Goal: Task Accomplishment & Management: Use online tool/utility

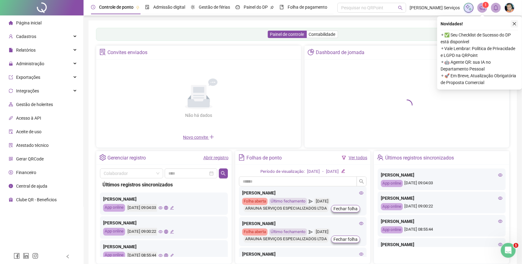
click at [512, 23] on icon "close" at bounding box center [514, 24] width 4 height 4
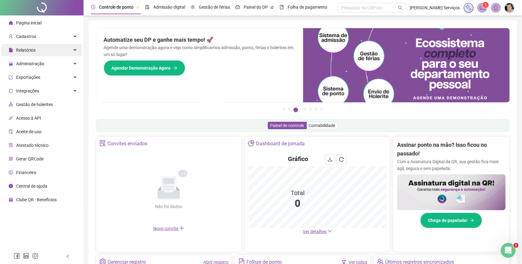
click at [77, 47] on div "Relatórios" at bounding box center [41, 50] width 81 height 12
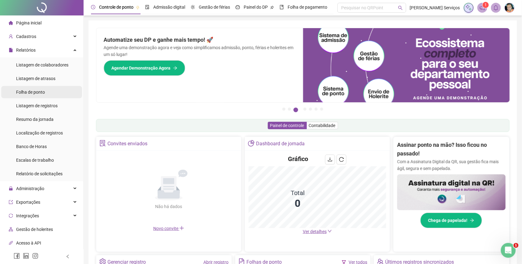
click at [31, 92] on span "Folha de ponto" at bounding box center [30, 92] width 29 height 5
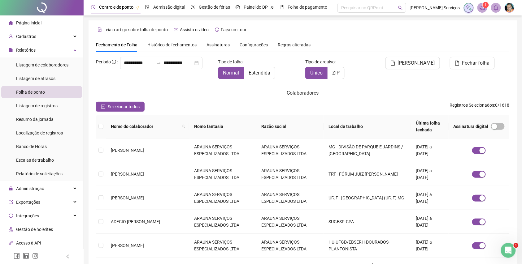
click at [211, 46] on span "Assinaturas" at bounding box center [217, 45] width 23 height 4
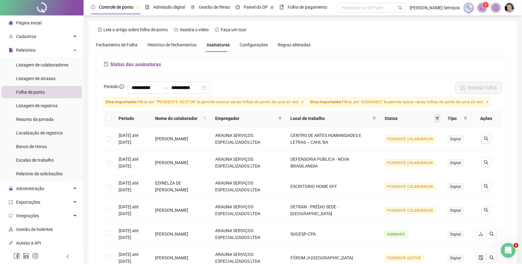
click at [438, 119] on icon "filter" at bounding box center [437, 119] width 4 height 4
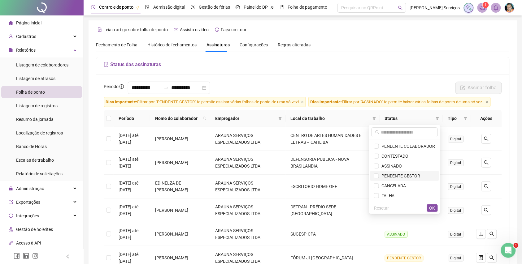
click at [403, 178] on span "PENDENTE GESTOR" at bounding box center [399, 176] width 41 height 5
click at [427, 209] on button "OK" at bounding box center [432, 208] width 11 height 7
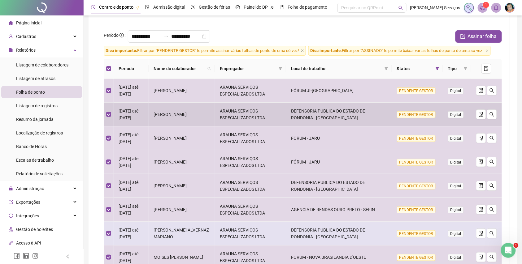
scroll to position [165, 0]
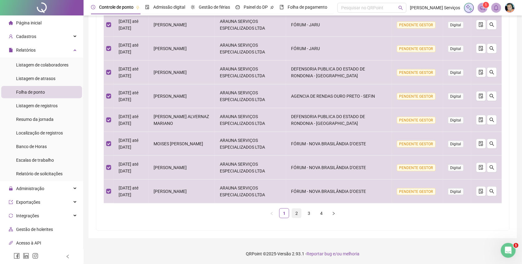
click at [292, 218] on link "2" at bounding box center [296, 213] width 9 height 9
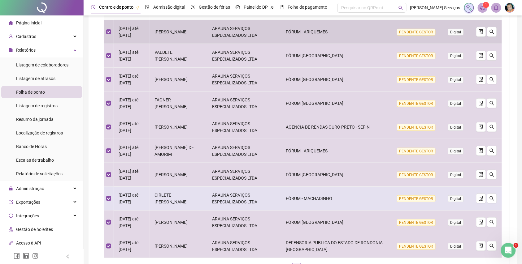
scroll to position [167, 0]
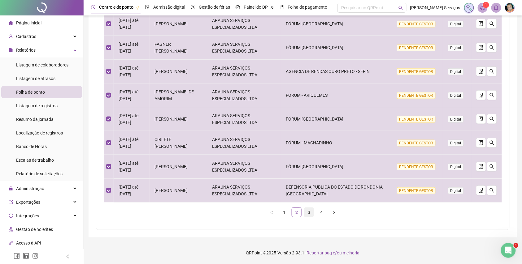
click at [304, 211] on li "3" at bounding box center [309, 213] width 10 height 10
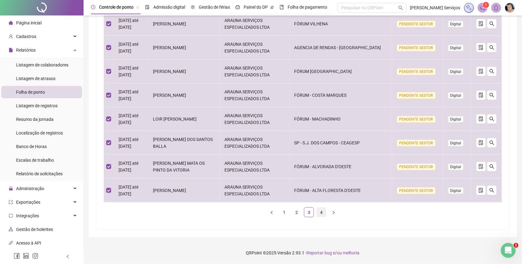
click at [317, 213] on link "4" at bounding box center [321, 212] width 9 height 9
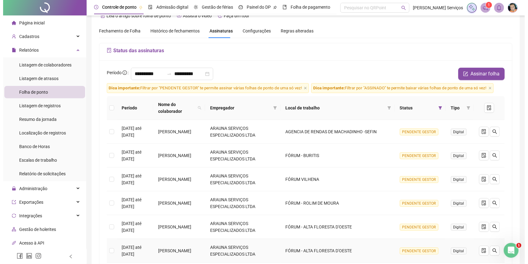
scroll to position [13, 0]
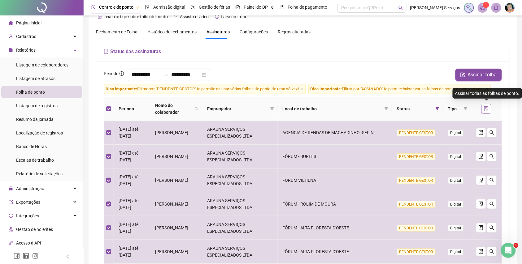
click at [486, 106] on icon "file-done" at bounding box center [486, 108] width 5 height 5
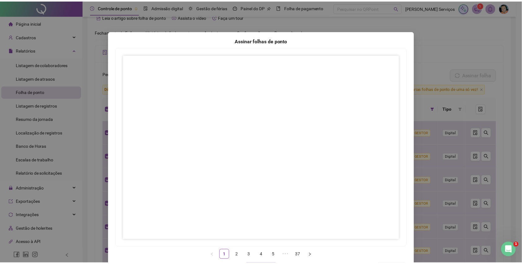
scroll to position [24, 0]
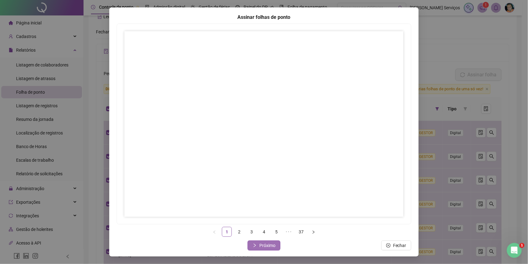
click at [273, 248] on button "Próximo" at bounding box center [264, 246] width 33 height 10
click at [254, 241] on button "Próximo" at bounding box center [264, 246] width 33 height 10
click at [253, 244] on icon "right" at bounding box center [255, 246] width 4 height 4
click at [268, 246] on span "Próximo" at bounding box center [267, 245] width 16 height 7
click at [269, 245] on span "Próximo" at bounding box center [267, 245] width 16 height 7
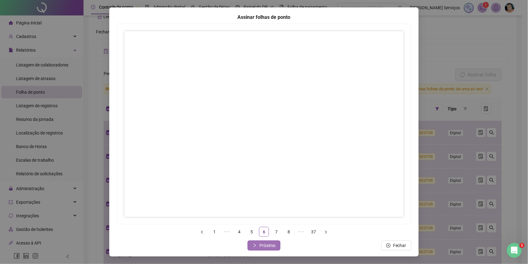
click at [259, 248] on span "Próximo" at bounding box center [267, 245] width 16 height 7
click at [254, 244] on button "Próximo" at bounding box center [264, 246] width 33 height 10
click at [264, 242] on button "Próximo" at bounding box center [264, 246] width 33 height 10
click at [255, 246] on button "Próximo" at bounding box center [264, 246] width 33 height 10
click at [272, 247] on button "Próximo" at bounding box center [264, 246] width 33 height 10
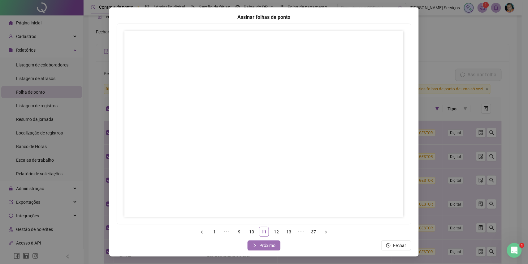
click at [267, 248] on span "Próximo" at bounding box center [267, 245] width 16 height 7
click at [250, 243] on button "Próximo" at bounding box center [264, 246] width 33 height 10
click at [259, 245] on span "Próximo" at bounding box center [267, 245] width 16 height 7
click at [256, 245] on button "Próximo" at bounding box center [264, 246] width 33 height 10
click at [262, 245] on span "Próximo" at bounding box center [267, 245] width 16 height 7
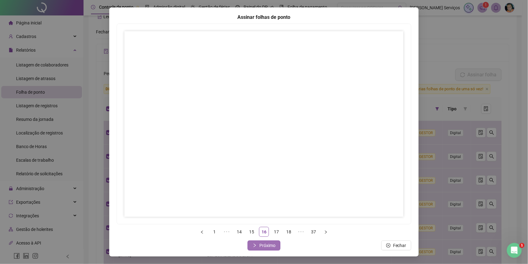
click at [267, 245] on span "Próximo" at bounding box center [267, 245] width 16 height 7
click at [255, 244] on button "Próximo" at bounding box center [264, 246] width 33 height 10
click at [263, 244] on span "Próximo" at bounding box center [267, 245] width 16 height 7
click at [270, 244] on span "Próximo" at bounding box center [267, 245] width 16 height 7
click at [259, 244] on span "Próximo" at bounding box center [267, 245] width 16 height 7
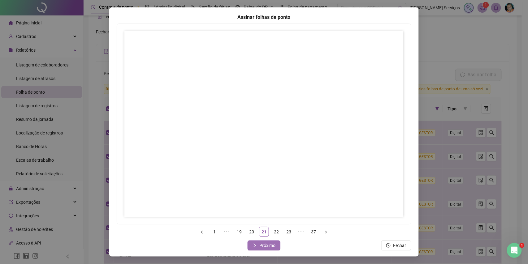
click at [263, 250] on button "Próximo" at bounding box center [264, 246] width 33 height 10
click at [266, 246] on span "Próximo" at bounding box center [267, 245] width 16 height 7
click at [254, 245] on button "Próximo" at bounding box center [264, 246] width 33 height 10
click at [254, 241] on button "Próximo" at bounding box center [264, 246] width 33 height 10
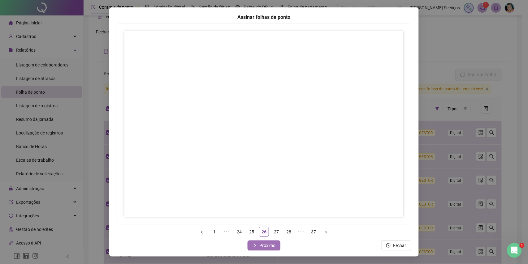
click at [259, 242] on button "Próximo" at bounding box center [264, 246] width 33 height 10
click at [261, 246] on span "Próximo" at bounding box center [267, 245] width 16 height 7
click at [260, 249] on span "Próximo" at bounding box center [267, 245] width 16 height 7
click at [265, 248] on span "Próximo" at bounding box center [267, 245] width 16 height 7
click at [274, 246] on button "Próximo" at bounding box center [264, 246] width 33 height 10
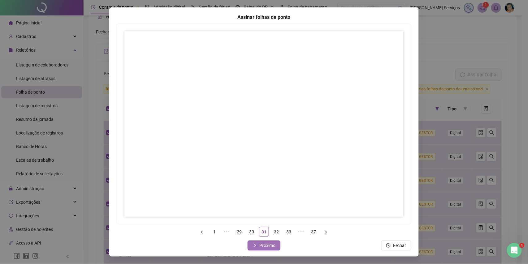
click at [270, 242] on button "Próximo" at bounding box center [264, 246] width 33 height 10
click at [274, 244] on button "Próximo" at bounding box center [264, 246] width 33 height 10
click at [259, 248] on span "Próximo" at bounding box center [267, 245] width 16 height 7
click at [263, 243] on span "Próximo" at bounding box center [267, 245] width 16 height 7
click at [255, 242] on button "Próximo" at bounding box center [264, 246] width 33 height 10
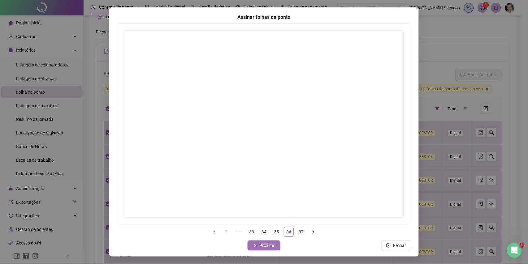
click at [260, 243] on span "Próximo" at bounding box center [267, 245] width 16 height 7
click at [263, 243] on span "Fechar" at bounding box center [267, 245] width 13 height 7
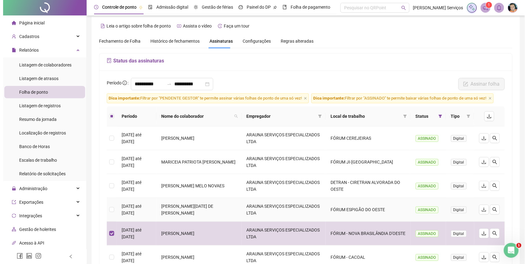
scroll to position [0, 0]
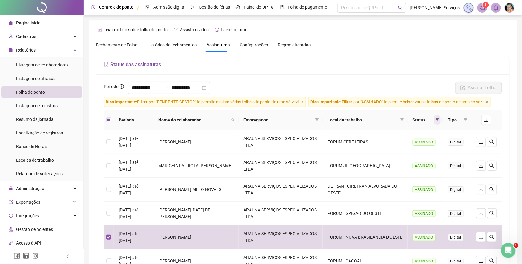
click at [438, 118] on icon "filter" at bounding box center [437, 120] width 4 height 4
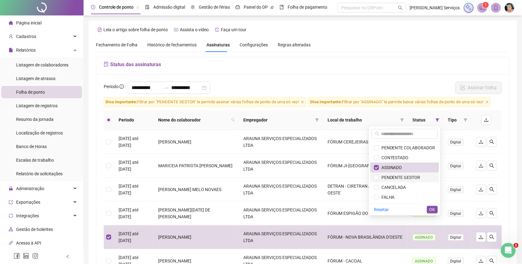
click at [422, 177] on span "PENDENTE GESTOR" at bounding box center [404, 177] width 61 height 7
click at [423, 170] on span "ASSINADO" at bounding box center [404, 167] width 61 height 7
click at [433, 209] on span "OK" at bounding box center [432, 209] width 6 height 7
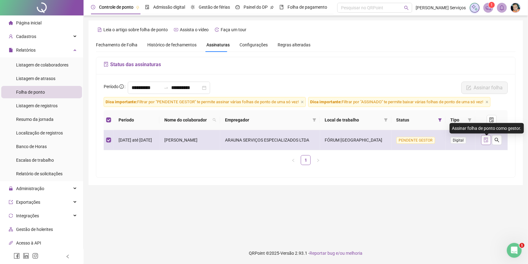
click at [488, 143] on icon "file-done" at bounding box center [486, 140] width 5 height 5
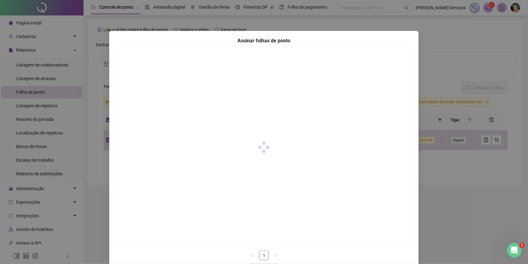
scroll to position [24, 0]
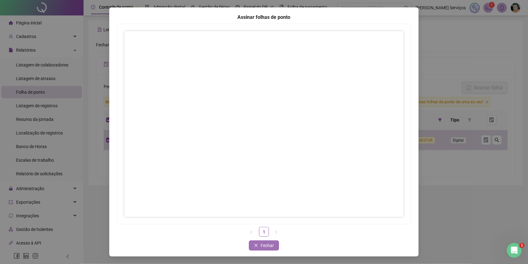
click at [264, 249] on span "Fechar" at bounding box center [267, 245] width 13 height 7
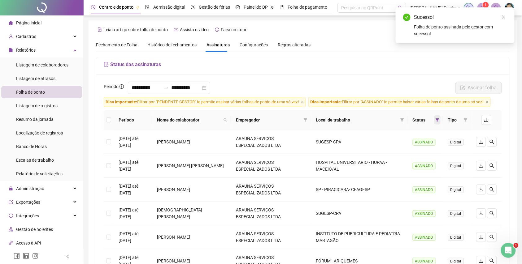
click at [435, 120] on icon "filter" at bounding box center [437, 120] width 4 height 4
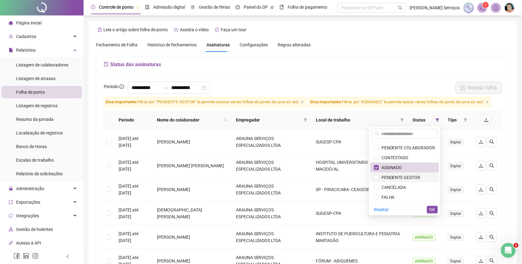
click at [426, 173] on li "PENDENTE GESTOR" at bounding box center [404, 178] width 69 height 10
click at [425, 170] on span "ASSINADO" at bounding box center [404, 167] width 61 height 7
click at [434, 207] on span "OK" at bounding box center [432, 209] width 6 height 7
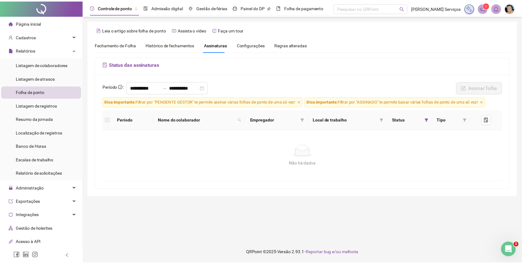
scroll to position [68, 0]
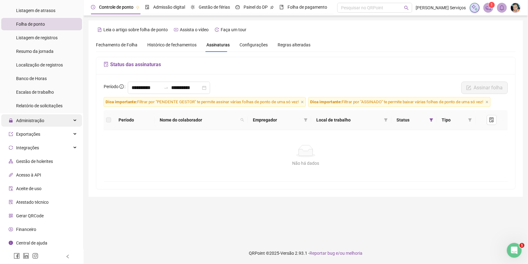
click at [56, 121] on div "Administração" at bounding box center [41, 120] width 81 height 12
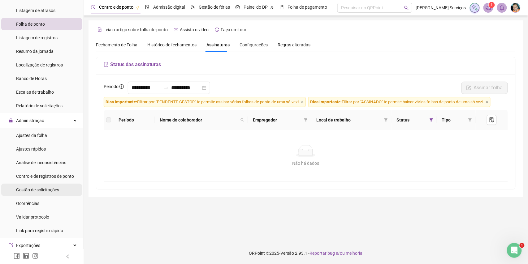
click at [50, 188] on span "Gestão de solicitações" at bounding box center [37, 190] width 43 height 5
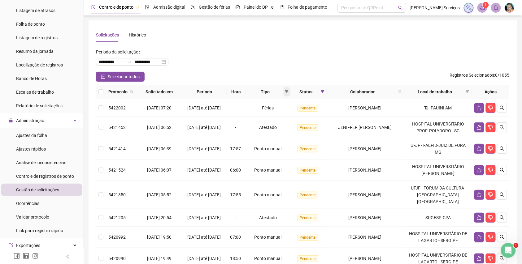
click at [288, 92] on icon "filter" at bounding box center [287, 92] width 4 height 4
click at [289, 106] on li "Ponto manual" at bounding box center [270, 104] width 42 height 10
click at [289, 137] on button "OK" at bounding box center [284, 135] width 11 height 7
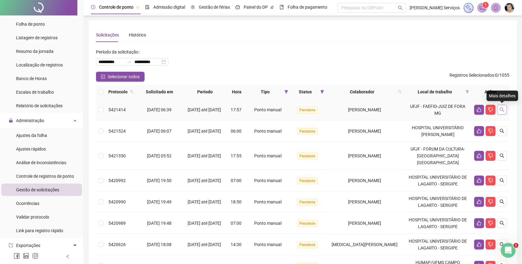
click at [500, 108] on icon "search" at bounding box center [502, 110] width 4 height 4
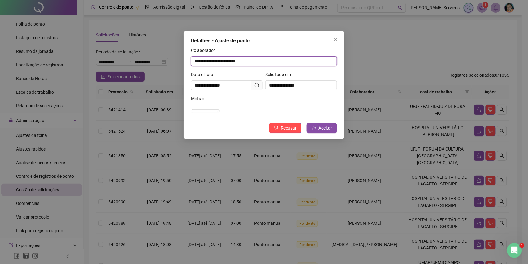
drag, startPoint x: 274, startPoint y: 61, endPoint x: 228, endPoint y: 59, distance: 45.8
click at [240, 61] on input "**********" at bounding box center [264, 61] width 146 height 10
drag, startPoint x: 211, startPoint y: 56, endPoint x: 191, endPoint y: 53, distance: 20.1
click at [191, 53] on div "**********" at bounding box center [264, 56] width 146 height 19
drag, startPoint x: 264, startPoint y: 56, endPoint x: 187, endPoint y: 61, distance: 76.9
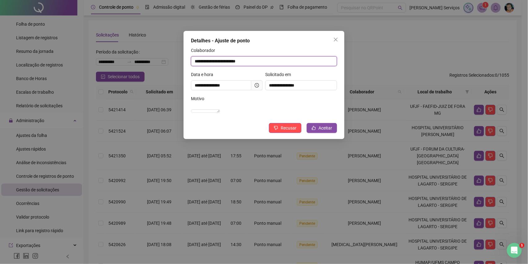
click at [187, 61] on div "**********" at bounding box center [263, 85] width 161 height 108
click at [334, 133] on button "Aceitar" at bounding box center [322, 128] width 30 height 10
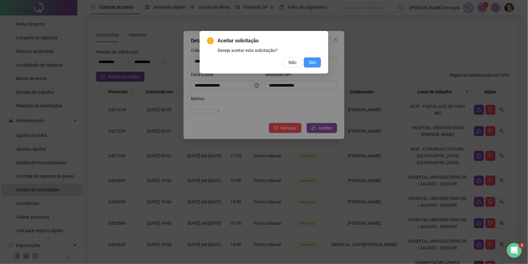
click at [312, 58] on button "Sim" at bounding box center [312, 63] width 17 height 10
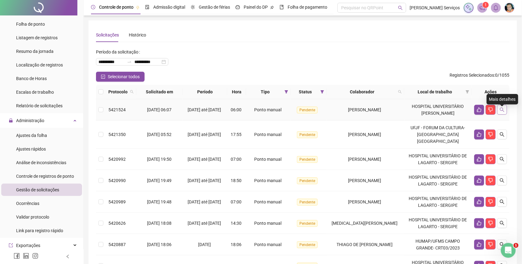
click at [504, 115] on button "button" at bounding box center [502, 110] width 10 height 10
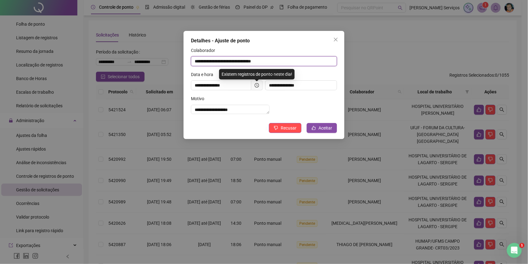
drag, startPoint x: 287, startPoint y: 64, endPoint x: 178, endPoint y: 54, distance: 108.7
click at [178, 54] on div "**********" at bounding box center [264, 132] width 528 height 264
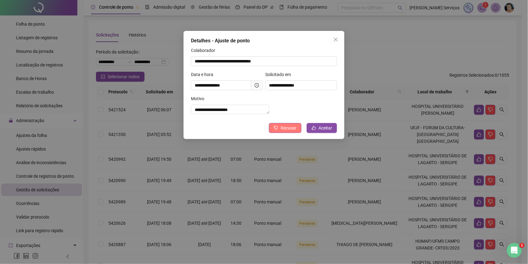
click at [276, 130] on icon "dislike" at bounding box center [276, 128] width 4 height 4
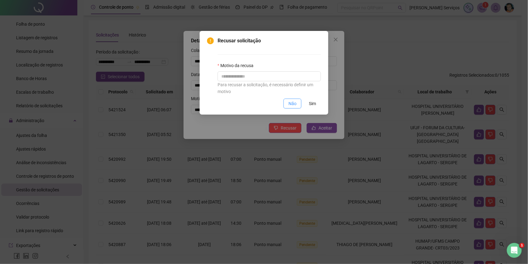
click at [296, 105] on span "Não" at bounding box center [292, 103] width 8 height 7
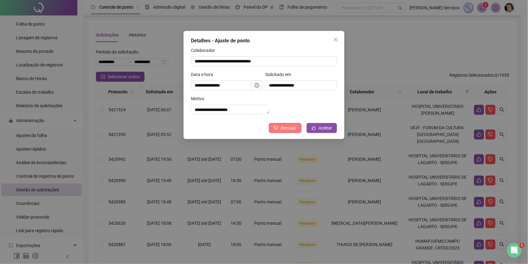
click at [283, 131] on button "Recusar" at bounding box center [285, 128] width 32 height 10
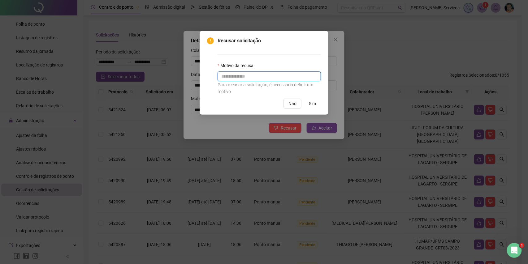
click at [283, 81] on input "text" at bounding box center [269, 76] width 103 height 10
type input "*"
click at [309, 104] on span "Sim" at bounding box center [312, 103] width 7 height 7
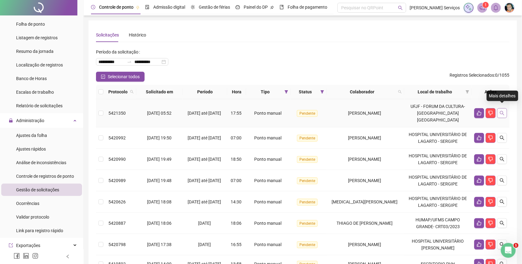
click at [501, 111] on icon "search" at bounding box center [501, 113] width 5 height 5
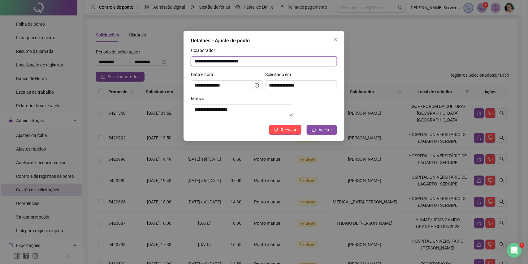
drag, startPoint x: 282, startPoint y: 63, endPoint x: 184, endPoint y: 58, distance: 98.6
click at [184, 58] on div "**********" at bounding box center [263, 86] width 161 height 110
click at [311, 135] on button "Aceitar" at bounding box center [322, 130] width 30 height 10
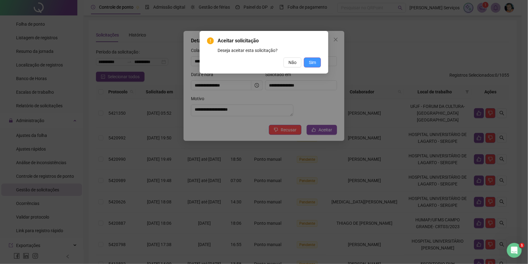
click at [316, 61] on span "Sim" at bounding box center [312, 62] width 7 height 7
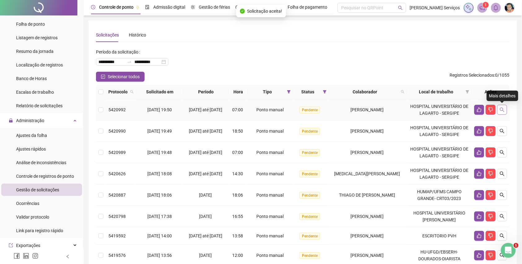
click at [498, 110] on button "button" at bounding box center [502, 110] width 10 height 10
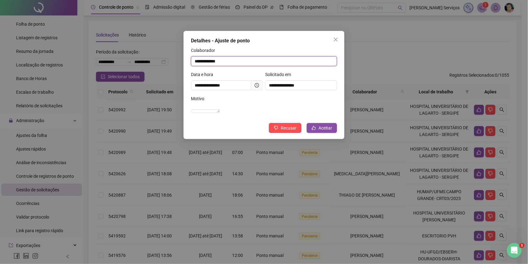
drag, startPoint x: 212, startPoint y: 67, endPoint x: 180, endPoint y: 70, distance: 32.0
click at [180, 70] on div "**********" at bounding box center [264, 132] width 528 height 264
click at [327, 131] on button "Aceitar" at bounding box center [322, 128] width 30 height 10
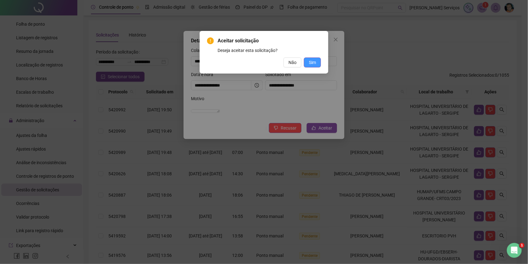
click at [317, 66] on button "Sim" at bounding box center [312, 63] width 17 height 10
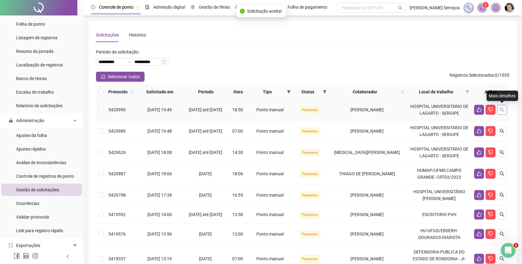
click at [503, 109] on icon "search" at bounding box center [501, 109] width 5 height 5
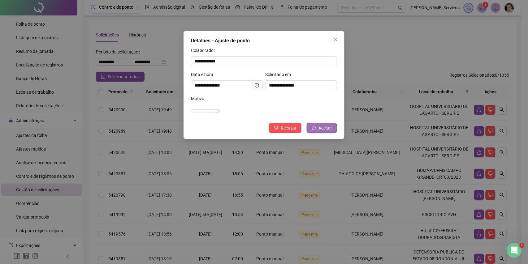
click at [317, 133] on button "Aceitar" at bounding box center [322, 128] width 30 height 10
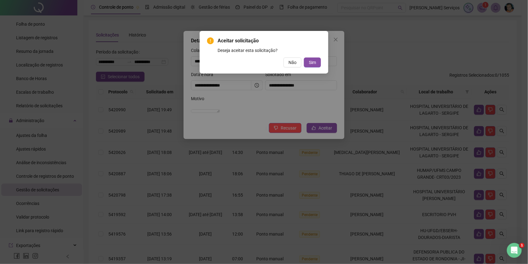
click at [310, 57] on div "Aceitar solicitação Deseja aceitar esta solicitação? Não Sim" at bounding box center [264, 52] width 114 height 30
click at [311, 61] on span "Sim" at bounding box center [312, 62] width 7 height 7
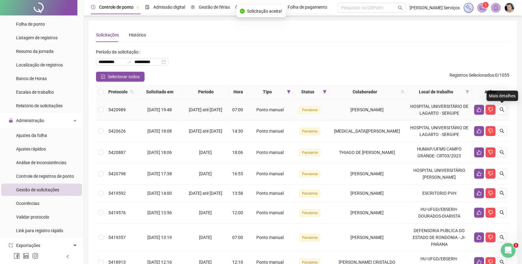
click at [504, 111] on icon "search" at bounding box center [501, 109] width 5 height 5
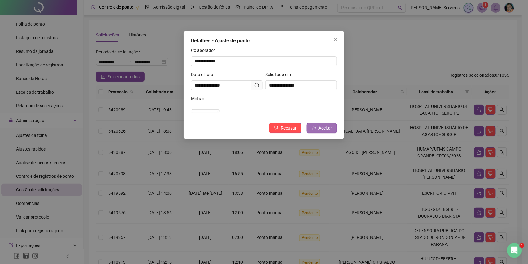
click at [335, 132] on button "Aceitar" at bounding box center [322, 128] width 30 height 10
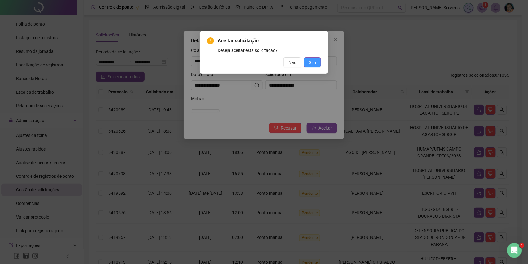
click at [309, 63] on span "Sim" at bounding box center [312, 62] width 7 height 7
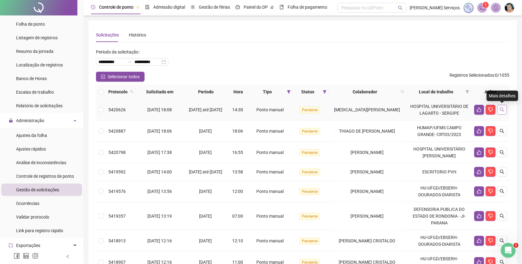
click at [500, 110] on icon "search" at bounding box center [501, 109] width 5 height 5
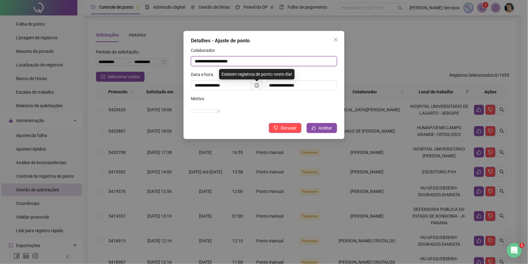
drag, startPoint x: 257, startPoint y: 61, endPoint x: 196, endPoint y: 75, distance: 62.8
click at [196, 75] on form "**********" at bounding box center [264, 83] width 146 height 72
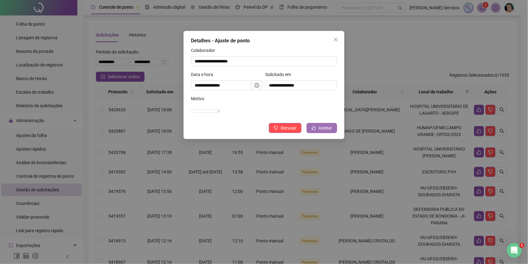
click at [321, 133] on button "Aceitar" at bounding box center [322, 128] width 30 height 10
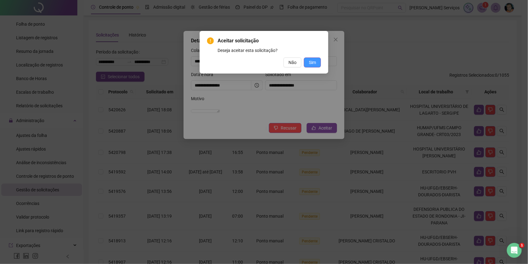
click at [311, 63] on span "Sim" at bounding box center [312, 62] width 7 height 7
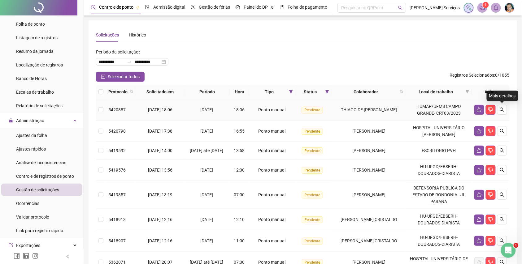
click at [505, 110] on button "button" at bounding box center [502, 110] width 10 height 10
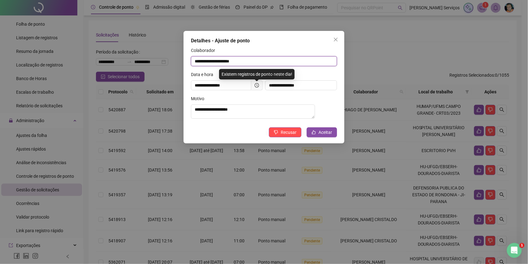
drag, startPoint x: 249, startPoint y: 62, endPoint x: 191, endPoint y: 69, distance: 58.8
click at [191, 69] on div "**********" at bounding box center [263, 87] width 161 height 113
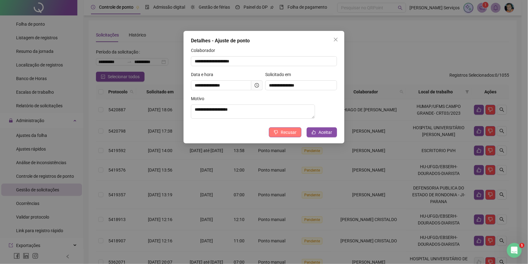
click at [291, 134] on span "Recusar" at bounding box center [289, 132] width 16 height 7
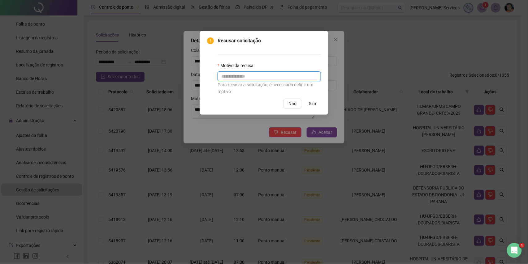
click at [283, 80] on input "text" at bounding box center [269, 76] width 103 height 10
type input "*"
click at [309, 106] on span "Sim" at bounding box center [312, 103] width 7 height 7
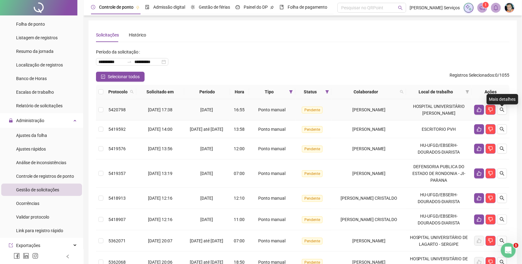
click at [503, 110] on button "button" at bounding box center [502, 110] width 10 height 10
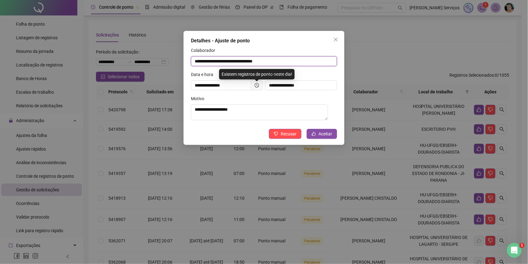
drag, startPoint x: 301, startPoint y: 65, endPoint x: 184, endPoint y: 88, distance: 118.6
click at [184, 88] on div "**********" at bounding box center [263, 88] width 161 height 114
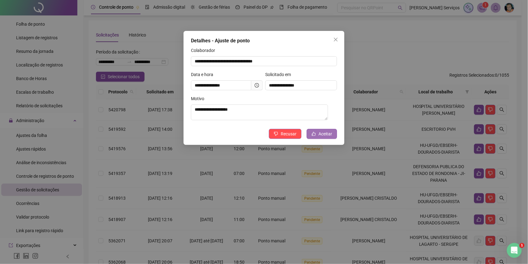
click at [321, 132] on button "Aceitar" at bounding box center [322, 134] width 30 height 10
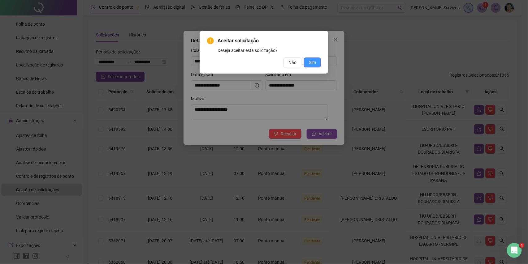
click at [316, 63] on span "Sim" at bounding box center [312, 62] width 7 height 7
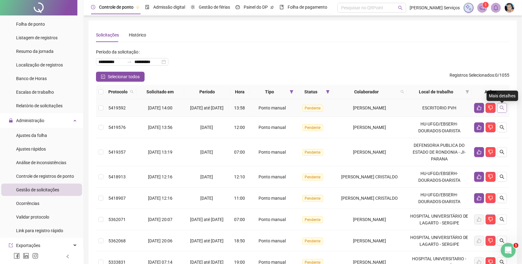
click at [501, 113] on button "button" at bounding box center [502, 108] width 10 height 10
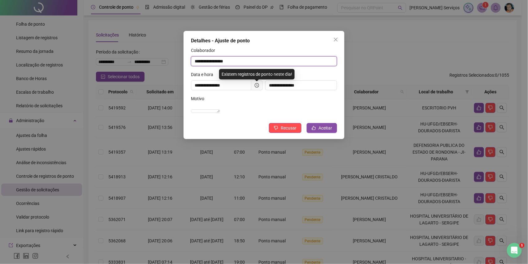
drag, startPoint x: 251, startPoint y: 63, endPoint x: 160, endPoint y: 68, distance: 91.2
click at [160, 68] on div "**********" at bounding box center [264, 132] width 528 height 264
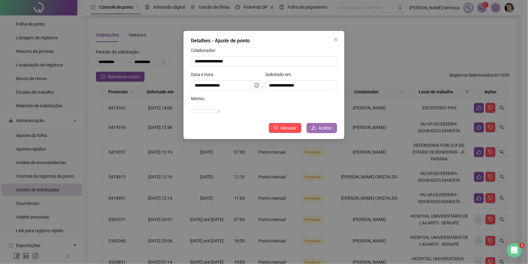
click at [333, 133] on button "Aceitar" at bounding box center [322, 128] width 30 height 10
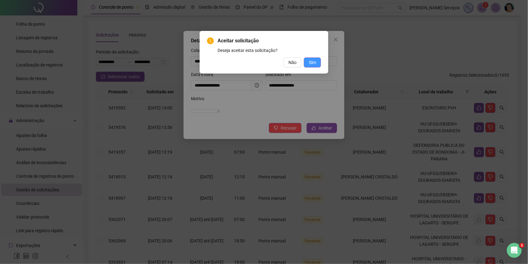
click at [313, 64] on span "Sim" at bounding box center [312, 62] width 7 height 7
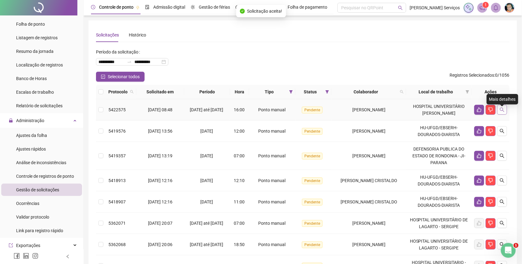
click at [502, 112] on icon "search" at bounding box center [501, 109] width 5 height 5
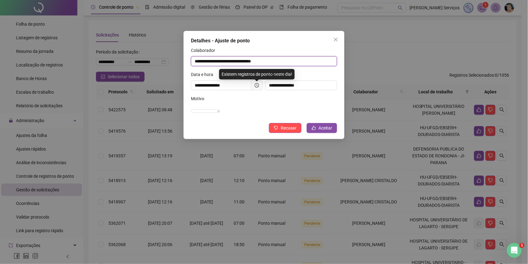
drag, startPoint x: 264, startPoint y: 60, endPoint x: 161, endPoint y: 62, distance: 103.1
click at [161, 62] on div "**********" at bounding box center [264, 132] width 528 height 264
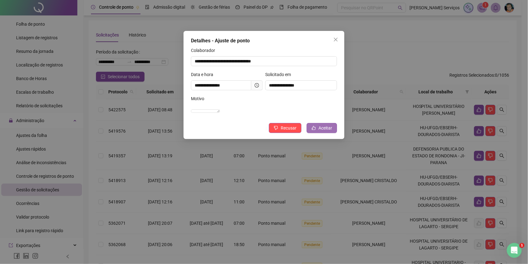
click at [321, 132] on span "Aceitar" at bounding box center [325, 128] width 14 height 7
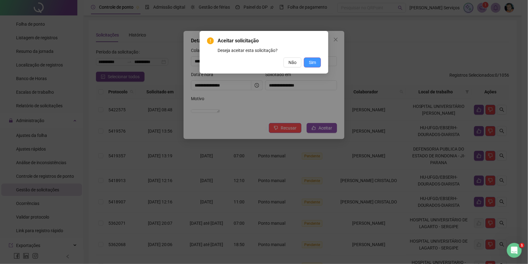
click at [306, 65] on button "Sim" at bounding box center [312, 63] width 17 height 10
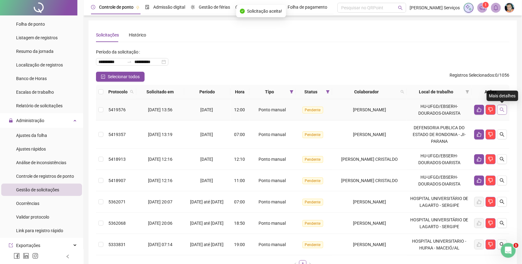
click at [502, 114] on button "button" at bounding box center [502, 110] width 10 height 10
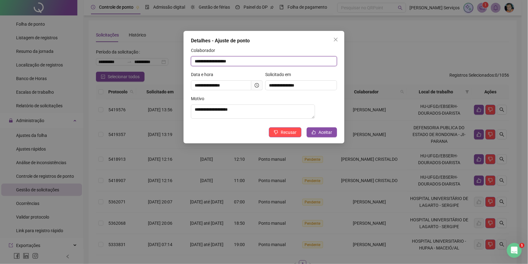
drag, startPoint x: 251, startPoint y: 60, endPoint x: 184, endPoint y: 73, distance: 67.6
click at [184, 73] on div "**********" at bounding box center [263, 87] width 161 height 113
click at [331, 136] on span "Aceitar" at bounding box center [325, 132] width 14 height 7
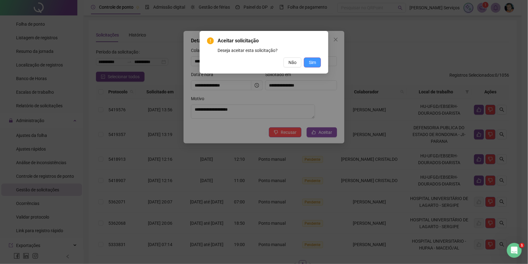
click at [311, 65] on span "Sim" at bounding box center [312, 62] width 7 height 7
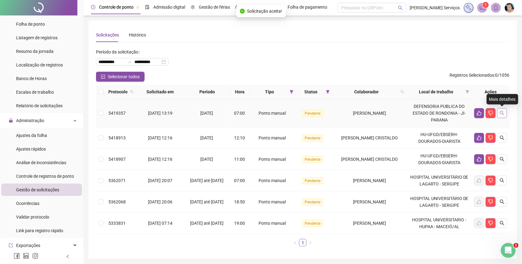
click at [502, 112] on icon "search" at bounding box center [501, 113] width 5 height 5
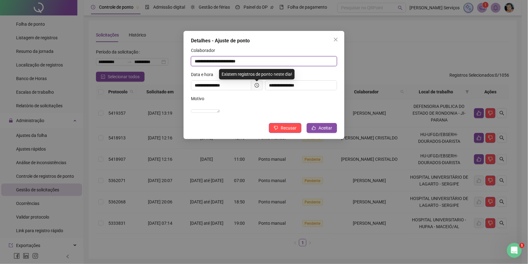
drag, startPoint x: 256, startPoint y: 66, endPoint x: 191, endPoint y: 68, distance: 65.4
click at [191, 68] on div "**********" at bounding box center [264, 59] width 146 height 24
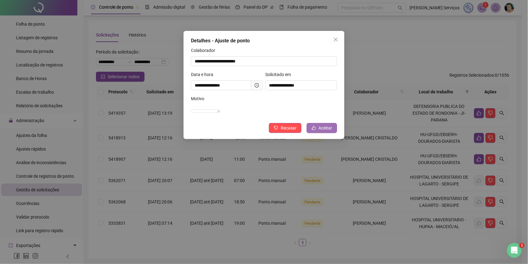
click at [324, 132] on span "Aceitar" at bounding box center [325, 128] width 14 height 7
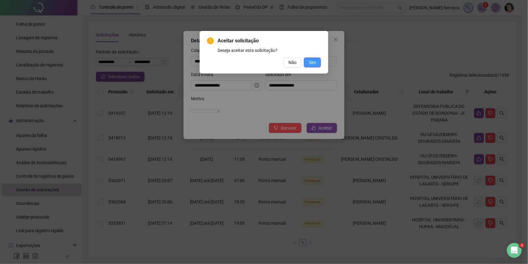
click at [313, 66] on button "Sim" at bounding box center [312, 63] width 17 height 10
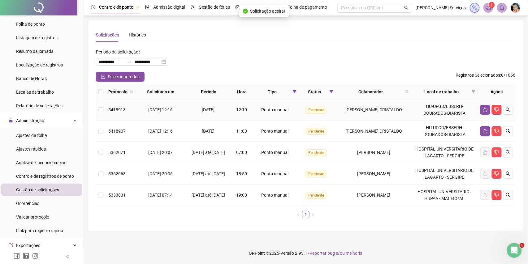
click at [502, 111] on div at bounding box center [496, 110] width 33 height 10
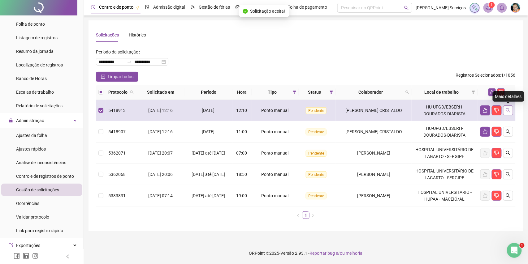
click at [509, 111] on icon "search" at bounding box center [508, 110] width 4 height 4
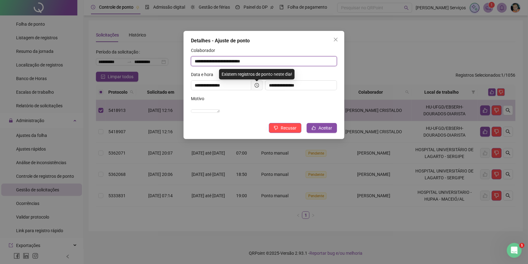
drag, startPoint x: 278, startPoint y: 58, endPoint x: 192, endPoint y: 75, distance: 87.0
click at [192, 75] on form "**********" at bounding box center [264, 83] width 146 height 72
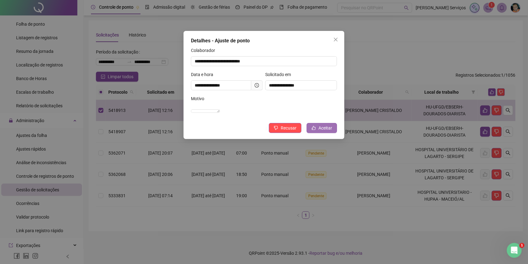
click at [316, 133] on button "Aceitar" at bounding box center [322, 128] width 30 height 10
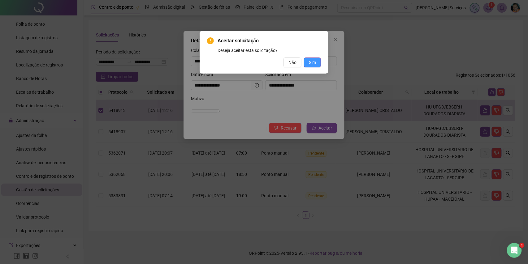
click at [317, 66] on button "Sim" at bounding box center [312, 63] width 17 height 10
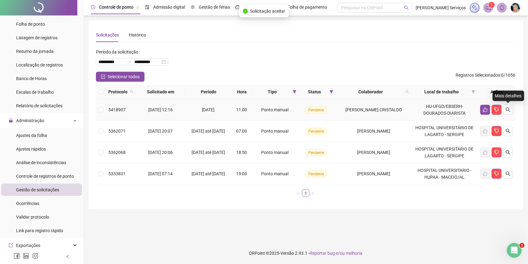
click at [510, 113] on button "button" at bounding box center [508, 110] width 10 height 10
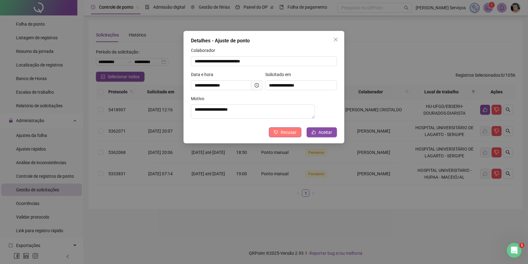
click at [289, 134] on span "Recusar" at bounding box center [289, 132] width 16 height 7
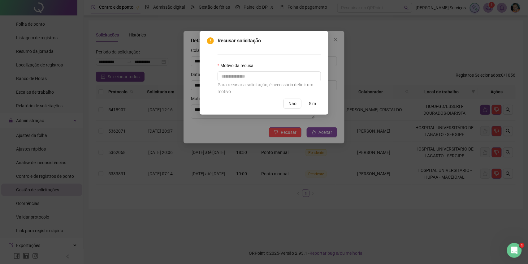
click at [273, 71] on div "Motivo da recusa" at bounding box center [269, 66] width 103 height 9
click at [273, 75] on input "text" at bounding box center [269, 76] width 103 height 10
type input "*"
click at [315, 104] on span "Sim" at bounding box center [312, 103] width 7 height 7
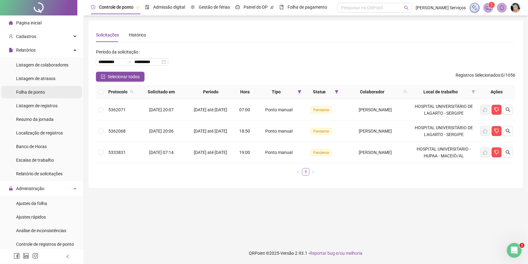
click at [45, 87] on li "Folha de ponto" at bounding box center [41, 92] width 81 height 12
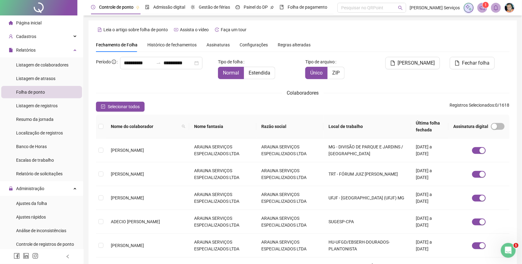
click at [214, 47] on span "Assinaturas" at bounding box center [217, 45] width 23 height 4
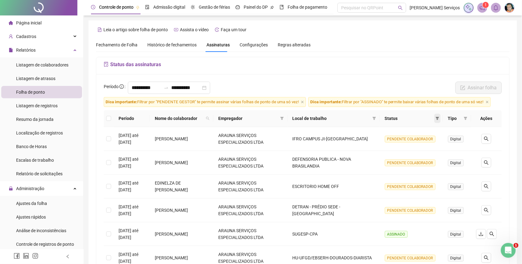
click at [437, 120] on icon "filter" at bounding box center [437, 118] width 3 height 3
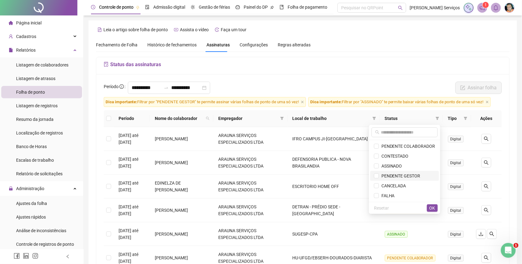
click at [405, 176] on span "PENDENTE GESTOR" at bounding box center [399, 176] width 41 height 5
click at [430, 210] on span "OK" at bounding box center [432, 208] width 6 height 7
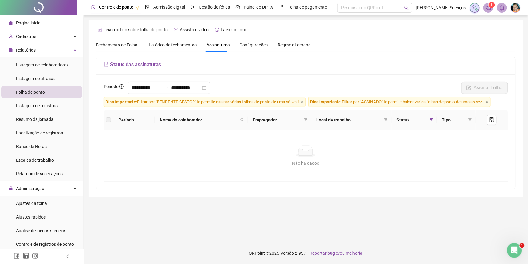
click at [131, 43] on span "Fechamento de Folha" at bounding box center [116, 44] width 41 height 5
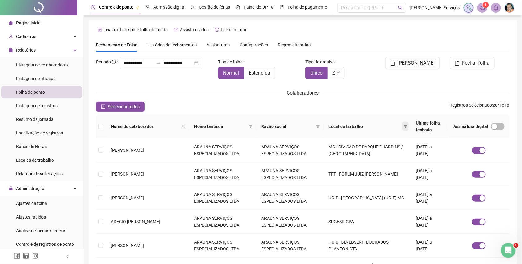
click at [402, 127] on span at bounding box center [405, 126] width 6 height 9
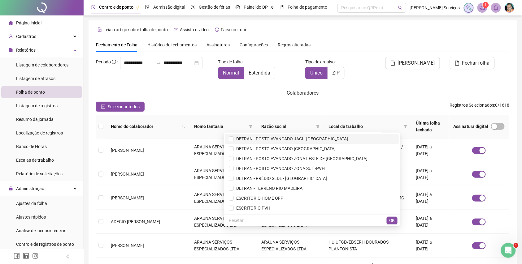
scroll to position [784, 0]
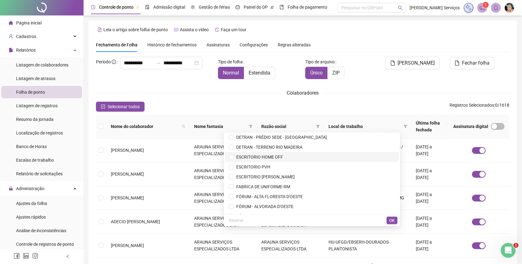
click at [259, 158] on span "ESCRITORIO HOME OFF" at bounding box center [258, 157] width 49 height 5
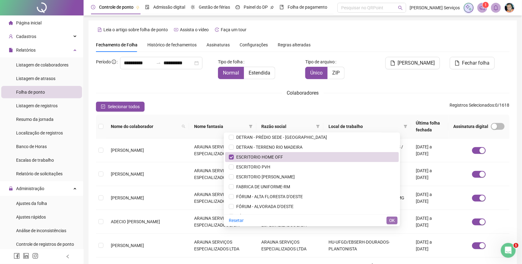
click at [391, 218] on span "OK" at bounding box center [392, 220] width 6 height 7
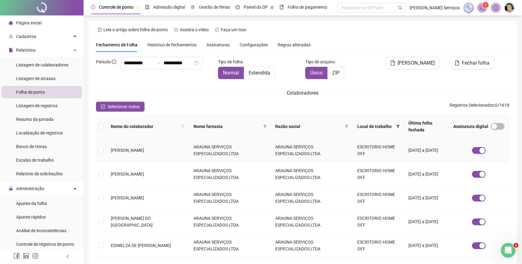
drag, startPoint x: 180, startPoint y: 143, endPoint x: 126, endPoint y: 143, distance: 53.5
click at [127, 143] on td "[PERSON_NAME]" at bounding box center [147, 151] width 83 height 24
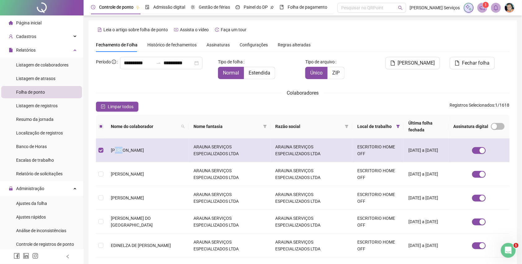
click at [118, 148] on span "[PERSON_NAME]" at bounding box center [127, 150] width 33 height 5
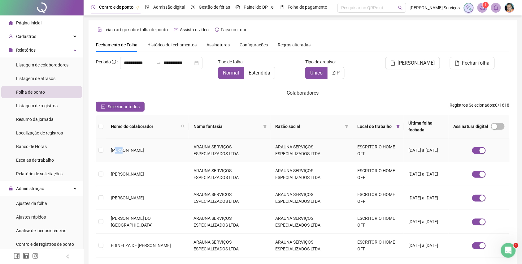
copy span "NA"
drag, startPoint x: 179, startPoint y: 145, endPoint x: 110, endPoint y: 150, distance: 69.5
click at [110, 150] on td "[PERSON_NAME]" at bounding box center [147, 151] width 83 height 24
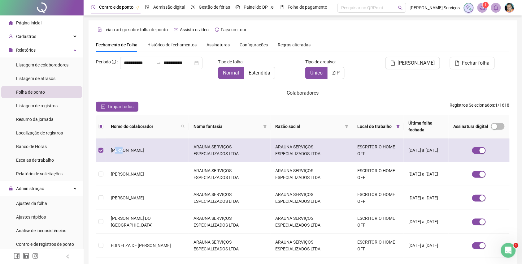
copy span "[PERSON_NAME]"
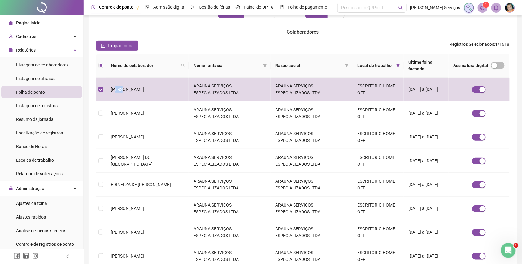
scroll to position [82, 0]
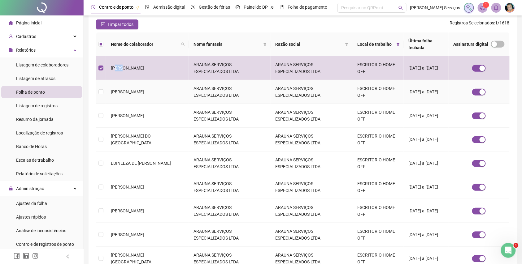
drag, startPoint x: 175, startPoint y: 82, endPoint x: 106, endPoint y: 84, distance: 68.1
click at [106, 84] on td "[PERSON_NAME]" at bounding box center [147, 92] width 83 height 24
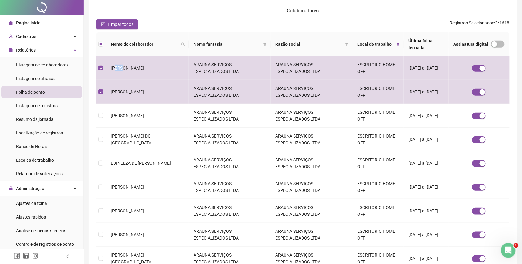
scroll to position [0, 0]
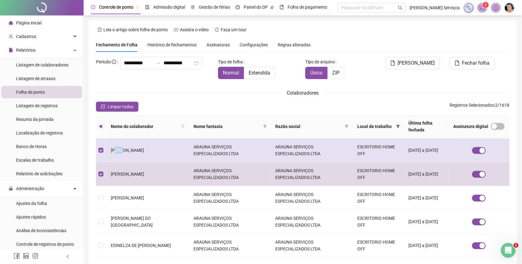
copy span "[PERSON_NAME]"
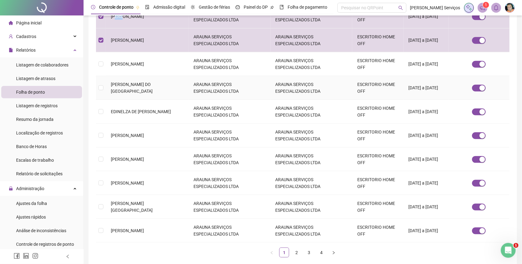
scroll to position [119, 0]
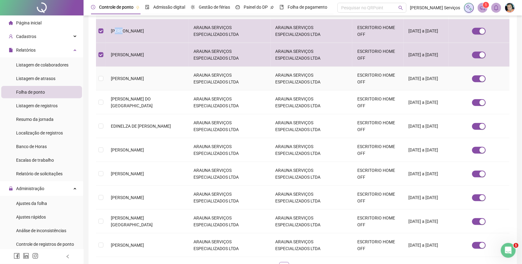
drag, startPoint x: 173, startPoint y: 71, endPoint x: 108, endPoint y: 71, distance: 65.0
click at [108, 71] on td "[PERSON_NAME]" at bounding box center [147, 79] width 83 height 24
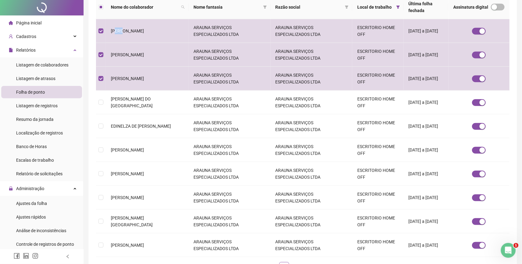
scroll to position [0, 0]
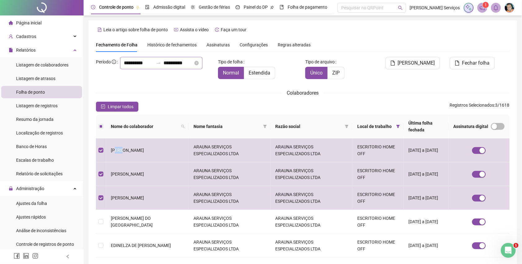
copy span "[PERSON_NAME]"
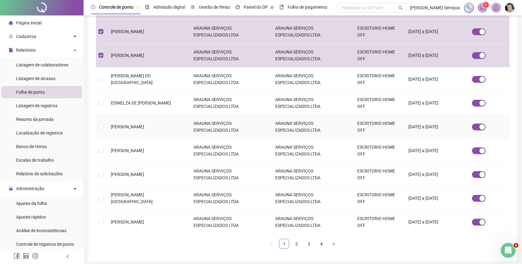
scroll to position [161, 0]
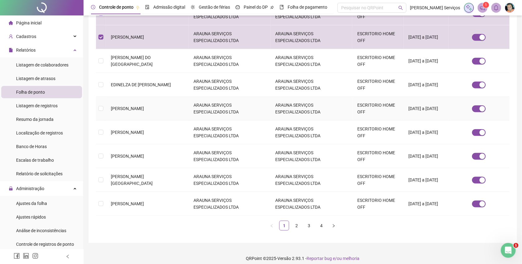
drag, startPoint x: 178, startPoint y: 91, endPoint x: 146, endPoint y: 91, distance: 31.6
click at [146, 91] on tbody "ANNA PAULA DIAS VASCONCELOS ARAUNA SERVIÇOS ESPECIALIZADOS LTDA ARAUNA SERVIÇOS…" at bounding box center [302, 97] width 413 height 238
copy span "DO ROSARIO"
drag, startPoint x: 179, startPoint y: 61, endPoint x: 108, endPoint y: 59, distance: 71.8
click at [108, 59] on td "[PERSON_NAME] DO [GEOGRAPHIC_DATA]" at bounding box center [147, 61] width 83 height 24
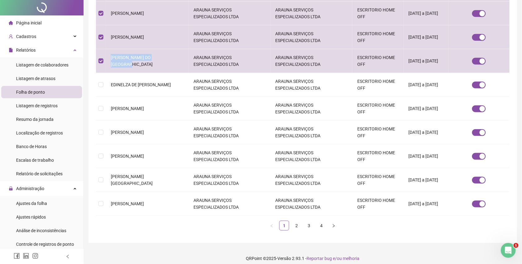
scroll to position [0, 0]
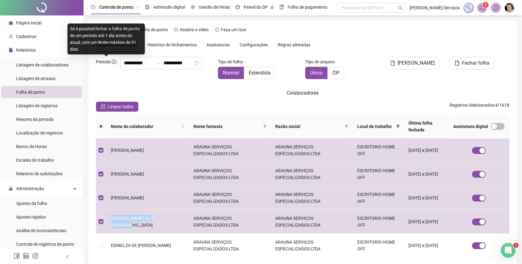
copy span "[PERSON_NAME] DO [GEOGRAPHIC_DATA]"
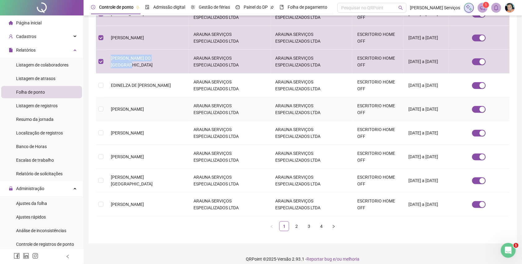
scroll to position [161, 0]
drag, startPoint x: 175, startPoint y: 80, endPoint x: 109, endPoint y: 82, distance: 65.3
click at [109, 82] on td "EDINELZA DE [PERSON_NAME]" at bounding box center [147, 85] width 83 height 24
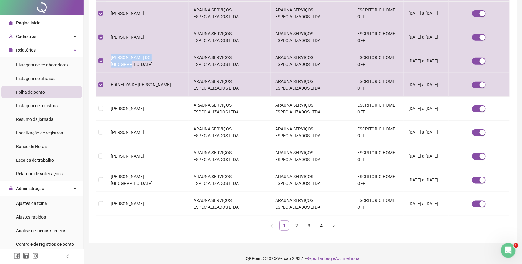
scroll to position [0, 0]
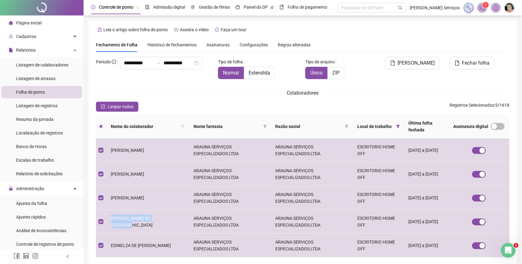
copy span "EDINELZA DE [PERSON_NAME]"
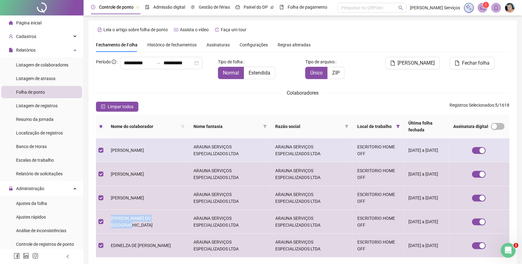
scroll to position [161, 0]
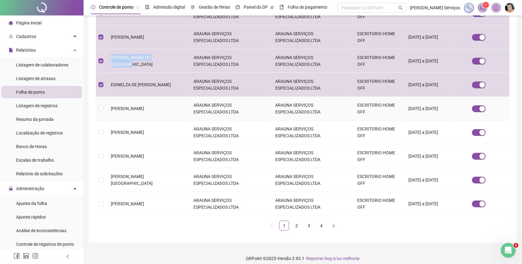
drag, startPoint x: 177, startPoint y: 103, endPoint x: 108, endPoint y: 110, distance: 69.7
click at [108, 110] on td "[PERSON_NAME]" at bounding box center [147, 109] width 83 height 24
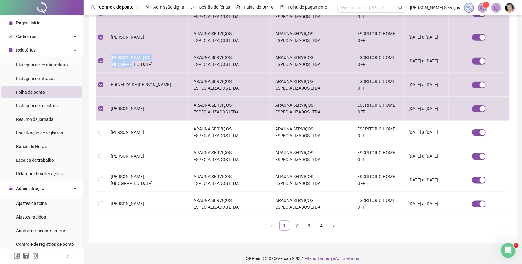
copy span "[PERSON_NAME]"
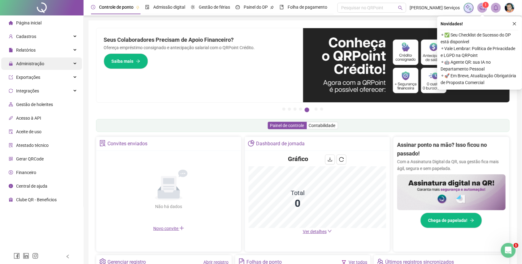
click at [63, 66] on div "Administração" at bounding box center [41, 64] width 81 height 12
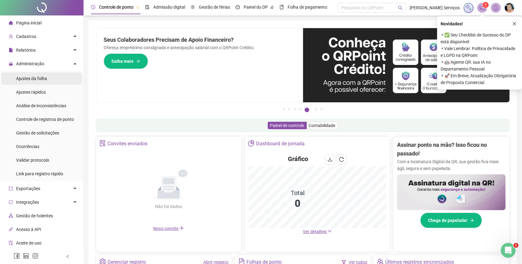
click at [46, 80] on li "Ajustes da folha" at bounding box center [41, 78] width 81 height 12
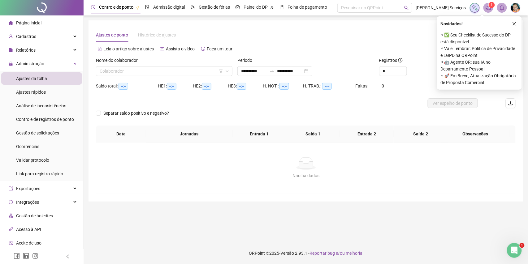
type input "**********"
click at [158, 71] on input "search" at bounding box center [161, 71] width 123 height 9
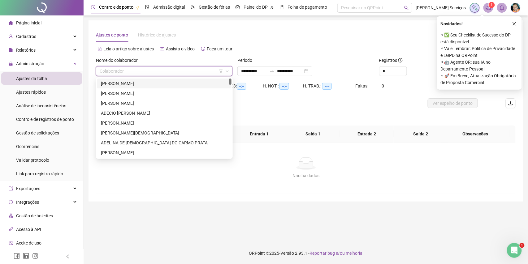
paste input "**********"
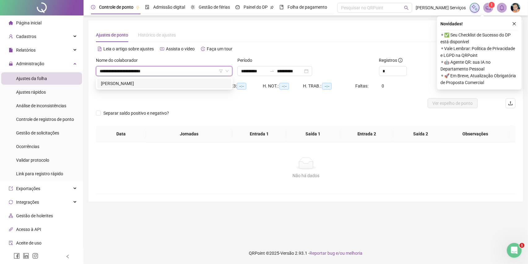
type input "**********"
click at [187, 86] on div "[PERSON_NAME]" at bounding box center [164, 83] width 127 height 7
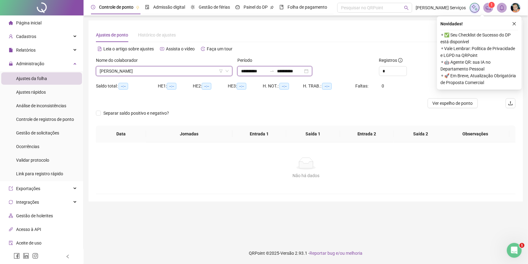
click at [303, 68] on input "**********" at bounding box center [290, 71] width 26 height 7
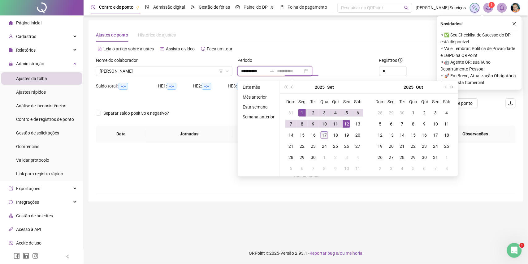
type input "**********"
click at [326, 133] on div "17" at bounding box center [324, 135] width 7 height 7
type input "**********"
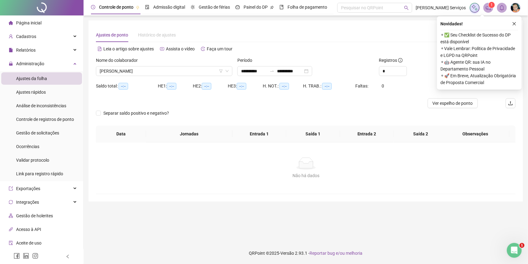
click at [327, 55] on div "Alternar para versão lite" at bounding box center [411, 52] width 210 height 10
type input "*"
click at [404, 69] on icon "up" at bounding box center [403, 69] width 2 height 2
click at [512, 25] on icon "close" at bounding box center [514, 24] width 4 height 4
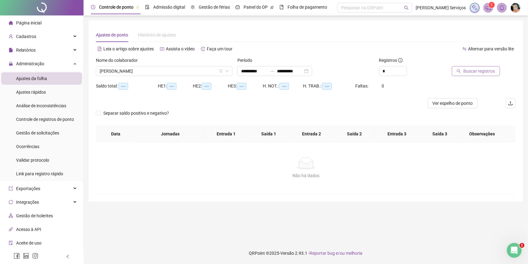
click at [485, 71] on span "Buscar registros" at bounding box center [480, 71] width 32 height 7
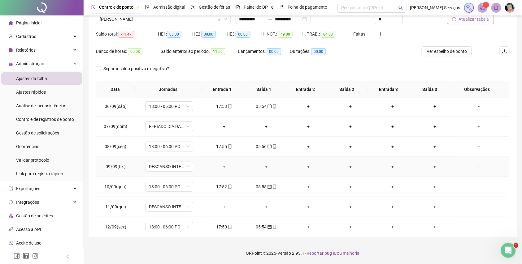
scroll to position [212, 0]
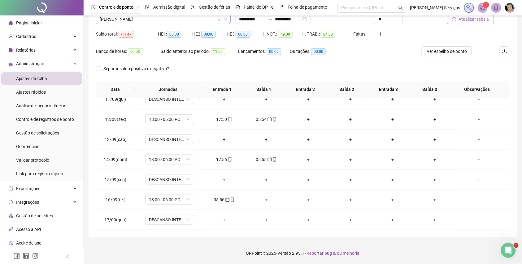
click at [161, 20] on span "[PERSON_NAME]" at bounding box center [163, 19] width 127 height 9
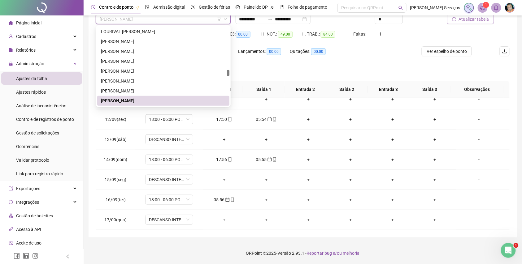
paste input "**********"
type input "**********"
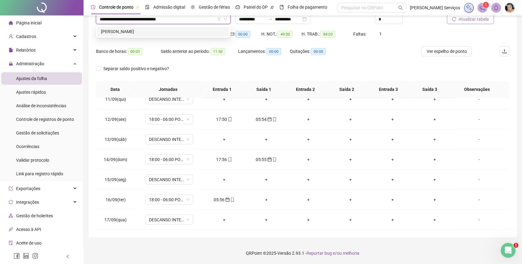
scroll to position [0, 0]
click at [172, 33] on div "[PERSON_NAME]" at bounding box center [163, 31] width 125 height 7
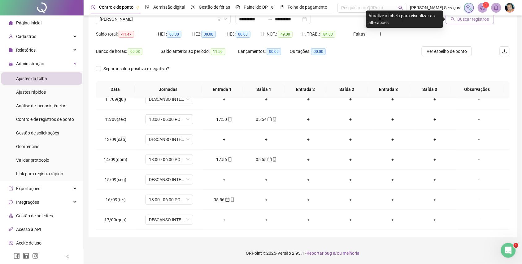
click at [455, 20] on icon "search" at bounding box center [453, 19] width 4 height 4
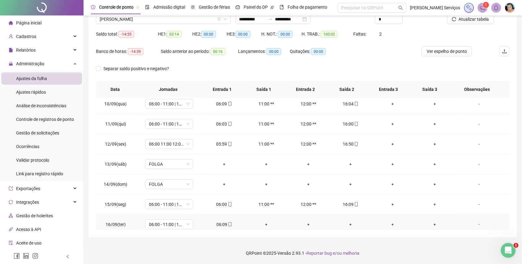
scroll to position [212, 0]
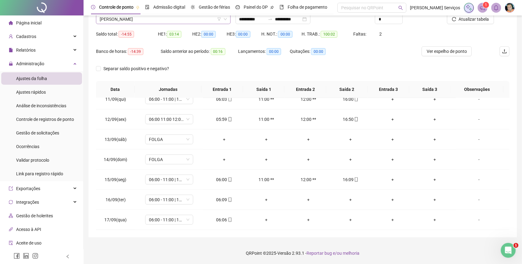
click at [149, 20] on span "[PERSON_NAME]" at bounding box center [163, 19] width 127 height 9
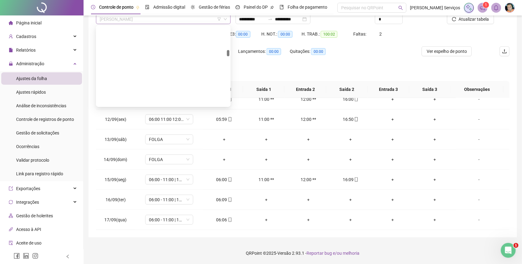
scroll to position [5159, 0]
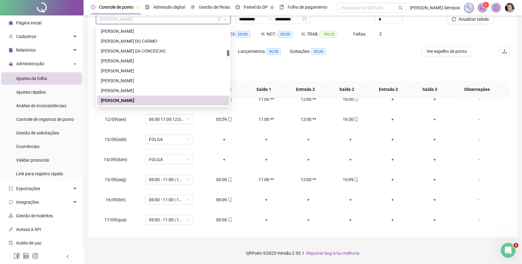
paste input "**********"
type input "**********"
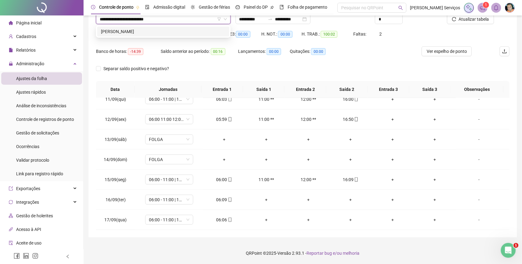
click at [151, 30] on div "[PERSON_NAME]" at bounding box center [163, 31] width 125 height 7
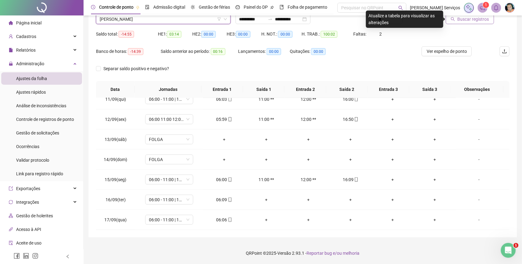
click at [454, 20] on icon "search" at bounding box center [453, 19] width 4 height 4
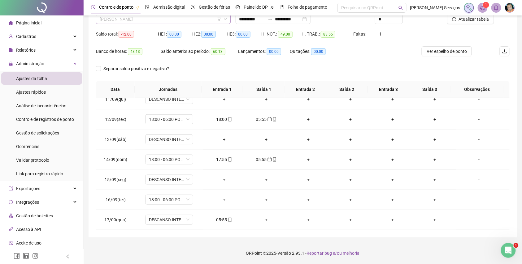
click at [168, 20] on span "[PERSON_NAME]" at bounding box center [163, 19] width 127 height 9
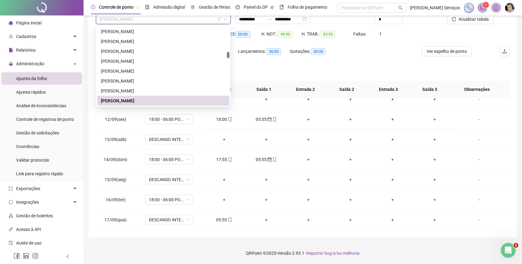
paste input "**********"
type input "**********"
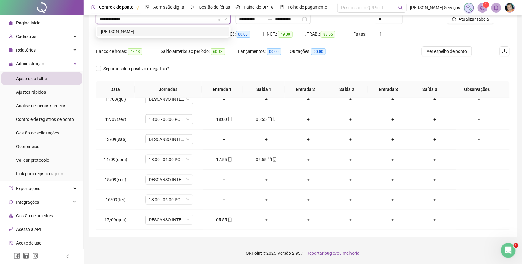
scroll to position [0, 0]
click at [175, 27] on div "[PERSON_NAME]" at bounding box center [163, 32] width 132 height 10
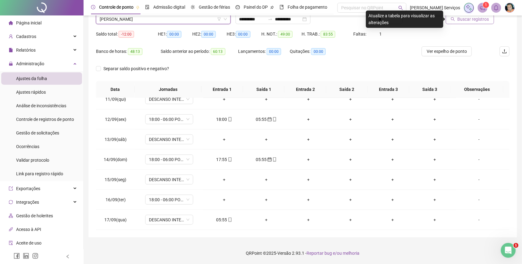
click at [464, 21] on span "Buscar registros" at bounding box center [473, 19] width 32 height 7
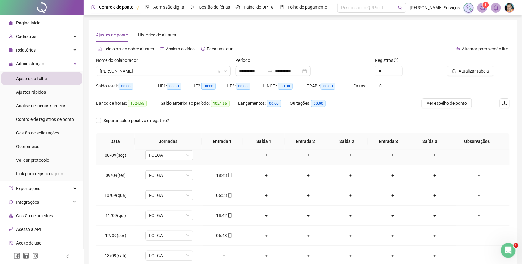
scroll to position [212, 0]
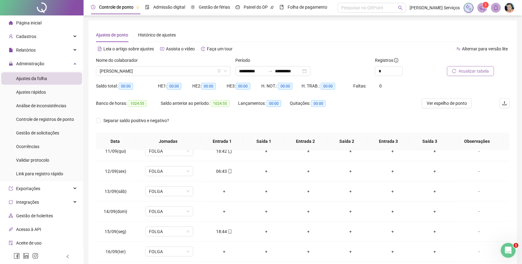
click at [460, 68] on span "Atualizar tabela" at bounding box center [474, 71] width 30 height 7
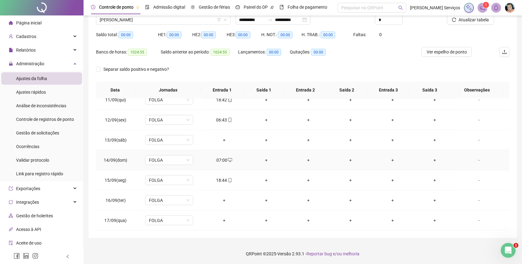
scroll to position [52, 0]
click at [145, 20] on span "[PERSON_NAME]" at bounding box center [163, 19] width 127 height 9
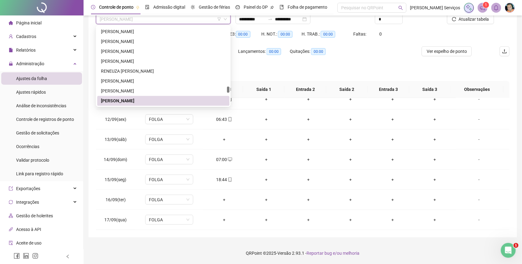
paste input "**********"
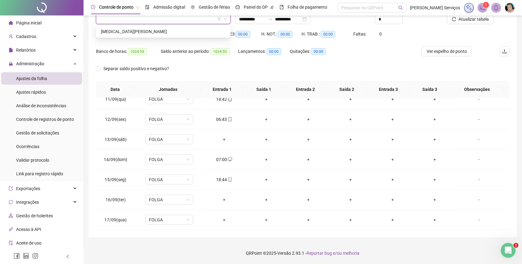
type input "**********"
click at [145, 32] on div "[MEDICAL_DATA][PERSON_NAME]" at bounding box center [163, 31] width 125 height 7
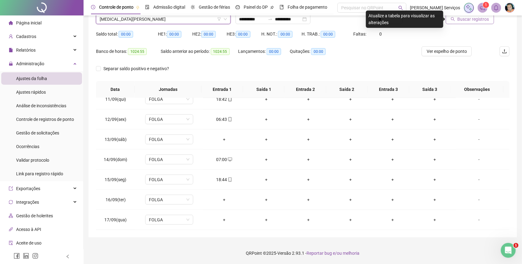
click at [461, 18] on span "Buscar registros" at bounding box center [473, 19] width 32 height 7
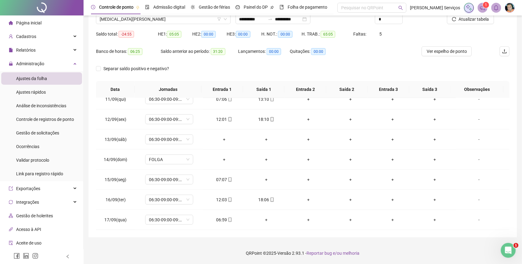
scroll to position [212, 0]
click at [155, 24] on div "[MEDICAL_DATA][PERSON_NAME]" at bounding box center [163, 19] width 135 height 10
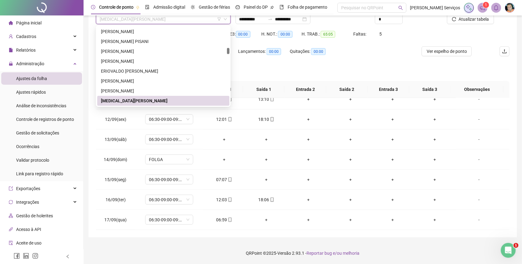
paste input "**********"
type input "**********"
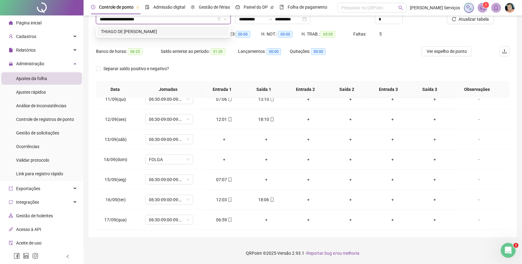
click at [163, 27] on div "THIAGO DE [PERSON_NAME]" at bounding box center [163, 32] width 132 height 10
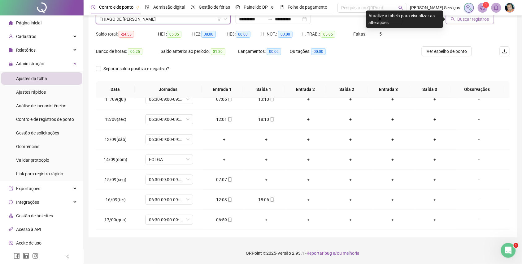
click at [458, 17] on span "Buscar registros" at bounding box center [473, 19] width 32 height 7
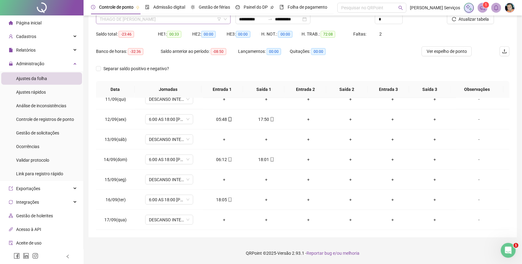
click at [139, 18] on span "THIAGO DE [PERSON_NAME]" at bounding box center [163, 19] width 127 height 9
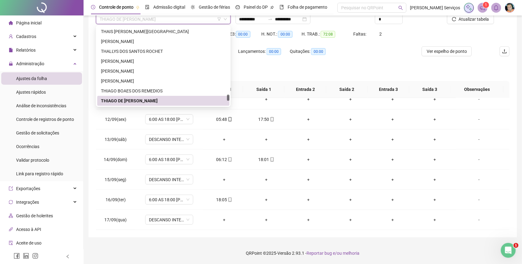
paste input "**********"
type input "**********"
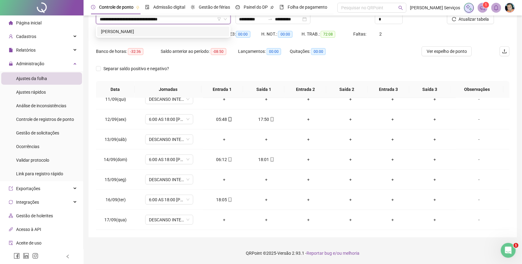
scroll to position [0, 0]
click at [145, 35] on div "[PERSON_NAME]" at bounding box center [163, 32] width 132 height 10
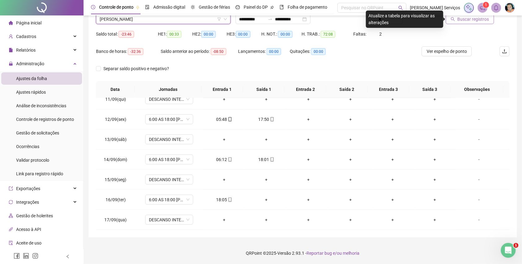
click at [477, 18] on span "Buscar registros" at bounding box center [473, 19] width 32 height 7
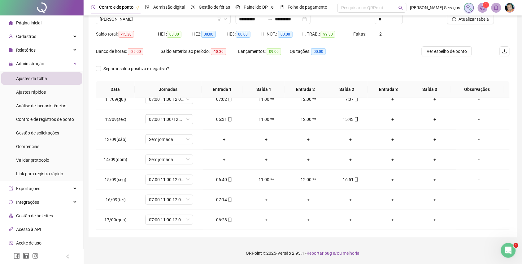
scroll to position [212, 0]
click at [179, 16] on span "[PERSON_NAME]" at bounding box center [163, 19] width 127 height 9
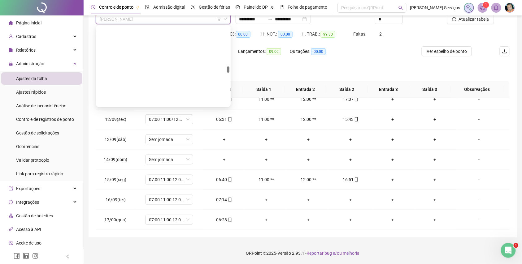
scroll to position [8694, 0]
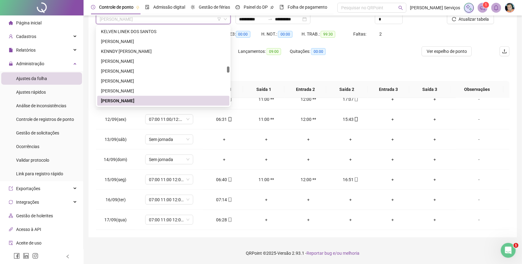
paste input "**********"
type input "**********"
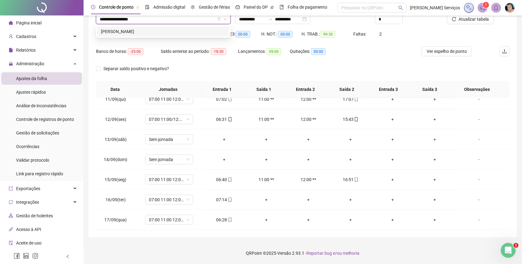
scroll to position [0, 0]
click at [184, 33] on div "[PERSON_NAME]" at bounding box center [163, 31] width 125 height 7
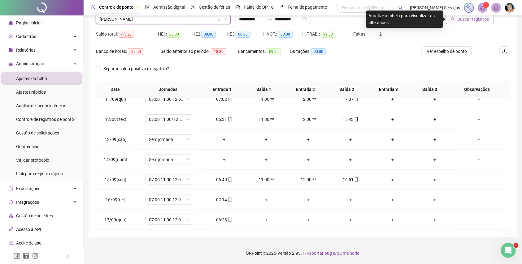
click at [483, 18] on span "Buscar registros" at bounding box center [473, 19] width 32 height 7
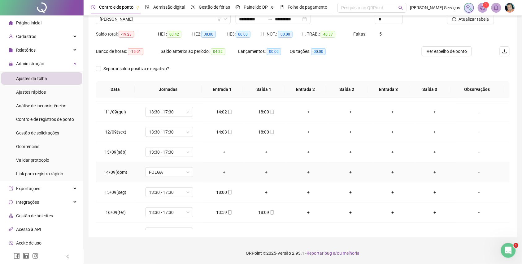
scroll to position [212, 0]
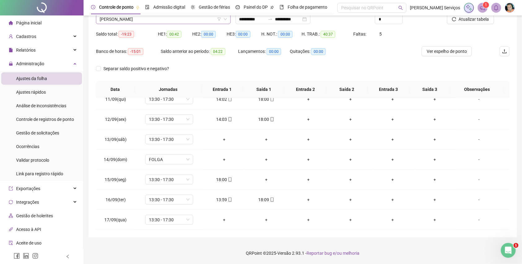
click at [167, 21] on span "[PERSON_NAME]" at bounding box center [163, 19] width 127 height 9
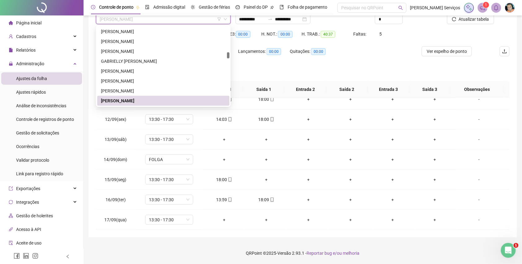
paste input "**********"
type input "**********"
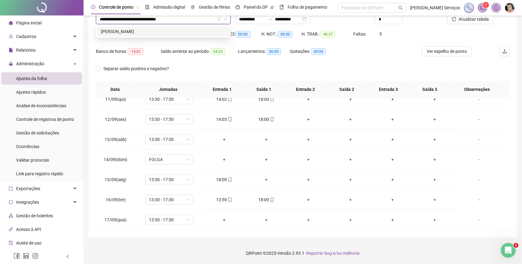
click at [165, 35] on div "[PERSON_NAME]" at bounding box center [163, 32] width 132 height 10
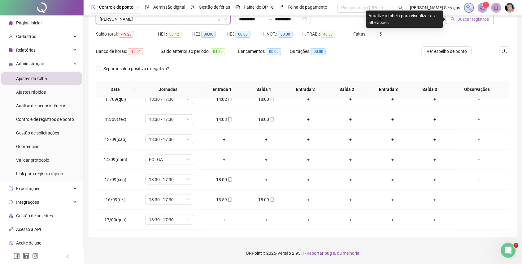
click at [458, 19] on span "Buscar registros" at bounding box center [473, 19] width 32 height 7
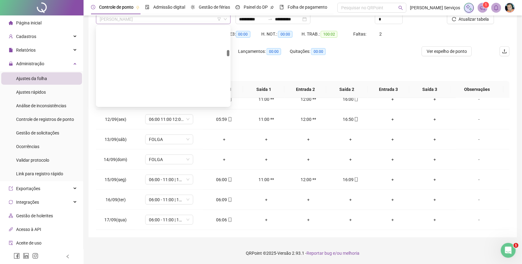
scroll to position [5159, 0]
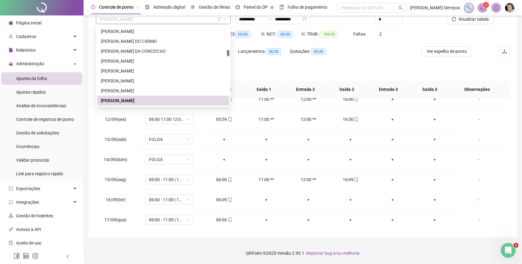
click at [179, 23] on span "[PERSON_NAME]" at bounding box center [163, 19] width 127 height 9
paste input "**********"
type input "**********"
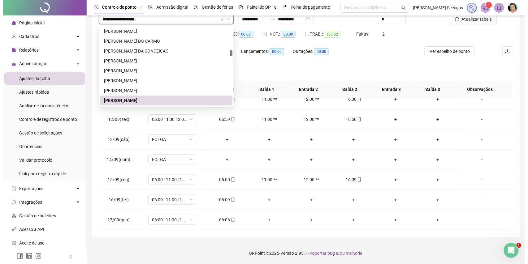
scroll to position [0, 0]
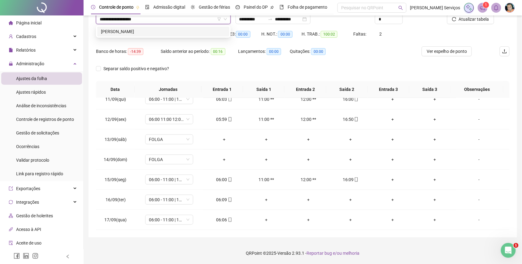
click at [185, 29] on div "[PERSON_NAME]" at bounding box center [163, 31] width 125 height 7
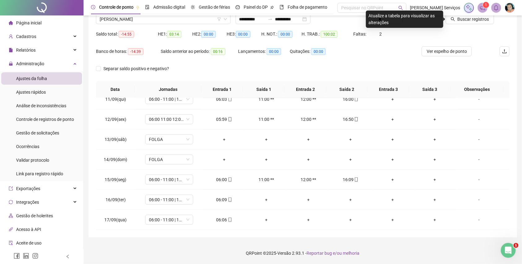
click at [454, 15] on header "Controle de ponto Admissão digital Gestão de férias Painel do DP Folha de pagam…" at bounding box center [303, 7] width 438 height 15
click at [455, 17] on icon "search" at bounding box center [453, 19] width 4 height 4
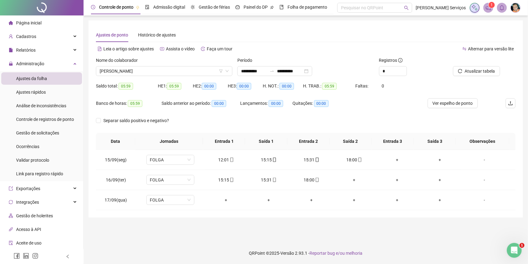
click at [181, 66] on div "Nome do colaborador" at bounding box center [164, 61] width 136 height 9
click at [181, 67] on span "[PERSON_NAME]" at bounding box center [164, 71] width 129 height 9
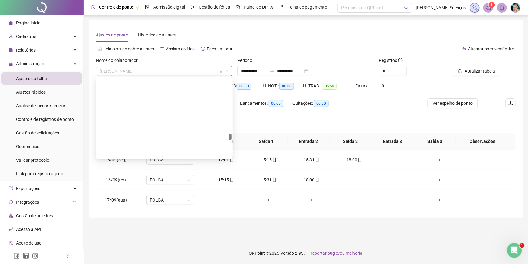
scroll to position [12090, 0]
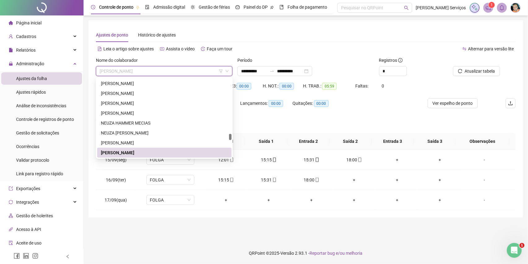
paste input "**********"
type input "**********"
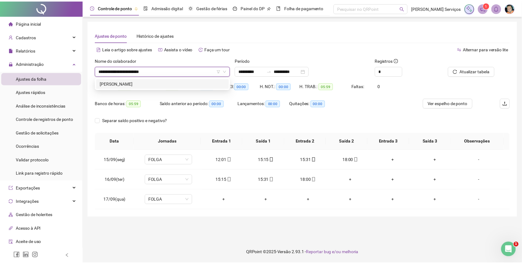
scroll to position [0, 0]
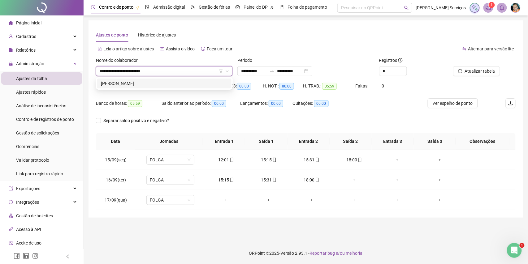
click at [195, 82] on div "[PERSON_NAME]" at bounding box center [164, 83] width 127 height 7
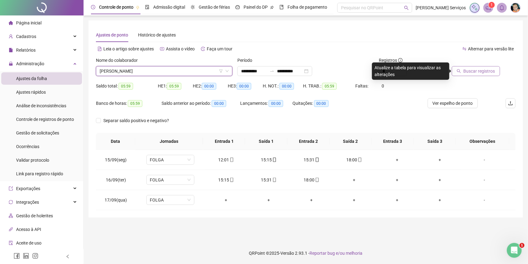
click at [469, 66] on button "Buscar registros" at bounding box center [476, 71] width 48 height 10
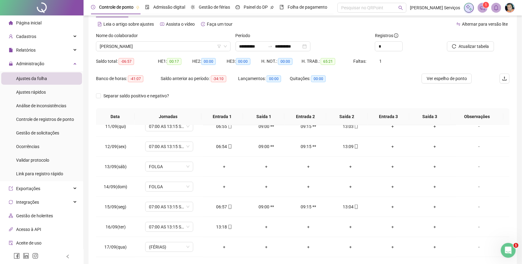
scroll to position [52, 0]
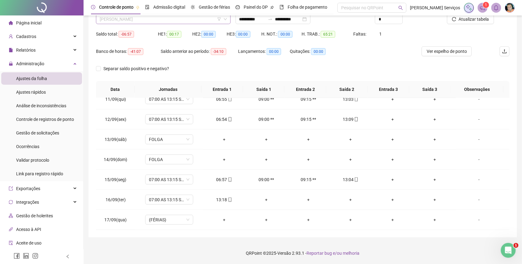
click at [174, 17] on span "[PERSON_NAME]" at bounding box center [163, 19] width 127 height 9
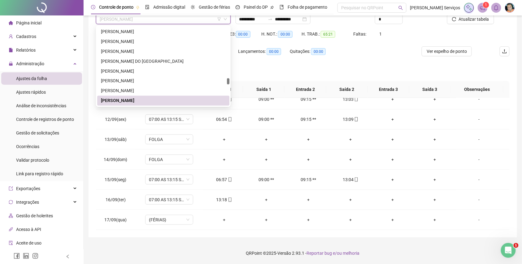
paste input "**********"
type input "**********"
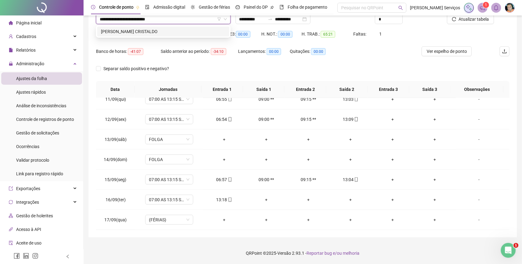
click at [170, 32] on div "[PERSON_NAME] CRISTALDO" at bounding box center [163, 31] width 125 height 7
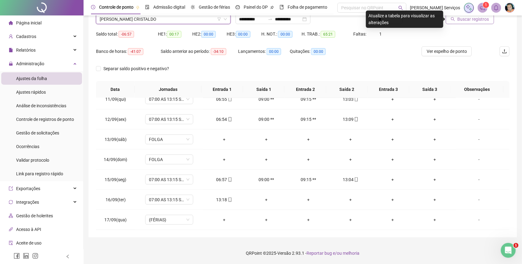
click at [458, 22] on span "Buscar registros" at bounding box center [473, 19] width 32 height 7
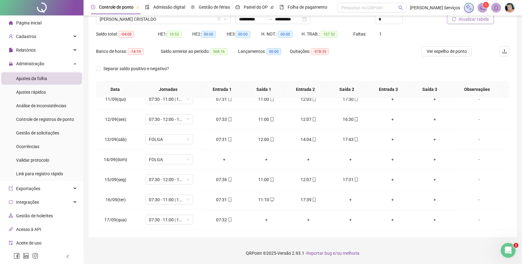
click at [471, 20] on span "Atualizar tabela" at bounding box center [474, 19] width 30 height 7
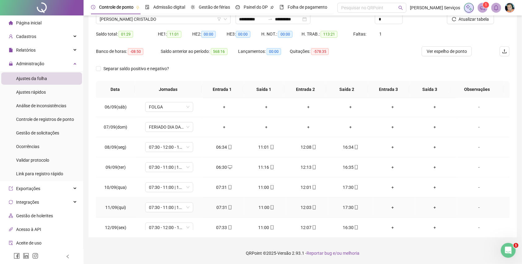
scroll to position [88, 0]
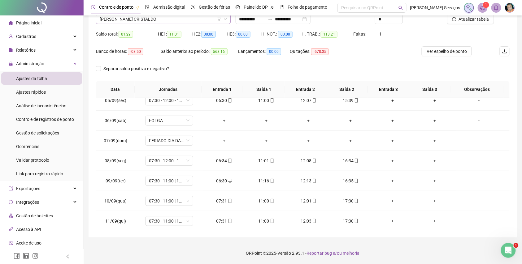
click at [160, 20] on span "[PERSON_NAME] CRISTALDO" at bounding box center [163, 19] width 127 height 9
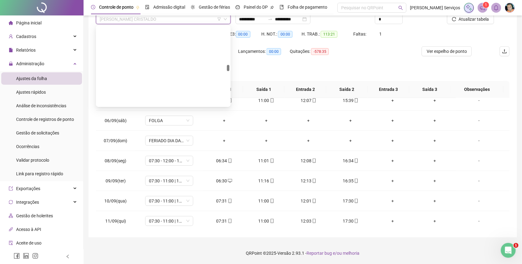
scroll to position [8367, 0]
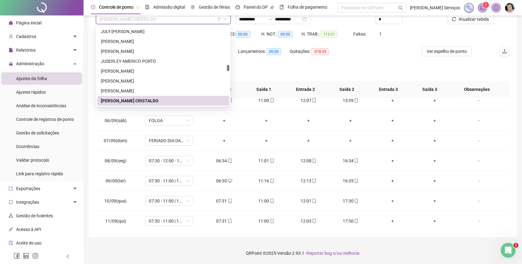
paste input "**********"
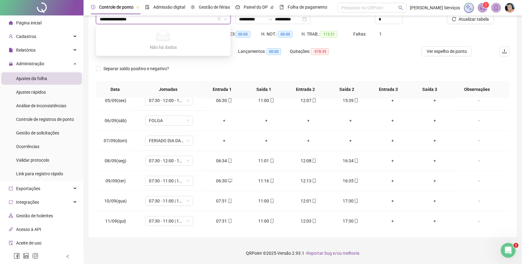
type input "**********"
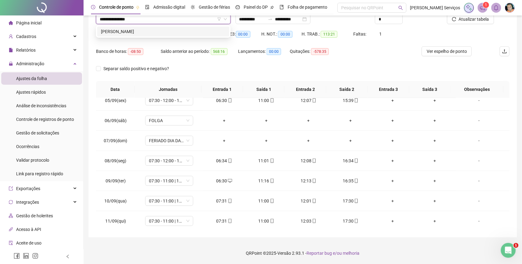
click at [166, 32] on div "[PERSON_NAME]" at bounding box center [163, 31] width 125 height 7
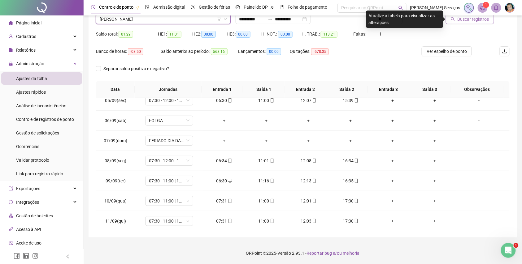
click at [449, 19] on button "Buscar registros" at bounding box center [470, 19] width 48 height 10
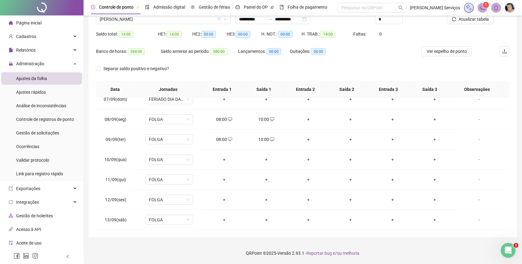
scroll to position [129, 0]
click at [223, 161] on div "+" at bounding box center [224, 160] width 32 height 7
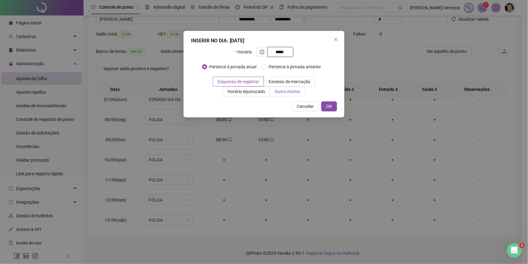
type input "*****"
click at [279, 93] on span "Outro motivo" at bounding box center [287, 91] width 25 height 5
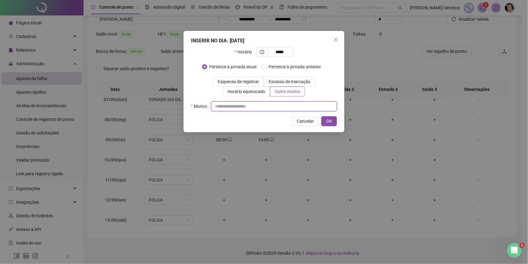
click at [273, 106] on input "text" at bounding box center [274, 106] width 126 height 10
type input "*"
click at [331, 121] on span "OK" at bounding box center [329, 121] width 6 height 7
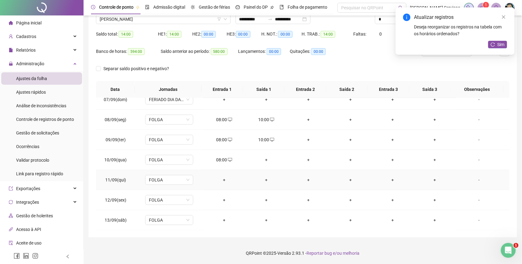
click at [222, 179] on div "+" at bounding box center [224, 180] width 32 height 7
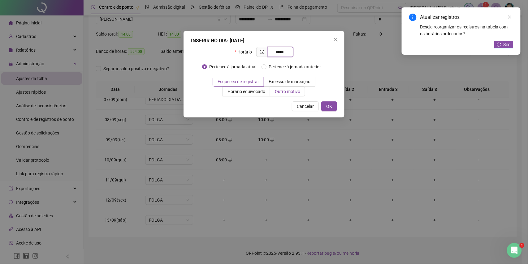
type input "*****"
click at [278, 89] on span "Outro motivo" at bounding box center [287, 91] width 25 height 5
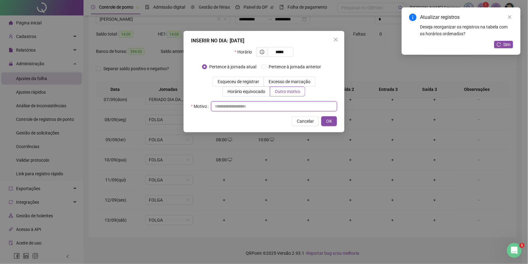
click at [276, 104] on input "text" at bounding box center [274, 106] width 126 height 10
type input "*"
click at [333, 125] on button "OK" at bounding box center [329, 121] width 16 height 10
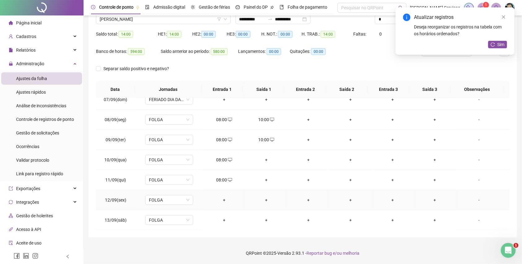
click at [226, 202] on div "+" at bounding box center [224, 200] width 32 height 7
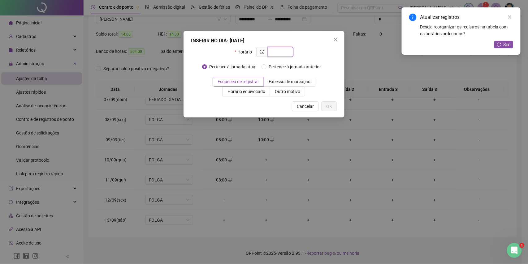
type input "*"
type input "*****"
click at [275, 95] on label "Outro motivo" at bounding box center [287, 92] width 35 height 10
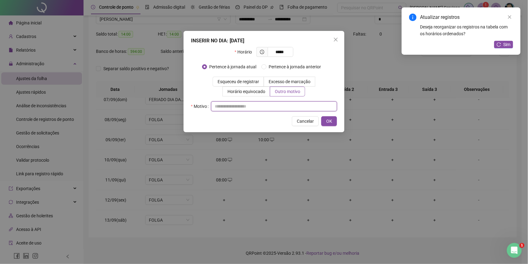
click at [275, 108] on input "text" at bounding box center [274, 106] width 126 height 10
type input "*"
click at [326, 117] on button "OK" at bounding box center [329, 121] width 16 height 10
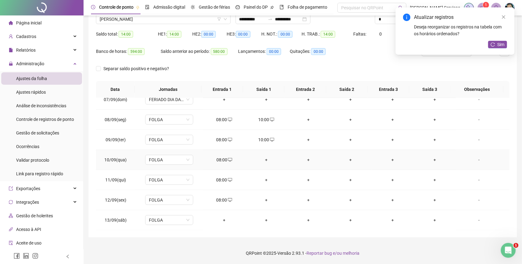
scroll to position [212, 0]
click at [223, 177] on div "+" at bounding box center [224, 179] width 32 height 7
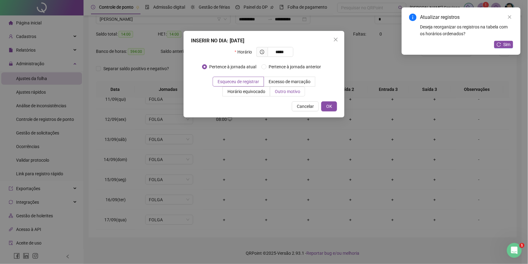
type input "*****"
click at [279, 93] on span "Outro motivo" at bounding box center [287, 91] width 25 height 5
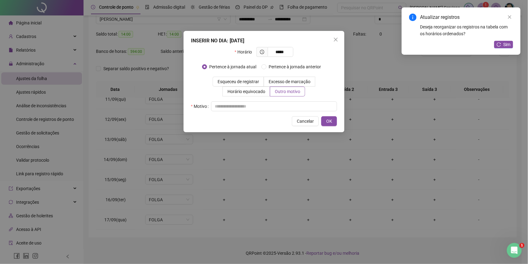
click at [267, 113] on div "INSERIR NO DIA : [DATE] Horário ***** Pertence à jornada atual Pertence à jorna…" at bounding box center [263, 81] width 161 height 101
click at [279, 107] on input "text" at bounding box center [274, 106] width 126 height 10
type input "*"
click at [333, 119] on button "OK" at bounding box center [329, 121] width 16 height 10
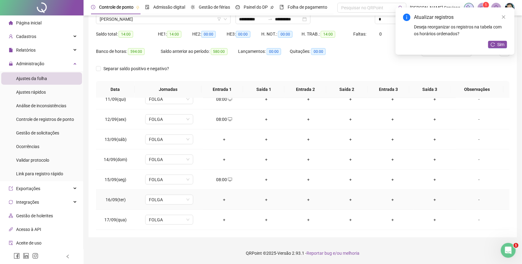
click at [222, 197] on div "+" at bounding box center [224, 199] width 32 height 7
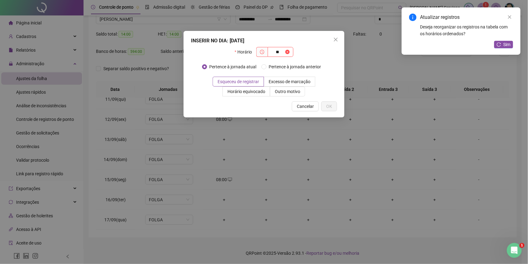
type input "*"
type input "*****"
click at [290, 90] on span "Outro motivo" at bounding box center [287, 91] width 25 height 5
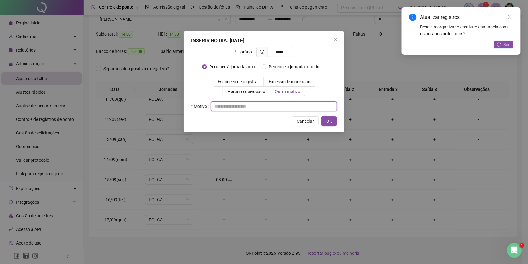
click at [288, 105] on input "text" at bounding box center [274, 106] width 126 height 10
type input "*"
click at [332, 121] on button "OK" at bounding box center [329, 121] width 16 height 10
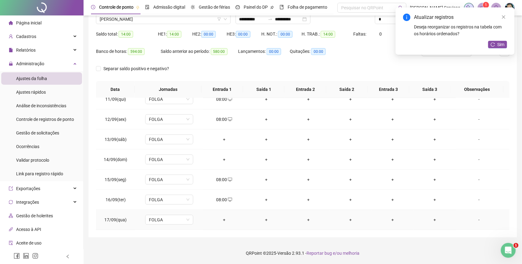
click at [223, 219] on div "+" at bounding box center [224, 220] width 32 height 7
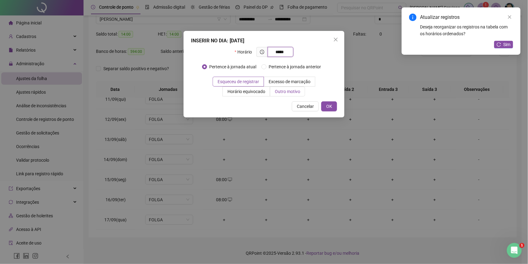
type input "*****"
click at [278, 90] on span "Outro motivo" at bounding box center [287, 91] width 25 height 5
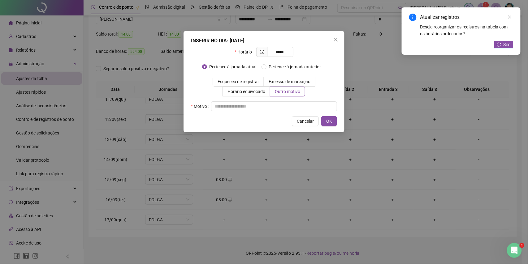
click at [275, 113] on div "INSERIR NO DIA : [DATE] Horário ***** Pertence à jornada atual Pertence à jorna…" at bounding box center [263, 81] width 161 height 101
click at [290, 102] on input "text" at bounding box center [274, 106] width 126 height 10
type input "*"
click at [331, 123] on span "OK" at bounding box center [329, 121] width 6 height 7
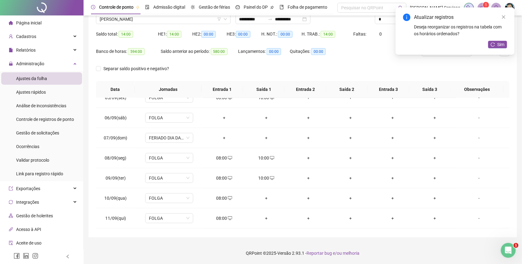
scroll to position [88, 0]
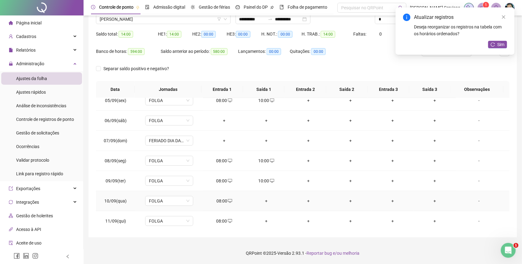
click at [264, 199] on div "+" at bounding box center [266, 201] width 32 height 7
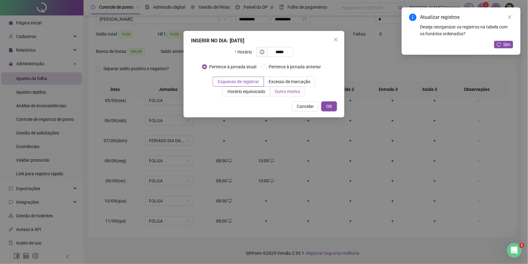
type input "*****"
click at [276, 89] on span "Outro motivo" at bounding box center [287, 91] width 25 height 5
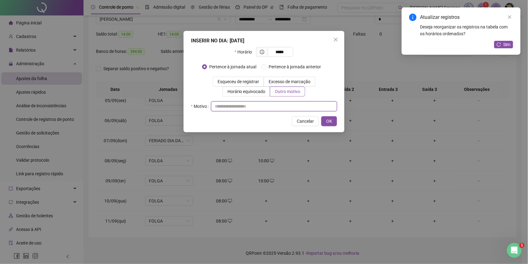
click at [276, 106] on input "text" at bounding box center [274, 106] width 126 height 10
type input "*"
click at [336, 122] on button "OK" at bounding box center [329, 121] width 16 height 10
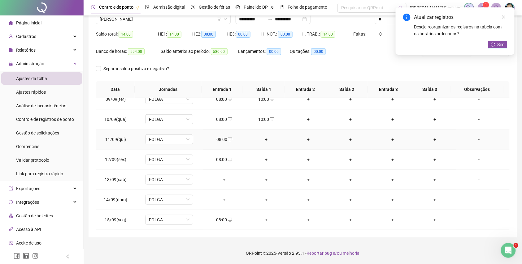
scroll to position [170, 0]
click at [265, 142] on div "+" at bounding box center [266, 139] width 32 height 7
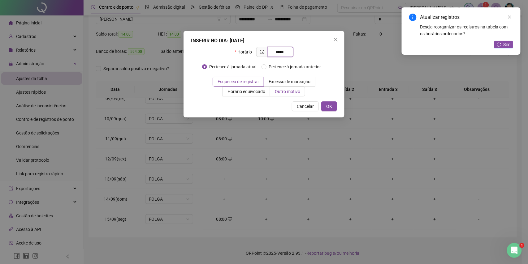
type input "*****"
click at [284, 95] on label "Outro motivo" at bounding box center [287, 92] width 35 height 10
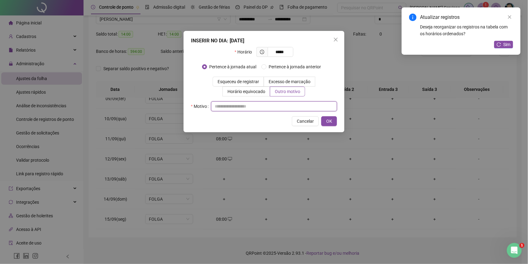
click at [281, 105] on input "text" at bounding box center [274, 106] width 126 height 10
type input "*"
click at [328, 123] on span "OK" at bounding box center [329, 121] width 6 height 7
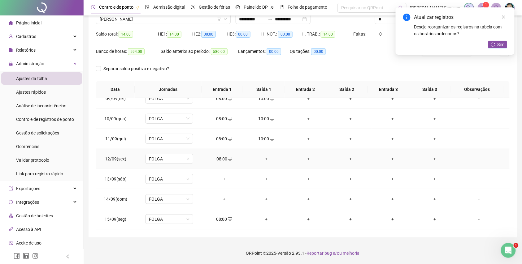
click at [265, 160] on div "+" at bounding box center [266, 159] width 32 height 7
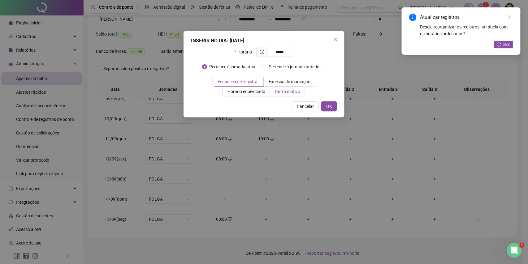
type input "*****"
click at [278, 95] on label "Outro motivo" at bounding box center [287, 92] width 35 height 10
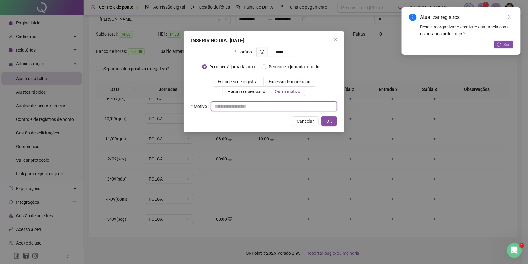
click at [278, 104] on input "text" at bounding box center [274, 106] width 126 height 10
type input "*"
click at [331, 120] on span "OK" at bounding box center [329, 121] width 6 height 7
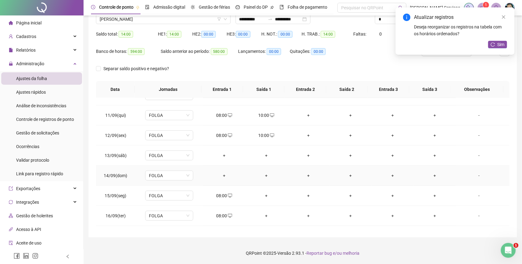
scroll to position [212, 0]
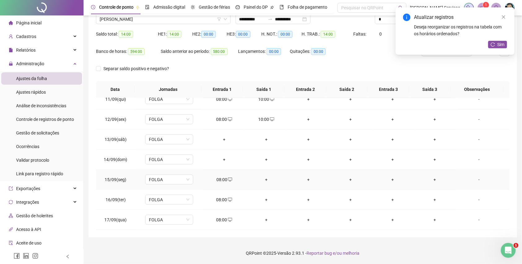
click at [267, 181] on div "+" at bounding box center [266, 179] width 32 height 7
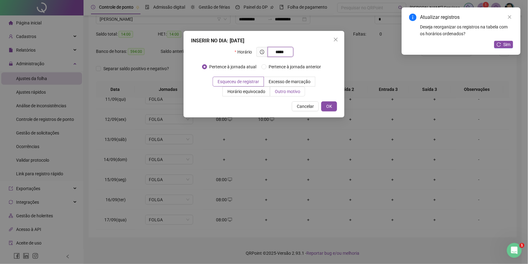
type input "*****"
click at [280, 94] on span "Outro motivo" at bounding box center [287, 91] width 25 height 5
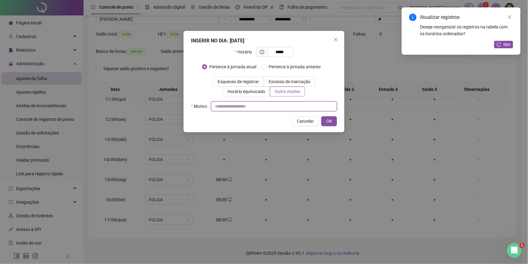
click at [280, 106] on input "text" at bounding box center [274, 106] width 126 height 10
type input "*"
click at [332, 123] on button "OK" at bounding box center [329, 121] width 16 height 10
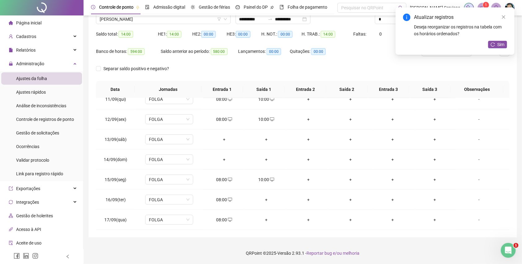
click at [270, 204] on td "+" at bounding box center [266, 200] width 42 height 20
click at [265, 201] on div "+" at bounding box center [266, 199] width 32 height 7
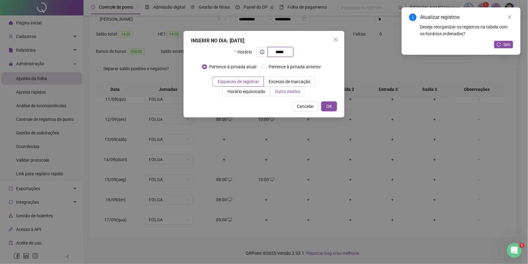
type input "*****"
click at [284, 93] on span "Outro motivo" at bounding box center [287, 91] width 25 height 5
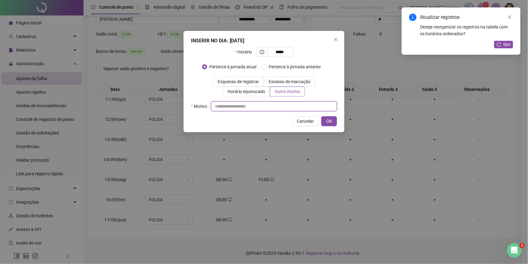
click at [280, 104] on input "text" at bounding box center [274, 106] width 126 height 10
type input "*"
click at [324, 120] on button "OK" at bounding box center [329, 121] width 16 height 10
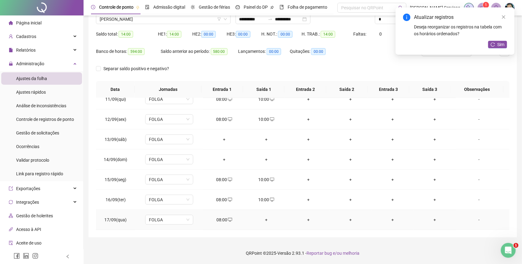
click at [268, 220] on div "+" at bounding box center [266, 220] width 32 height 7
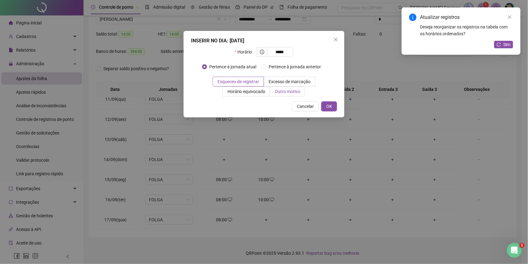
type input "*****"
click at [287, 94] on span "Outro motivo" at bounding box center [287, 91] width 25 height 5
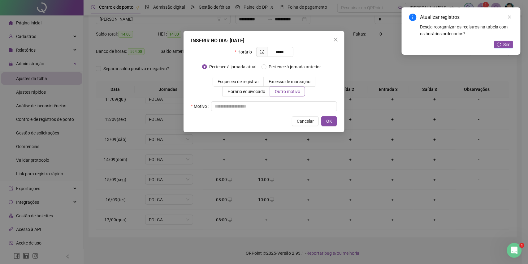
click at [282, 114] on div "INSERIR NO DIA : [DATE] Horário ***** Pertence à jornada atual Pertence à jorna…" at bounding box center [263, 81] width 161 height 101
click at [285, 107] on input "text" at bounding box center [274, 106] width 126 height 10
type input "*"
click at [325, 118] on button "OK" at bounding box center [329, 121] width 16 height 10
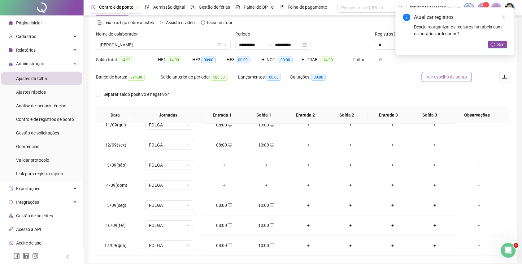
scroll to position [0, 0]
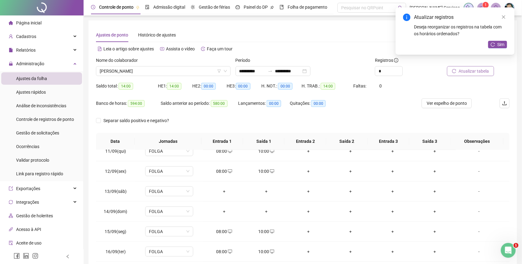
click at [477, 70] on span "Atualizar tabela" at bounding box center [474, 71] width 30 height 7
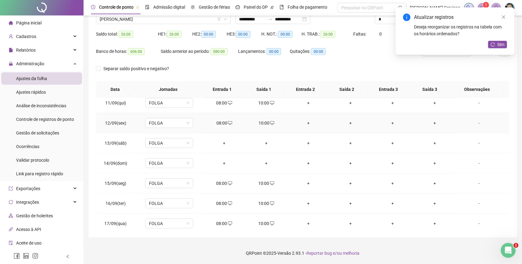
scroll to position [212, 0]
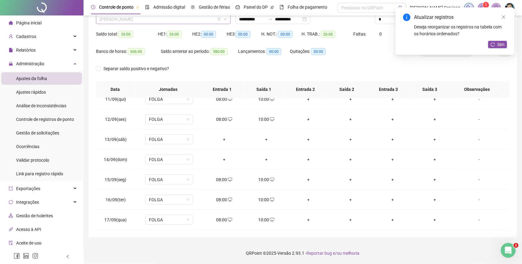
click at [148, 16] on span "[PERSON_NAME]" at bounding box center [163, 19] width 127 height 9
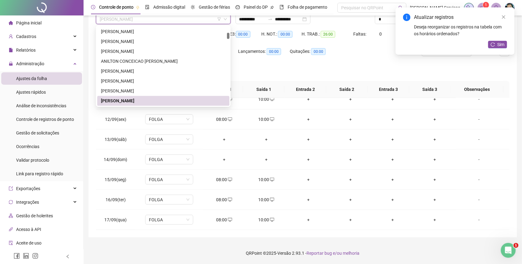
paste input "**********"
type input "**********"
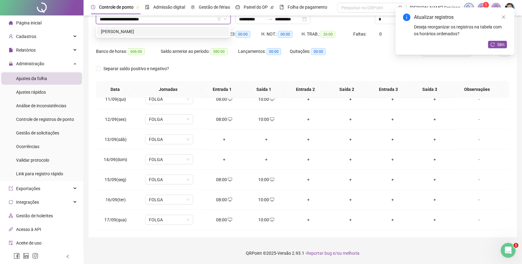
scroll to position [0, 0]
click at [176, 29] on div "[PERSON_NAME]" at bounding box center [163, 31] width 125 height 7
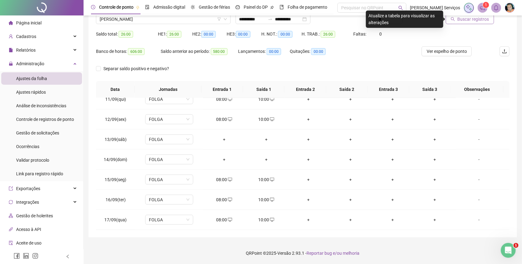
click at [484, 19] on span "Buscar registros" at bounding box center [473, 19] width 32 height 7
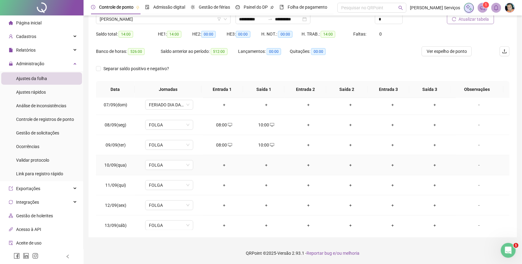
scroll to position [165, 0]
click at [222, 124] on div "+" at bounding box center [224, 124] width 32 height 7
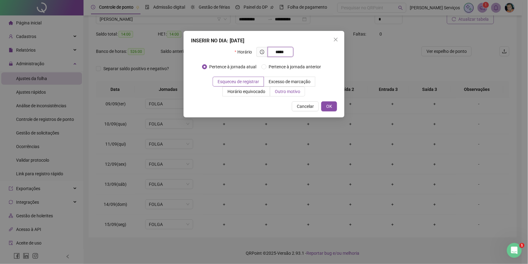
type input "*****"
click at [297, 91] on span "Outro motivo" at bounding box center [287, 91] width 25 height 5
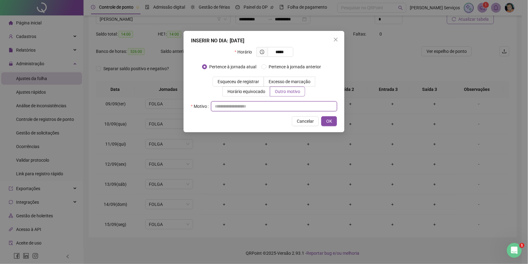
click at [284, 106] on input "text" at bounding box center [274, 106] width 126 height 10
type input "*"
click at [332, 120] on button "OK" at bounding box center [329, 121] width 16 height 10
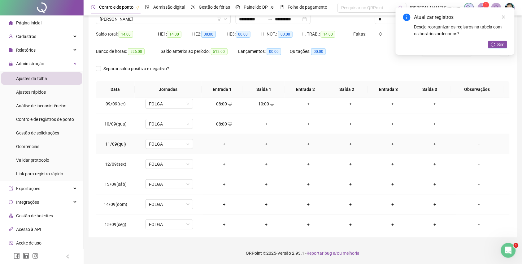
click at [224, 145] on div "+" at bounding box center [224, 144] width 32 height 7
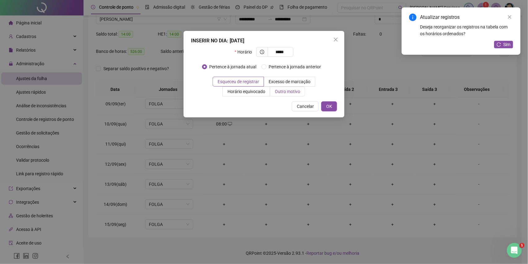
type input "*****"
click at [283, 97] on label "Outro motivo" at bounding box center [287, 92] width 35 height 10
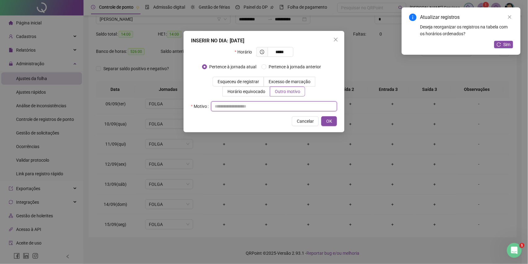
click at [275, 105] on input "text" at bounding box center [274, 106] width 126 height 10
type input "*"
click at [337, 120] on div "INSERIR NO DIA : [DATE] Horário ***** Pertence à jornada atual [GEOGRAPHIC_DATA…" at bounding box center [263, 81] width 161 height 101
click at [332, 124] on button "OK" at bounding box center [329, 121] width 16 height 10
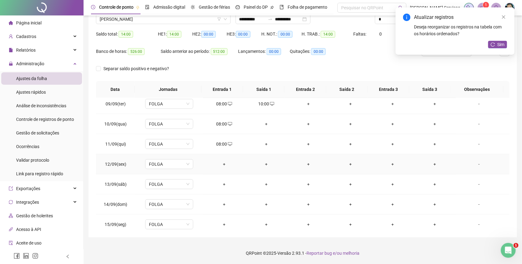
click at [224, 168] on div "+" at bounding box center [224, 164] width 32 height 7
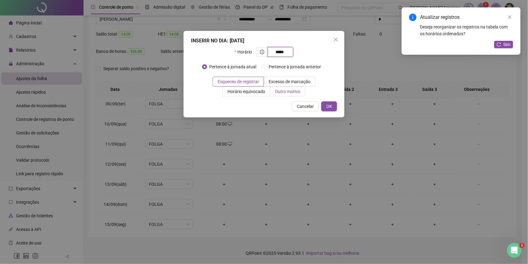
type input "*****"
click at [276, 92] on span "Outro motivo" at bounding box center [287, 91] width 25 height 5
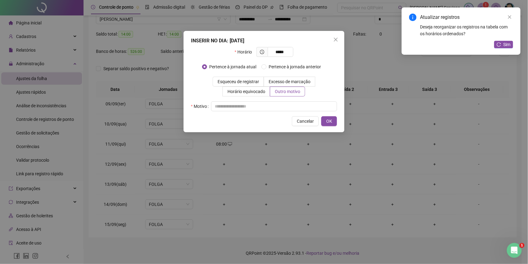
click at [275, 97] on div "Horário ***** Pertence à jornada atual [GEOGRAPHIC_DATA] à jornada anterior Esq…" at bounding box center [264, 79] width 146 height 64
click at [278, 106] on input "text" at bounding box center [274, 106] width 126 height 10
type input "*"
click at [322, 120] on button "OK" at bounding box center [329, 121] width 16 height 10
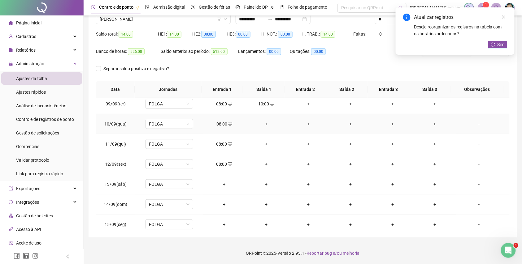
click at [259, 123] on div "+" at bounding box center [266, 124] width 32 height 7
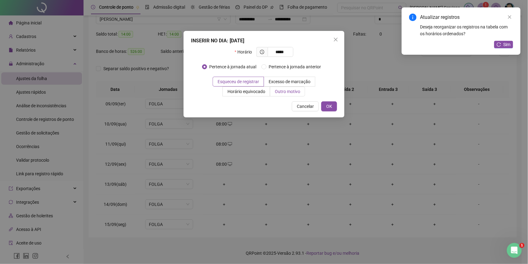
type input "*****"
click at [283, 91] on span "Outro motivo" at bounding box center [287, 91] width 25 height 5
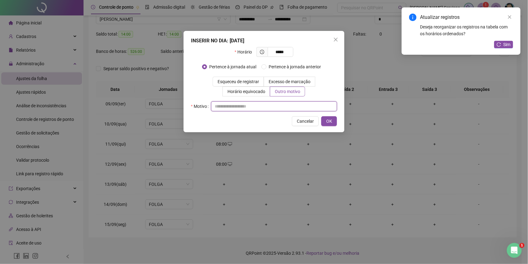
click at [285, 107] on input "text" at bounding box center [274, 106] width 126 height 10
type input "*"
click at [326, 125] on button "OK" at bounding box center [329, 121] width 16 height 10
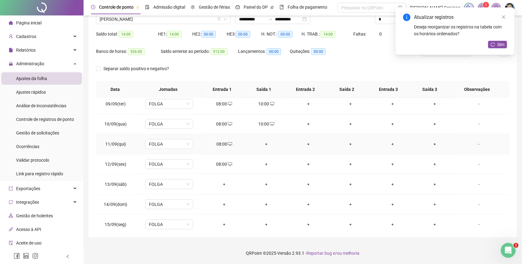
click at [264, 144] on div "+" at bounding box center [266, 144] width 32 height 7
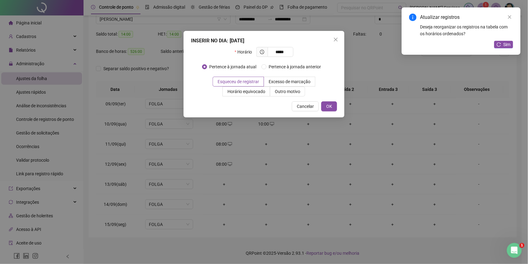
type input "*****"
click at [276, 97] on div "INSERIR NO DIA : [DATE] Horário ***** Pertence à jornada atual Pertence à jorna…" at bounding box center [263, 74] width 161 height 87
click at [289, 96] on label "Outro motivo" at bounding box center [287, 92] width 35 height 10
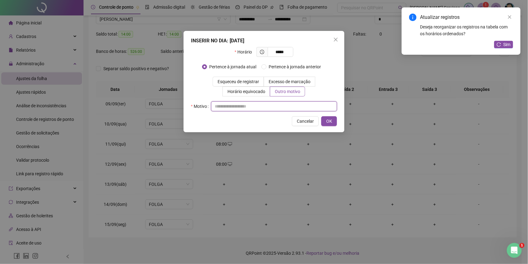
click at [289, 110] on input "text" at bounding box center [274, 106] width 126 height 10
type input "*"
click at [331, 118] on span "OK" at bounding box center [329, 121] width 6 height 7
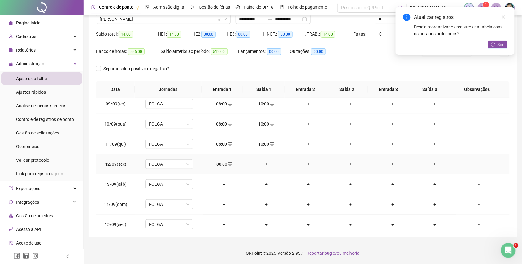
click at [266, 166] on div "+" at bounding box center [266, 164] width 32 height 7
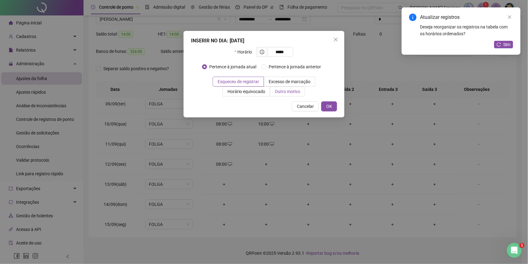
type input "*****"
click at [280, 96] on label "Outro motivo" at bounding box center [287, 92] width 35 height 10
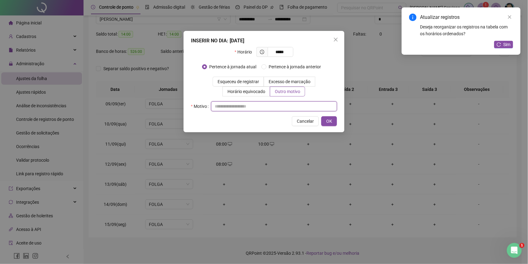
click at [269, 110] on input "text" at bounding box center [274, 106] width 126 height 10
type input "*"
click at [330, 124] on span "OK" at bounding box center [329, 121] width 6 height 7
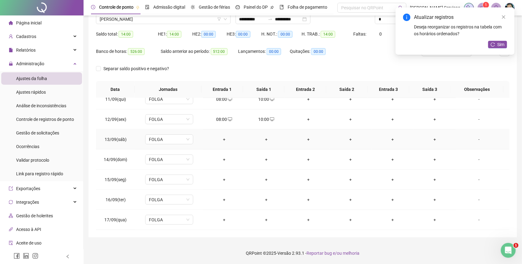
scroll to position [212, 0]
click at [217, 177] on div "+" at bounding box center [224, 179] width 32 height 7
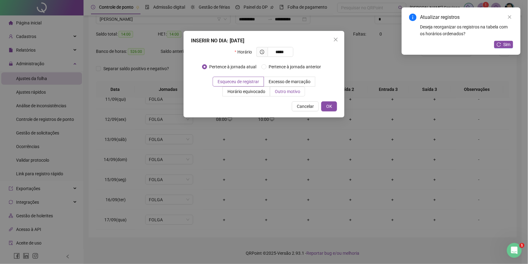
type input "*****"
click at [292, 94] on span "Outro motivo" at bounding box center [287, 91] width 25 height 5
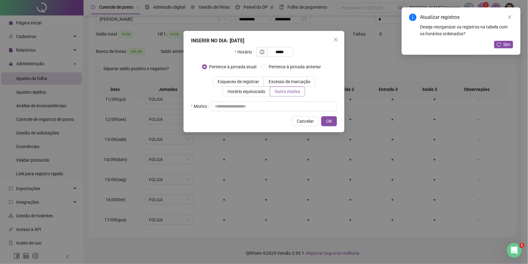
click at [288, 101] on div "Motivo" at bounding box center [264, 106] width 146 height 10
click at [294, 110] on input "text" at bounding box center [274, 106] width 126 height 10
type input "*"
click at [335, 118] on button "OK" at bounding box center [329, 121] width 16 height 10
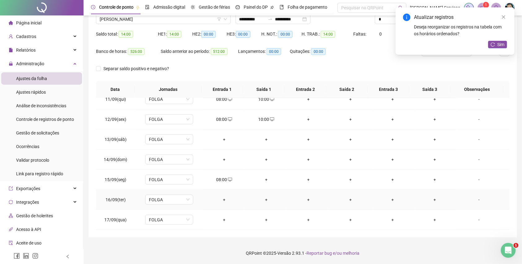
click at [225, 198] on div "+" at bounding box center [224, 199] width 32 height 7
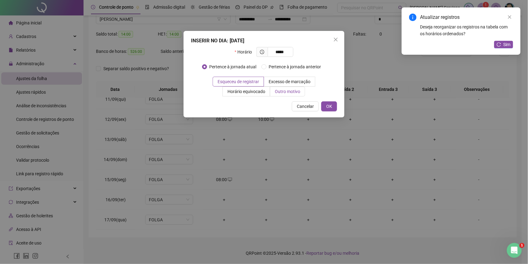
type input "*****"
click at [276, 91] on span "Outro motivo" at bounding box center [287, 91] width 25 height 5
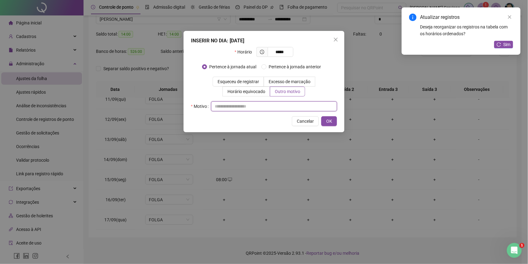
click at [262, 106] on input "text" at bounding box center [274, 106] width 126 height 10
type input "*"
click at [326, 123] on span "OK" at bounding box center [329, 121] width 6 height 7
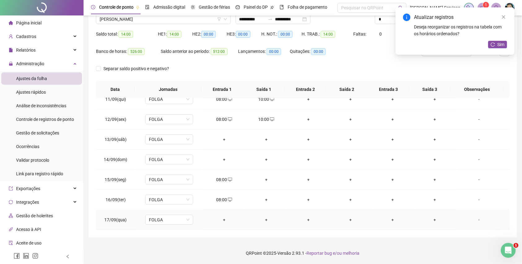
click at [227, 216] on td "+" at bounding box center [224, 220] width 42 height 20
click at [224, 217] on div "+" at bounding box center [224, 220] width 32 height 7
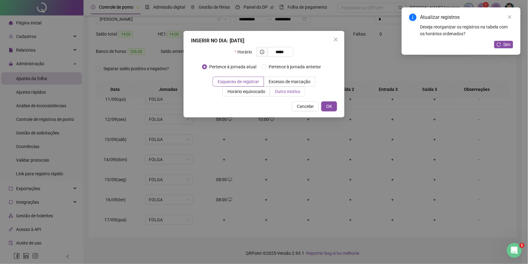
type input "*****"
click at [275, 90] on span "Outro motivo" at bounding box center [287, 91] width 25 height 5
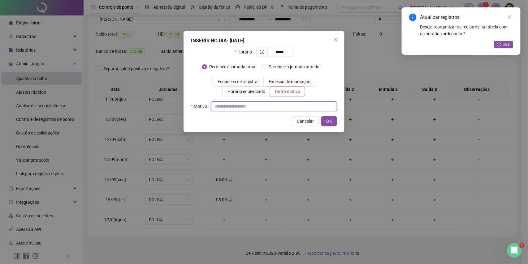
click at [270, 109] on input "text" at bounding box center [274, 106] width 126 height 10
type input "*"
click at [327, 123] on span "OK" at bounding box center [329, 121] width 6 height 7
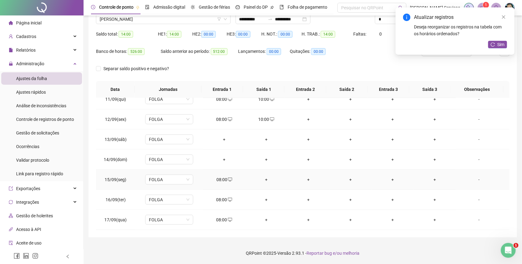
click at [268, 180] on div "+" at bounding box center [266, 179] width 32 height 7
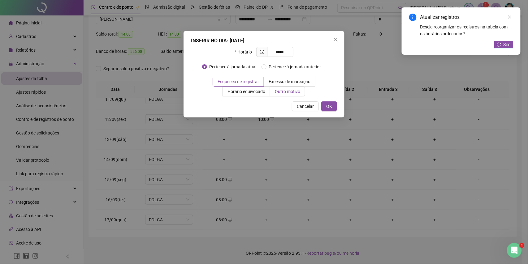
type input "*****"
click at [290, 93] on span "Outro motivo" at bounding box center [287, 91] width 25 height 5
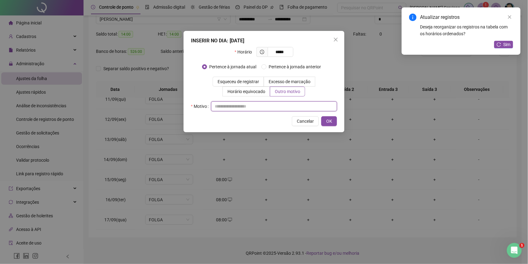
click at [274, 107] on input "text" at bounding box center [274, 106] width 126 height 10
type input "*"
click at [326, 123] on button "OK" at bounding box center [329, 121] width 16 height 10
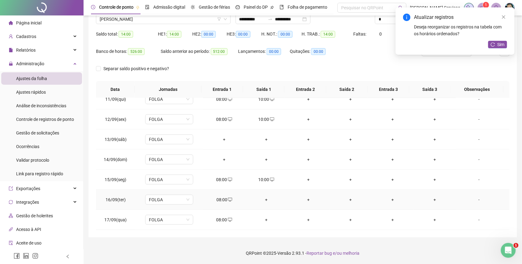
click at [267, 198] on div "+" at bounding box center [266, 199] width 32 height 7
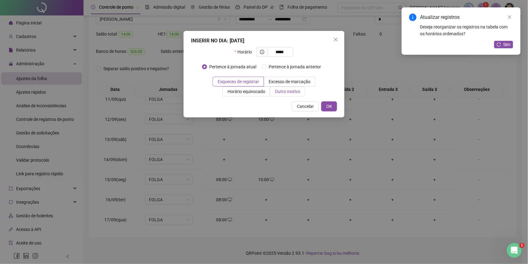
type input "*****"
click at [279, 95] on label "Outro motivo" at bounding box center [287, 92] width 35 height 10
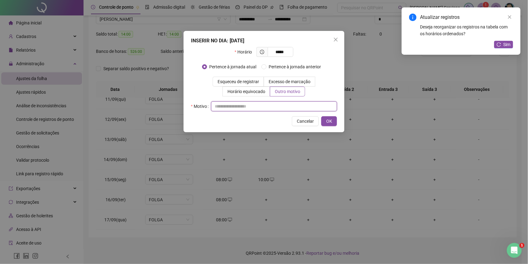
click at [281, 107] on input "text" at bounding box center [274, 106] width 126 height 10
type input "*"
click at [323, 121] on button "OK" at bounding box center [329, 121] width 16 height 10
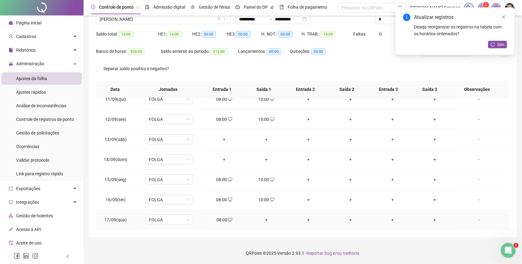
click at [265, 221] on div "+" at bounding box center [266, 220] width 32 height 7
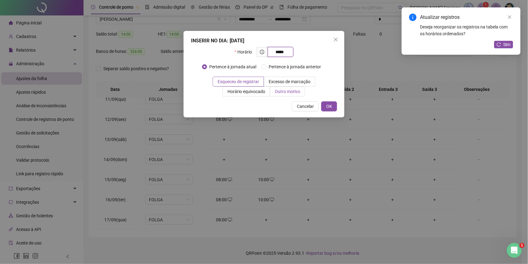
type input "*****"
click at [275, 94] on span "Outro motivo" at bounding box center [287, 91] width 25 height 5
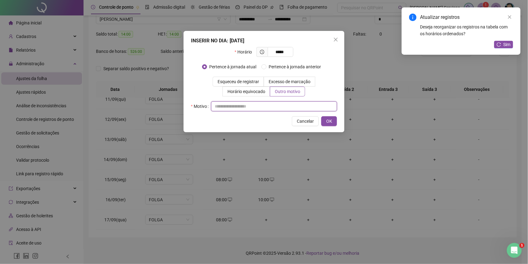
click at [269, 103] on input "text" at bounding box center [274, 106] width 126 height 10
type input "*"
click at [326, 119] on span "OK" at bounding box center [329, 121] width 6 height 7
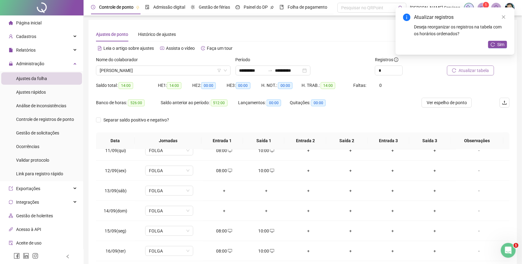
scroll to position [0, 0]
click at [469, 68] on span "Atualizar tabela" at bounding box center [474, 71] width 30 height 7
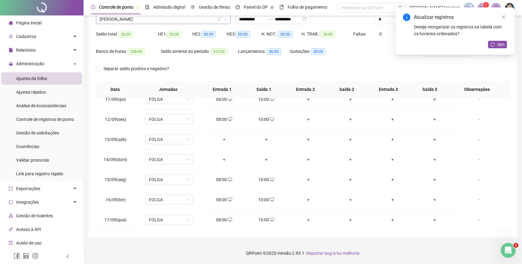
click at [150, 21] on span "[PERSON_NAME]" at bounding box center [163, 19] width 127 height 9
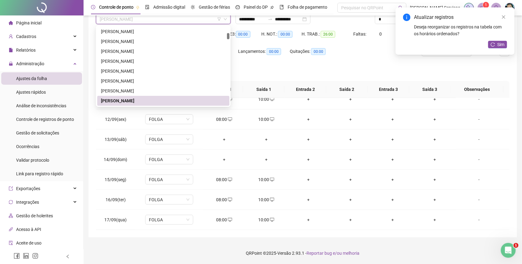
paste input "**********"
type input "**********"
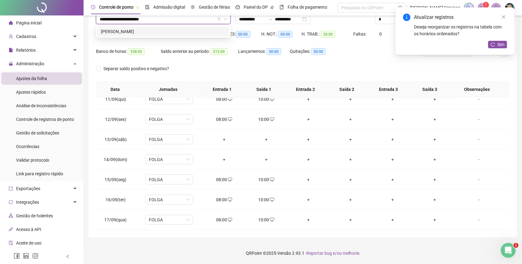
scroll to position [0, 0]
click at [155, 28] on div "[PERSON_NAME]" at bounding box center [163, 32] width 132 height 10
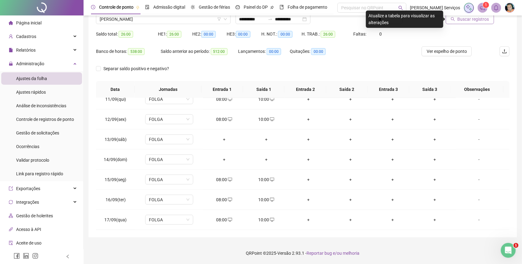
click at [450, 21] on button "Buscar registros" at bounding box center [470, 19] width 48 height 10
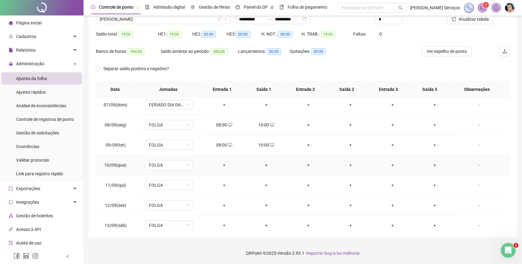
scroll to position [165, 0]
click at [227, 123] on div "+" at bounding box center [224, 124] width 32 height 7
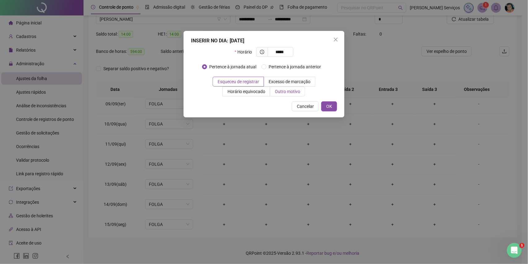
type input "*****"
click at [277, 94] on span "Outro motivo" at bounding box center [287, 91] width 25 height 5
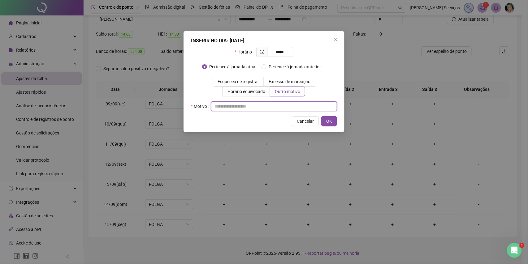
click at [276, 105] on input "text" at bounding box center [274, 106] width 126 height 10
type input "*"
click at [332, 123] on button "OK" at bounding box center [329, 121] width 16 height 10
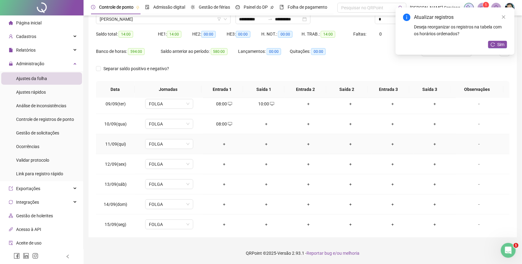
click at [225, 141] on td "+" at bounding box center [224, 144] width 42 height 20
click at [223, 141] on td "+" at bounding box center [224, 144] width 42 height 20
click at [223, 143] on div "+" at bounding box center [224, 144] width 32 height 7
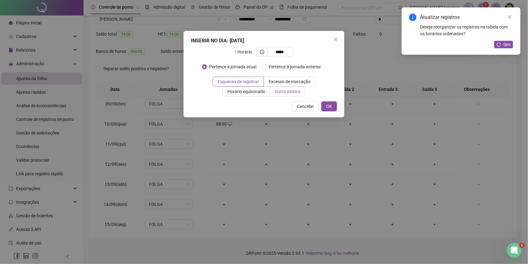
type input "*****"
click at [285, 90] on span "Outro motivo" at bounding box center [287, 91] width 25 height 5
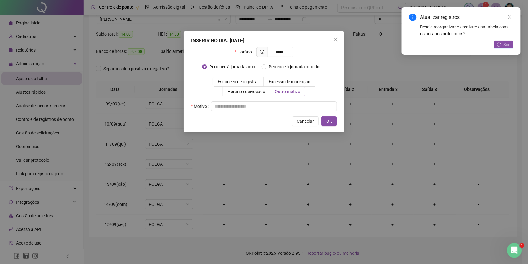
click at [264, 117] on div "Cancelar OK" at bounding box center [264, 121] width 146 height 10
click at [267, 110] on input "text" at bounding box center [274, 106] width 126 height 10
type input "*"
click at [324, 124] on button "OK" at bounding box center [329, 121] width 16 height 10
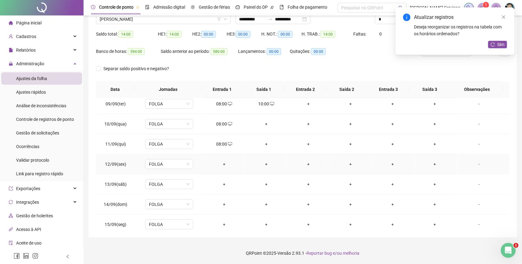
click at [226, 162] on div "+" at bounding box center [224, 164] width 32 height 7
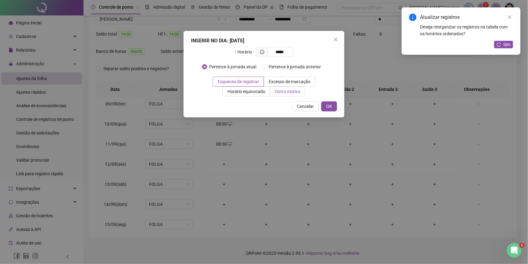
type input "*****"
click at [277, 92] on span "Outro motivo" at bounding box center [287, 91] width 25 height 5
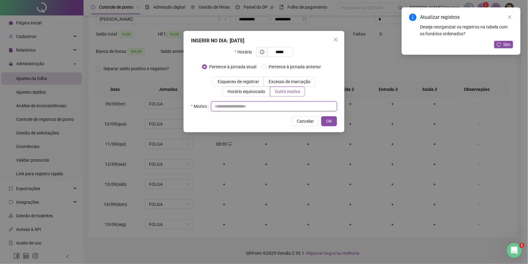
click at [271, 108] on input "text" at bounding box center [274, 106] width 126 height 10
type input "*"
click at [329, 121] on span "OK" at bounding box center [329, 121] width 6 height 7
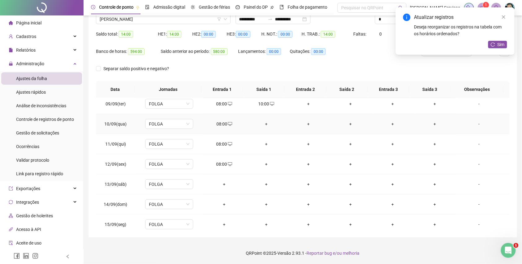
click at [265, 122] on div "+" at bounding box center [266, 124] width 32 height 7
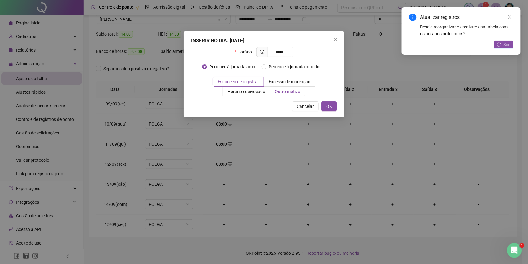
type input "*****"
click at [274, 91] on label "Outro motivo" at bounding box center [287, 92] width 35 height 10
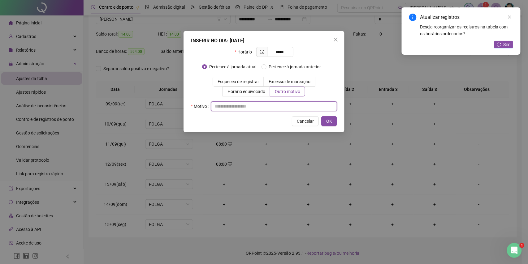
click at [273, 106] on input "text" at bounding box center [274, 106] width 126 height 10
type input "*"
click at [323, 121] on button "OK" at bounding box center [329, 121] width 16 height 10
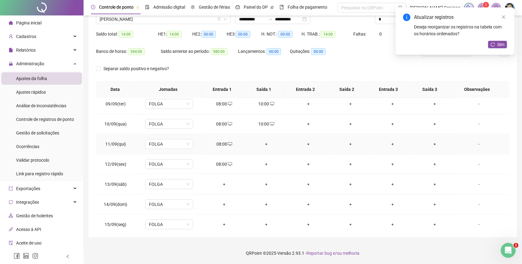
click at [265, 141] on td "+" at bounding box center [266, 144] width 42 height 20
click at [263, 142] on div "+" at bounding box center [266, 144] width 32 height 7
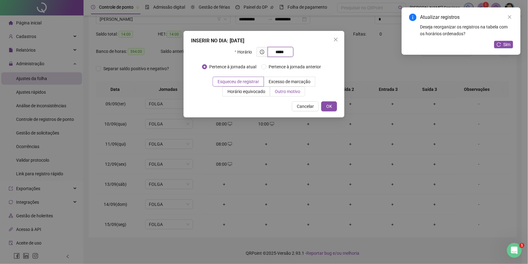
type input "*****"
drag, startPoint x: 278, startPoint y: 88, endPoint x: 280, endPoint y: 100, distance: 11.8
click at [278, 89] on label "Outro motivo" at bounding box center [287, 92] width 35 height 10
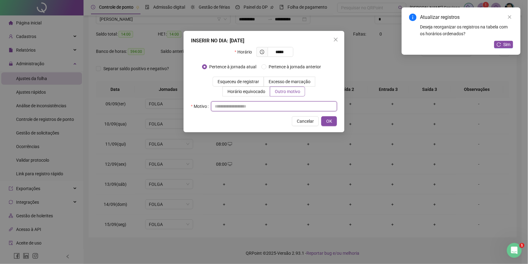
click at [280, 104] on input "text" at bounding box center [274, 106] width 126 height 10
type input "*"
click at [337, 124] on button "OK" at bounding box center [329, 121] width 16 height 10
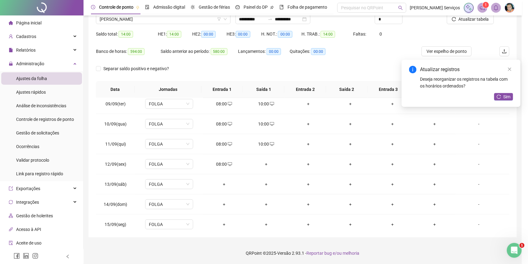
click at [327, 121] on div "INSERIR NO DIA : [DATE] Horário ***** Pertence à jornada atual [GEOGRAPHIC_DATA…" at bounding box center [264, 132] width 528 height 264
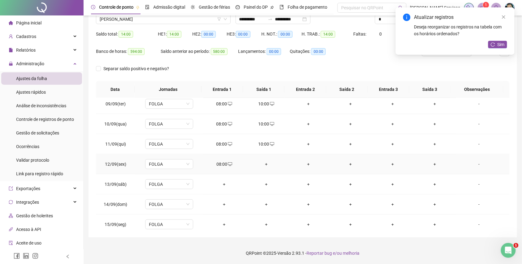
click at [265, 164] on div "+" at bounding box center [266, 164] width 32 height 7
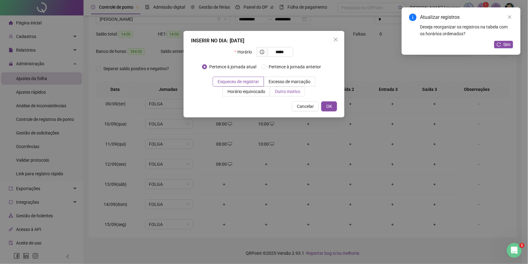
type input "*****"
click at [287, 94] on span "Outro motivo" at bounding box center [287, 91] width 25 height 5
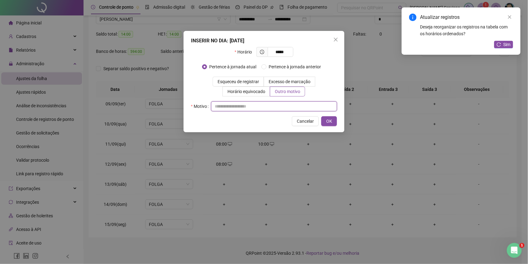
click at [288, 108] on input "text" at bounding box center [274, 106] width 126 height 10
type input "*"
click at [326, 122] on button "OK" at bounding box center [329, 121] width 16 height 10
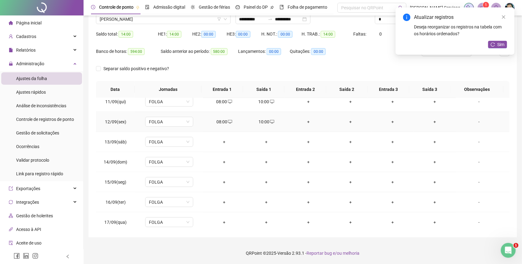
scroll to position [212, 0]
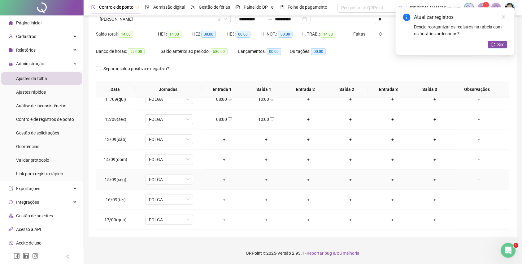
click at [221, 179] on div "+" at bounding box center [224, 179] width 32 height 7
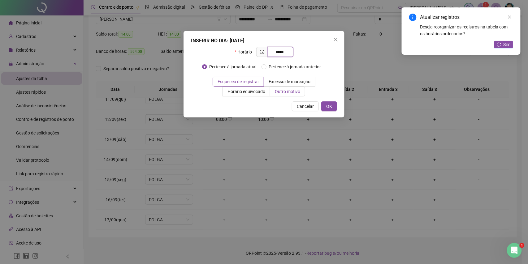
type input "*****"
click at [280, 94] on span "Outro motivo" at bounding box center [287, 91] width 25 height 5
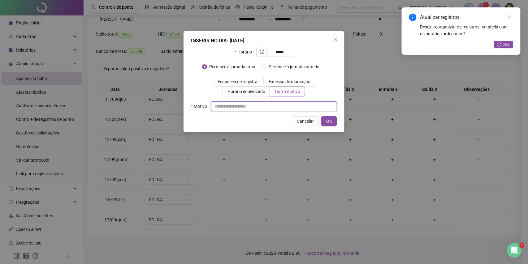
click at [274, 106] on input "text" at bounding box center [274, 106] width 126 height 10
type input "*"
click at [327, 123] on span "OK" at bounding box center [329, 121] width 6 height 7
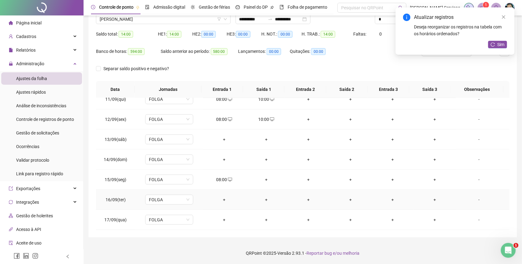
click at [219, 200] on div "+" at bounding box center [224, 199] width 32 height 7
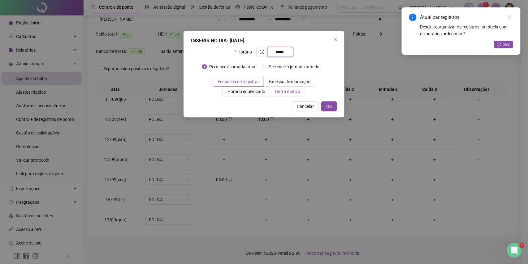
type input "*****"
click at [280, 92] on span "Outro motivo" at bounding box center [287, 91] width 25 height 5
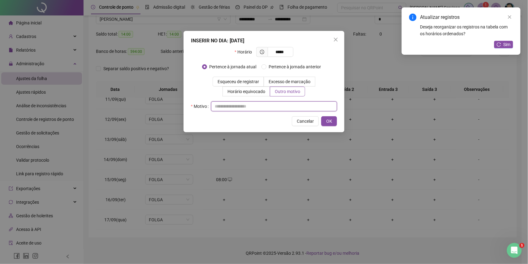
click at [277, 106] on input "text" at bounding box center [274, 106] width 126 height 10
type input "*"
click at [328, 119] on span "OK" at bounding box center [329, 121] width 6 height 7
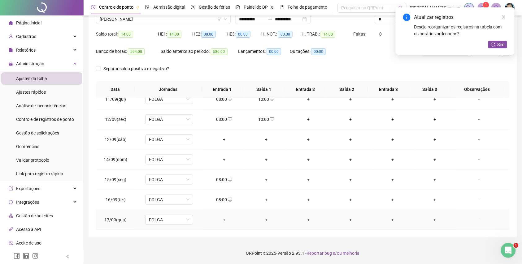
click at [223, 218] on div "+" at bounding box center [224, 220] width 32 height 7
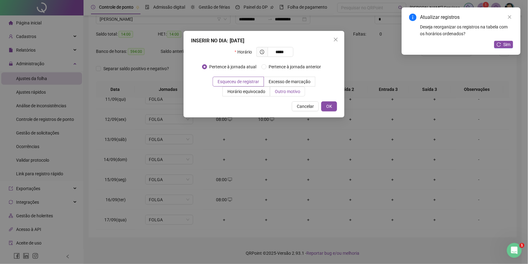
type input "*****"
click at [286, 89] on span "Outro motivo" at bounding box center [287, 91] width 25 height 5
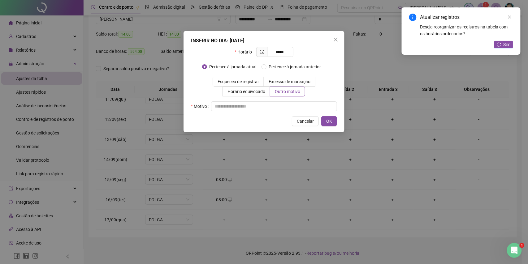
click at [283, 98] on div "Horário ***** Pertence à jornada atual [GEOGRAPHIC_DATA] à jornada anterior Esq…" at bounding box center [264, 79] width 146 height 64
click at [287, 105] on input "text" at bounding box center [274, 106] width 126 height 10
type input "*"
click at [324, 121] on button "OK" at bounding box center [329, 121] width 16 height 10
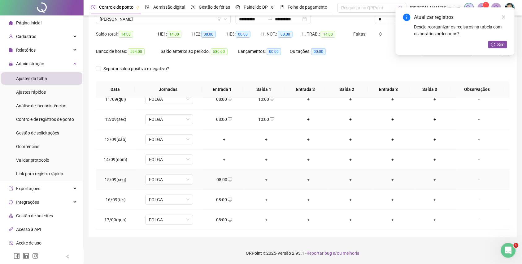
click at [263, 178] on div "+" at bounding box center [266, 179] width 32 height 7
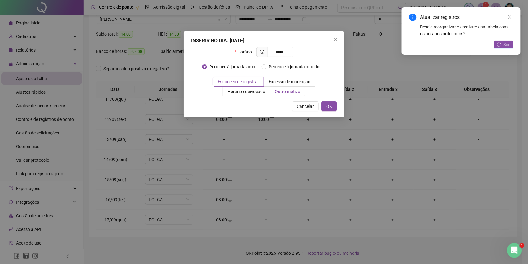
type input "*****"
click at [278, 89] on span "Outro motivo" at bounding box center [287, 91] width 25 height 5
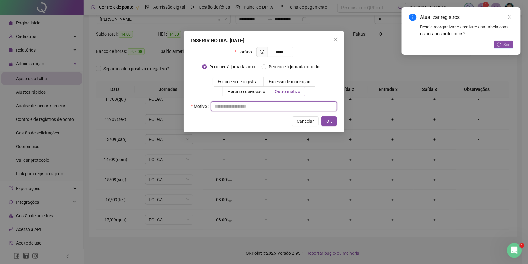
click at [275, 108] on input "text" at bounding box center [274, 106] width 126 height 10
type input "*"
click at [324, 123] on button "OK" at bounding box center [329, 121] width 16 height 10
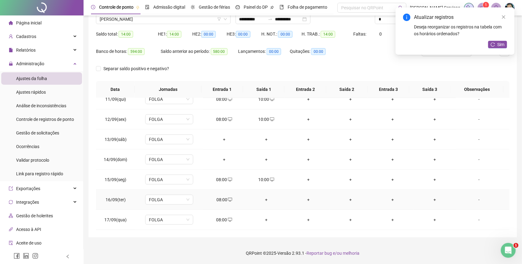
click at [261, 198] on div "+" at bounding box center [266, 199] width 32 height 7
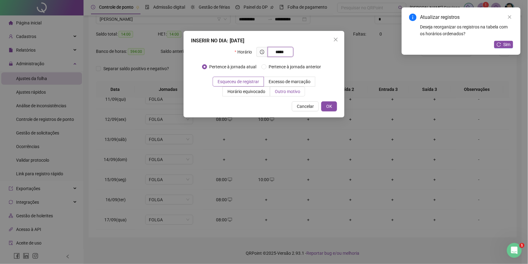
type input "*****"
click at [292, 93] on span "Outro motivo" at bounding box center [287, 91] width 25 height 5
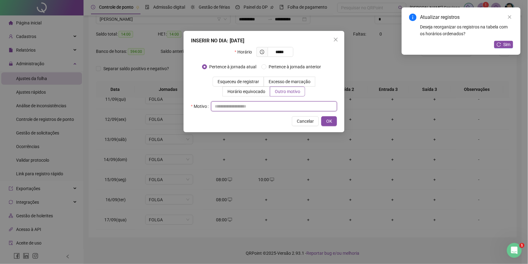
click at [289, 102] on input "text" at bounding box center [274, 106] width 126 height 10
type input "*"
click at [322, 121] on button "OK" at bounding box center [329, 121] width 16 height 10
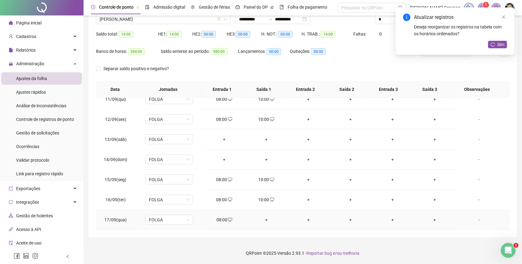
click at [268, 223] on div "+" at bounding box center [266, 220] width 32 height 7
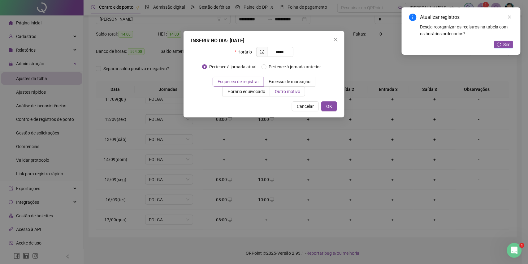
type input "*****"
click at [280, 93] on span "Outro motivo" at bounding box center [287, 91] width 25 height 5
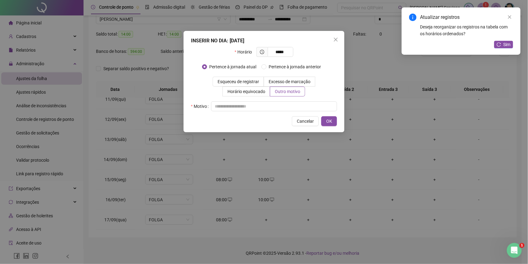
click at [283, 114] on div "INSERIR NO DIA : [DATE] Horário ***** Pertence à jornada atual Pertence à jorna…" at bounding box center [263, 81] width 161 height 101
click at [285, 111] on input "text" at bounding box center [274, 106] width 126 height 10
type input "*"
click at [331, 120] on span "OK" at bounding box center [329, 121] width 6 height 7
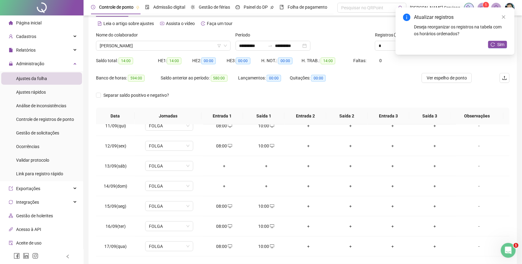
scroll to position [0, 0]
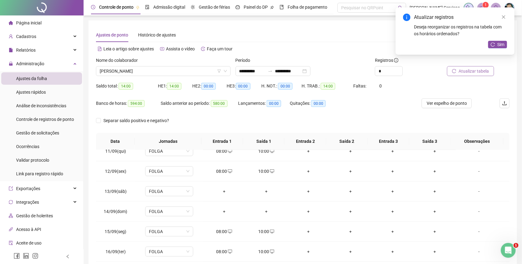
click at [464, 73] on span "Atualizar tabela" at bounding box center [474, 71] width 30 height 7
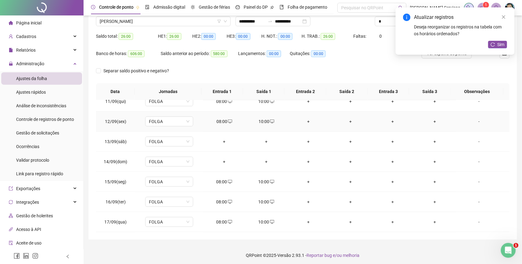
scroll to position [52, 0]
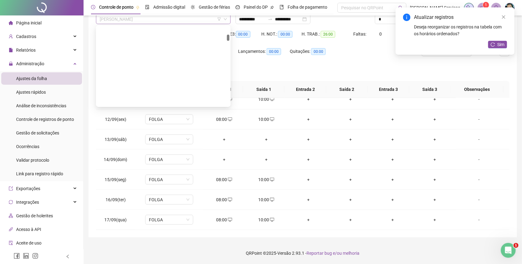
click at [191, 17] on span "[PERSON_NAME]" at bounding box center [163, 19] width 127 height 9
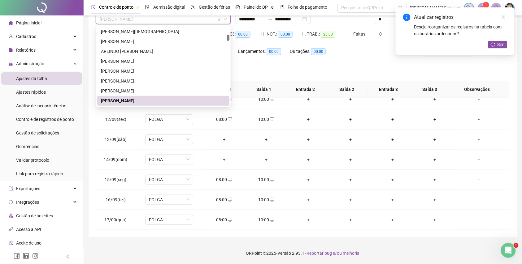
paste input "**********"
type input "**********"
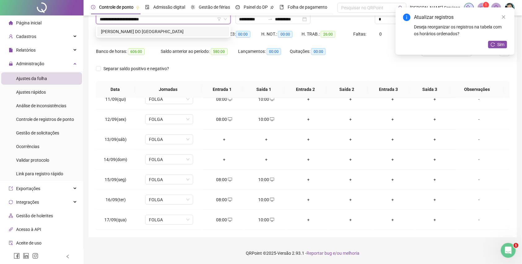
scroll to position [0, 0]
click at [193, 28] on div "[PERSON_NAME] DO [GEOGRAPHIC_DATA]" at bounding box center [163, 31] width 125 height 7
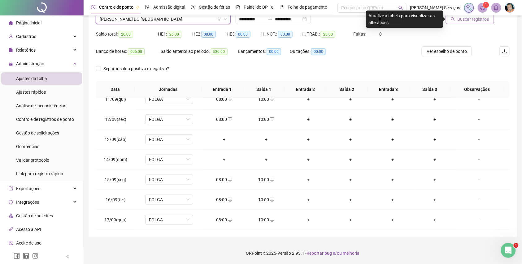
click at [451, 22] on button "Buscar registros" at bounding box center [470, 19] width 48 height 10
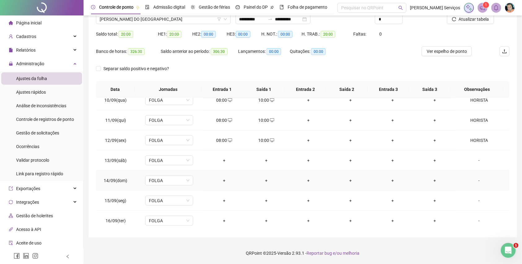
scroll to position [212, 0]
click at [155, 17] on span "[PERSON_NAME] DO [GEOGRAPHIC_DATA]" at bounding box center [163, 19] width 127 height 9
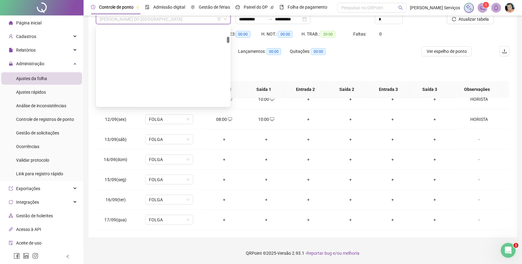
scroll to position [2198, 0]
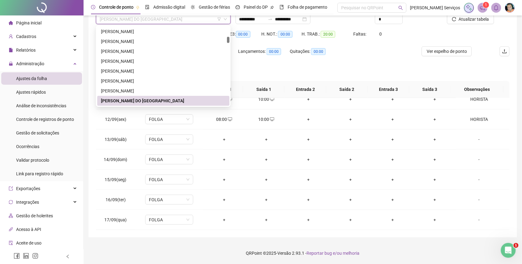
paste input "**********"
type input "**********"
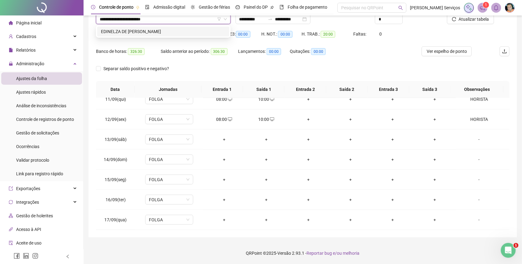
click at [166, 35] on div "EDINELZA DE [PERSON_NAME]" at bounding box center [163, 31] width 125 height 7
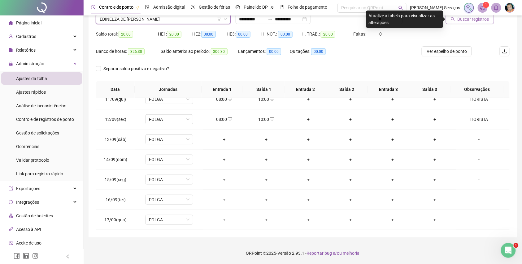
click at [461, 18] on span "Buscar registros" at bounding box center [473, 19] width 32 height 7
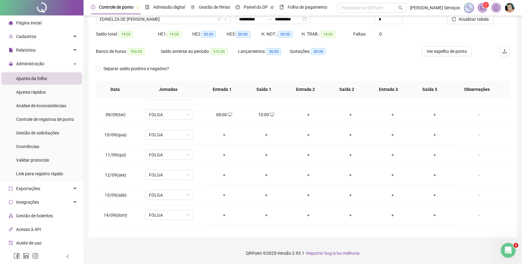
scroll to position [165, 0]
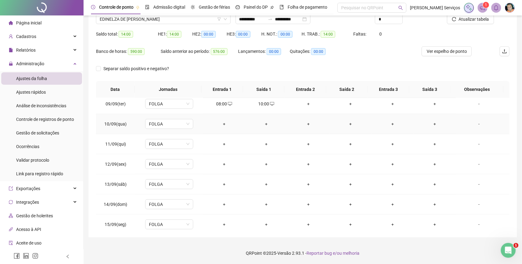
click at [218, 123] on div "+" at bounding box center [224, 124] width 32 height 7
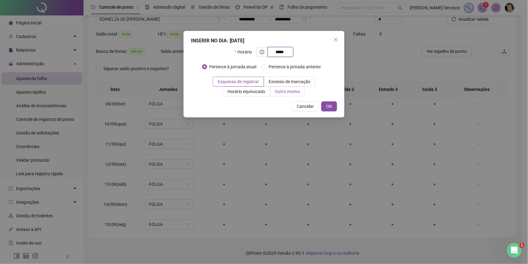
type input "*****"
click at [289, 90] on span "Outro motivo" at bounding box center [287, 91] width 25 height 5
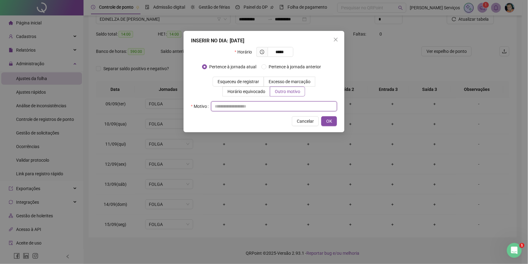
click at [278, 111] on input "text" at bounding box center [274, 106] width 126 height 10
type input "*"
click at [329, 121] on span "OK" at bounding box center [329, 121] width 6 height 7
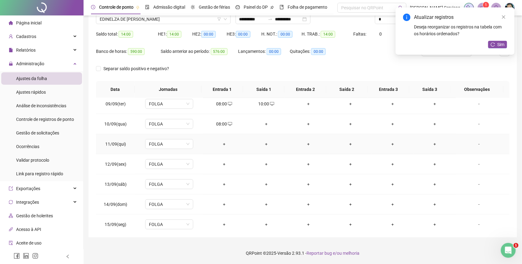
click at [221, 144] on div "+" at bounding box center [224, 144] width 32 height 7
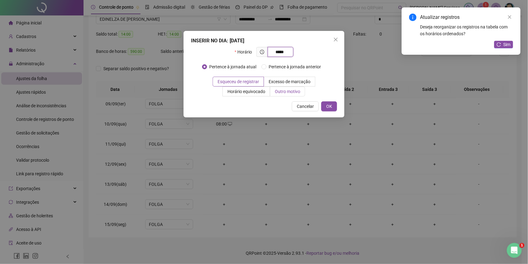
type input "*****"
click at [290, 89] on span "Outro motivo" at bounding box center [287, 91] width 25 height 5
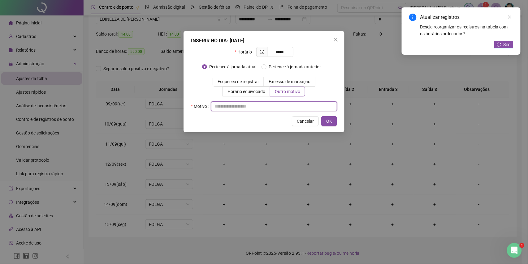
click at [280, 104] on input "text" at bounding box center [274, 106] width 126 height 10
type input "*"
click at [326, 122] on span "OK" at bounding box center [329, 121] width 6 height 7
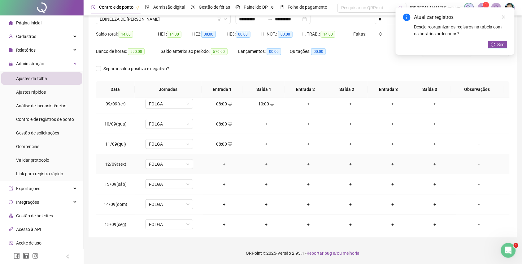
click at [226, 162] on div "+" at bounding box center [224, 164] width 32 height 7
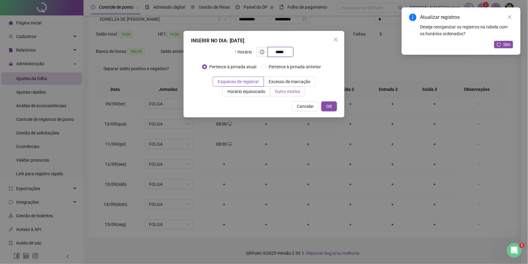
type input "*****"
click at [275, 94] on span "Outro motivo" at bounding box center [287, 91] width 25 height 5
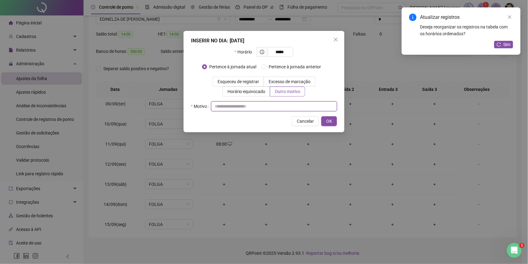
click at [264, 106] on input "text" at bounding box center [274, 106] width 126 height 10
type input "*"
click at [327, 123] on span "OK" at bounding box center [329, 121] width 6 height 7
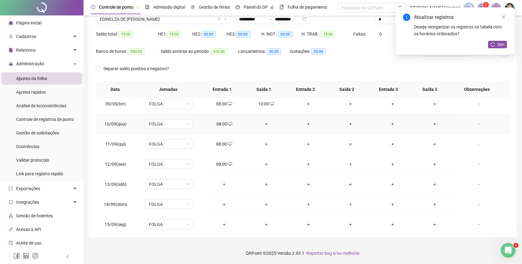
click at [265, 123] on div "+" at bounding box center [266, 124] width 32 height 7
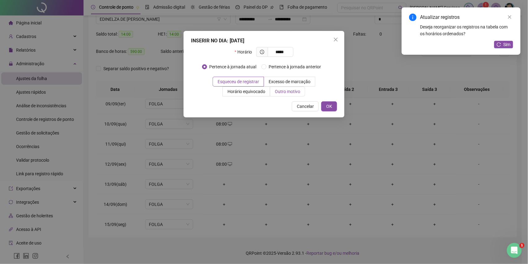
type input "*****"
click at [279, 91] on span "Outro motivo" at bounding box center [287, 91] width 25 height 5
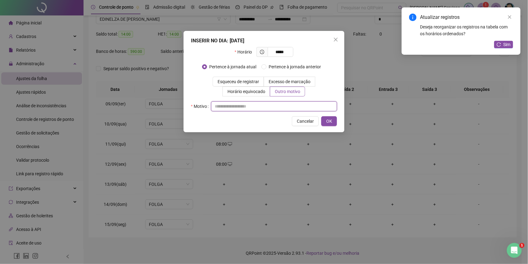
click at [271, 104] on input "text" at bounding box center [274, 106] width 126 height 10
type input "*"
click at [333, 122] on button "OK" at bounding box center [329, 121] width 16 height 10
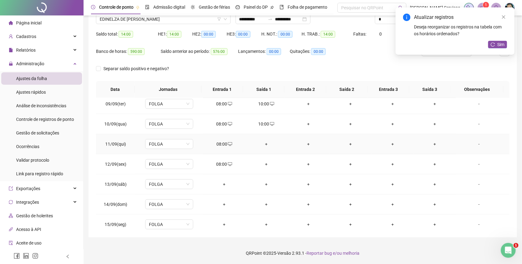
click at [264, 142] on div "+" at bounding box center [266, 144] width 32 height 7
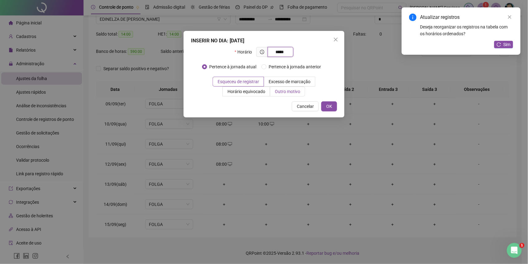
type input "*****"
click at [284, 91] on span "Outro motivo" at bounding box center [287, 91] width 25 height 5
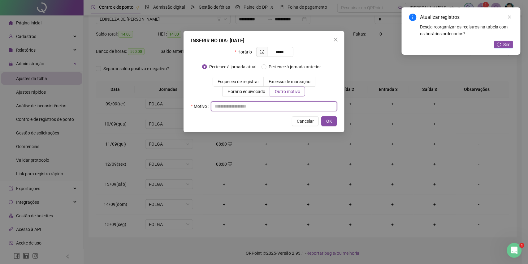
click at [280, 106] on input "text" at bounding box center [274, 106] width 126 height 10
type input "*"
click at [327, 119] on span "OK" at bounding box center [329, 121] width 6 height 7
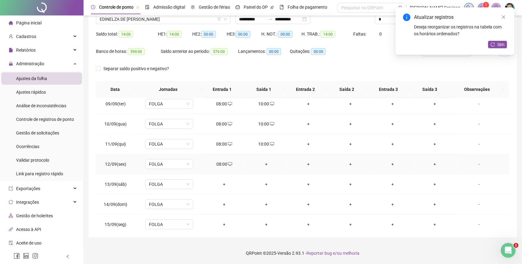
click at [259, 166] on div "+" at bounding box center [266, 164] width 32 height 7
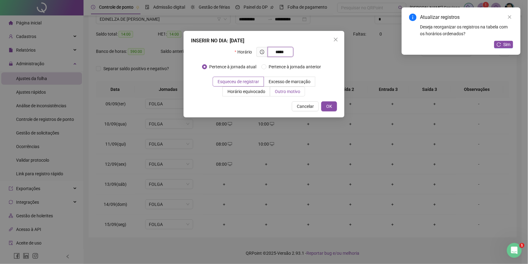
type input "*****"
click at [288, 96] on label "Outro motivo" at bounding box center [287, 92] width 35 height 10
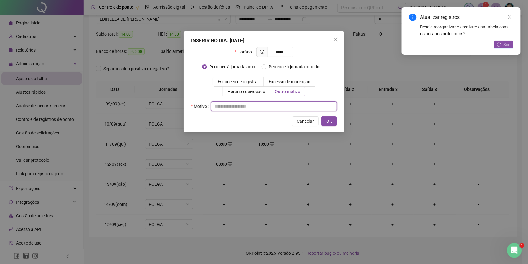
click at [277, 110] on input "text" at bounding box center [274, 106] width 126 height 10
type input "*"
click at [328, 124] on span "OK" at bounding box center [329, 121] width 6 height 7
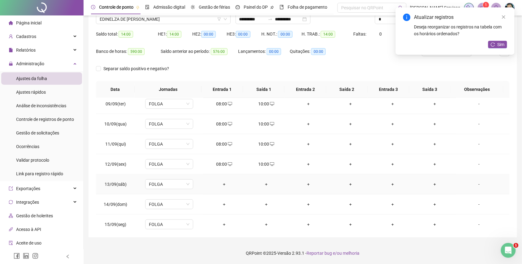
scroll to position [212, 0]
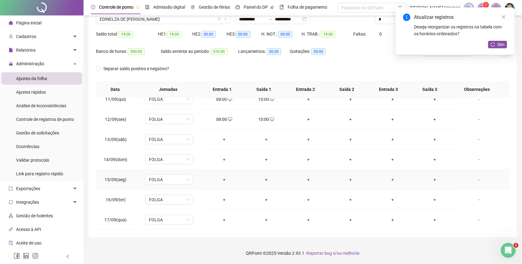
click at [219, 179] on div "+" at bounding box center [224, 179] width 32 height 7
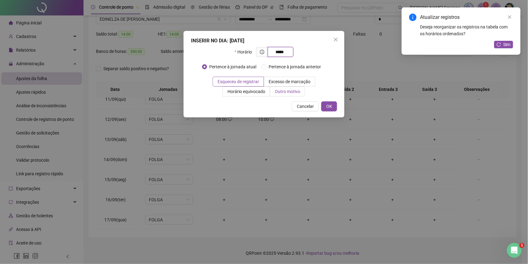
type input "*****"
click at [282, 94] on span "Outro motivo" at bounding box center [287, 91] width 25 height 5
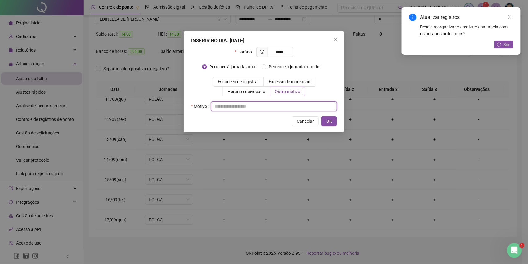
click at [273, 106] on input "text" at bounding box center [274, 106] width 126 height 10
type input "*"
click at [326, 119] on span "OK" at bounding box center [329, 121] width 6 height 7
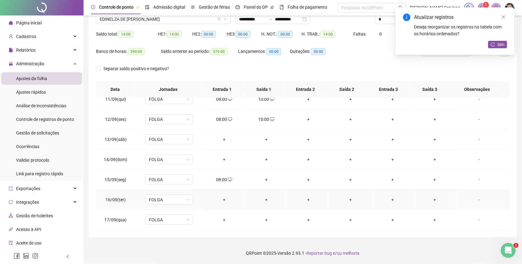
click at [219, 202] on div "+" at bounding box center [224, 199] width 32 height 7
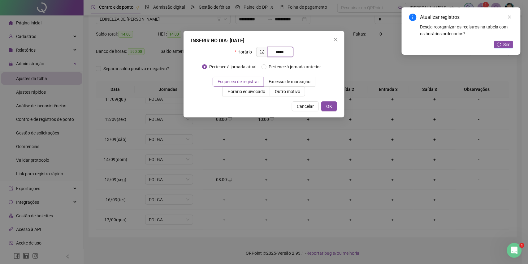
type input "*****"
click at [283, 97] on div "INSERIR NO DIA : [DATE] Horário ***** Pertence à jornada atual Pertence à jorna…" at bounding box center [263, 74] width 161 height 87
click at [287, 93] on span "Outro motivo" at bounding box center [287, 91] width 25 height 5
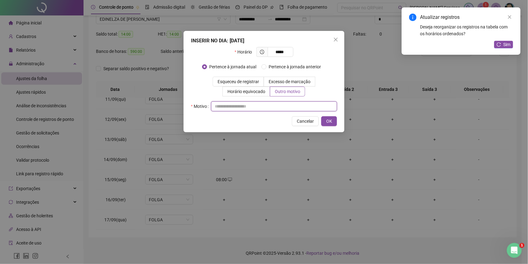
click at [274, 104] on input "text" at bounding box center [274, 106] width 126 height 10
type input "*"
click at [327, 119] on span "OK" at bounding box center [329, 121] width 6 height 7
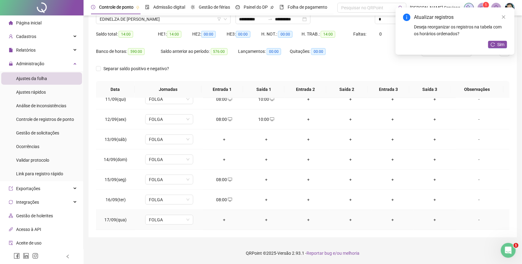
click at [223, 219] on div "+" at bounding box center [224, 220] width 32 height 7
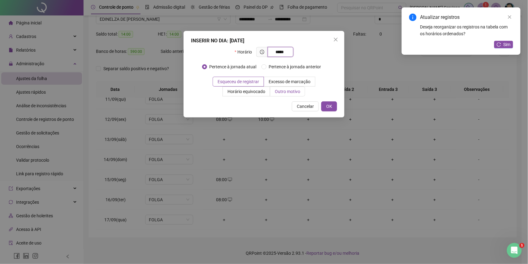
type input "*****"
click at [282, 95] on label "Outro motivo" at bounding box center [287, 92] width 35 height 10
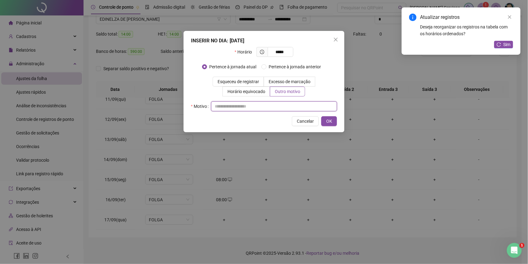
click at [270, 110] on input "text" at bounding box center [274, 106] width 126 height 10
type input "*"
click at [322, 120] on button "OK" at bounding box center [329, 121] width 16 height 10
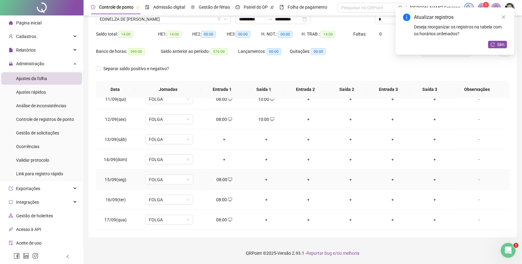
click at [267, 177] on div "+" at bounding box center [266, 179] width 32 height 7
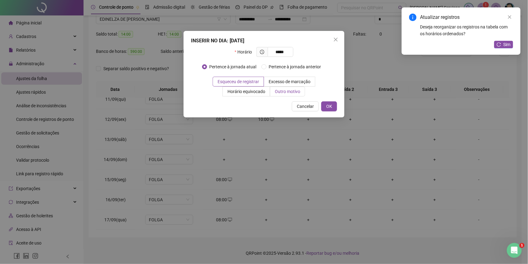
type input "*****"
click at [289, 91] on span "Outro motivo" at bounding box center [287, 91] width 25 height 5
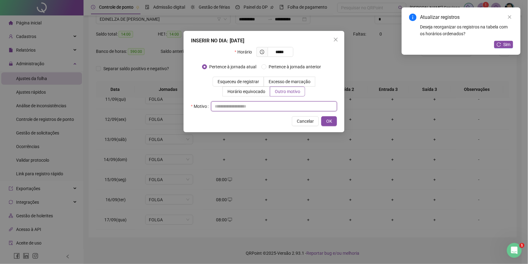
click at [287, 110] on input "text" at bounding box center [274, 106] width 126 height 10
type input "*"
click at [322, 119] on button "OK" at bounding box center [329, 121] width 16 height 10
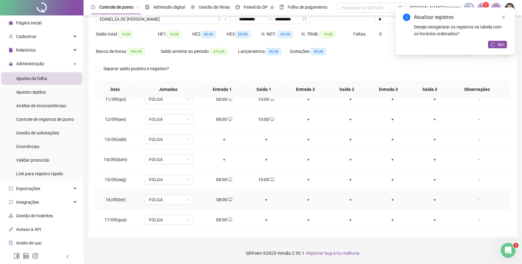
click at [264, 198] on div "+" at bounding box center [266, 199] width 32 height 7
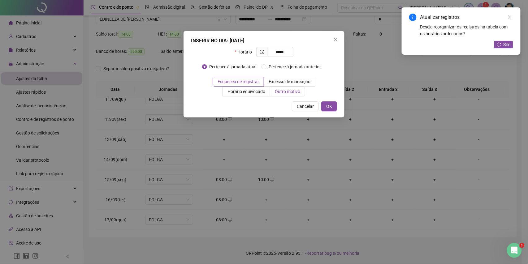
type input "*****"
click at [279, 87] on label "Outro motivo" at bounding box center [287, 92] width 35 height 10
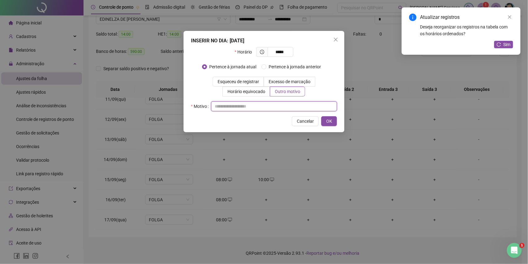
click at [274, 105] on input "text" at bounding box center [274, 106] width 126 height 10
type input "*"
click at [323, 121] on button "OK" at bounding box center [329, 121] width 16 height 10
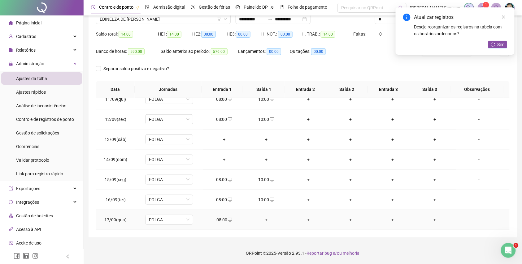
click at [263, 214] on td "+" at bounding box center [266, 220] width 42 height 20
click at [263, 219] on div "+" at bounding box center [266, 220] width 32 height 7
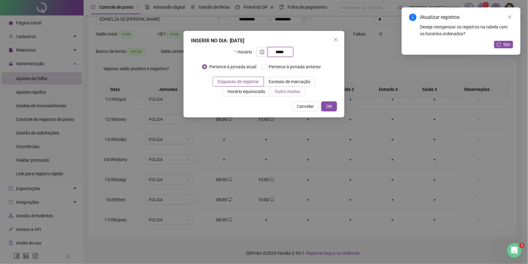
type input "*****"
click at [291, 96] on label "Outro motivo" at bounding box center [287, 92] width 35 height 10
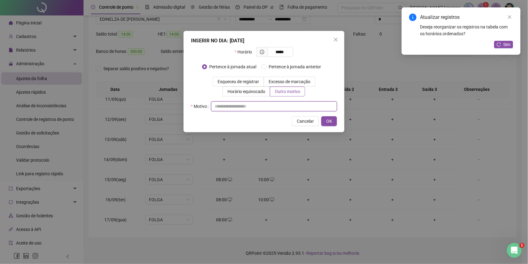
click at [289, 106] on input "text" at bounding box center [274, 106] width 126 height 10
type input "*"
click at [328, 121] on span "OK" at bounding box center [329, 121] width 6 height 7
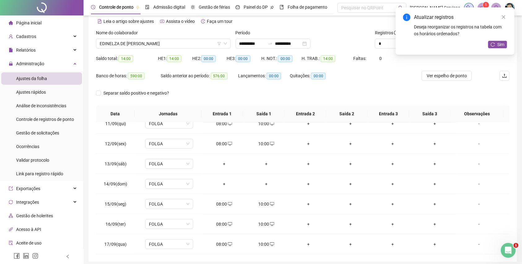
scroll to position [0, 0]
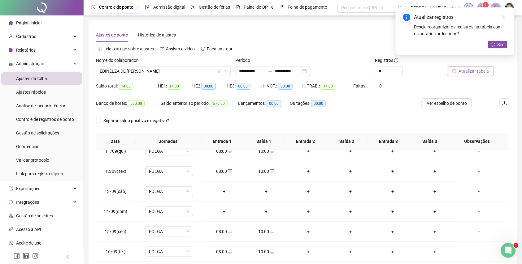
click at [453, 71] on icon "reload" at bounding box center [454, 71] width 4 height 4
click at [474, 71] on span "Atualizar tabela" at bounding box center [474, 71] width 30 height 7
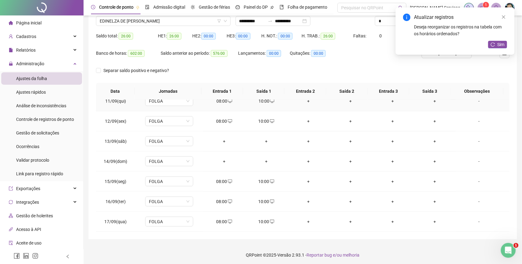
scroll to position [52, 0]
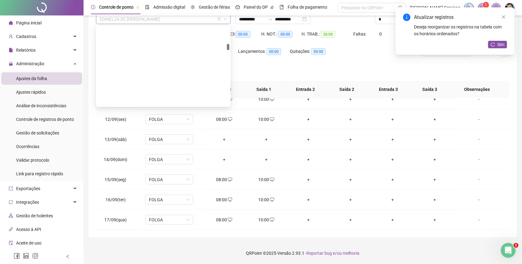
click at [145, 21] on span "EDINELZA DE [PERSON_NAME]" at bounding box center [163, 19] width 127 height 9
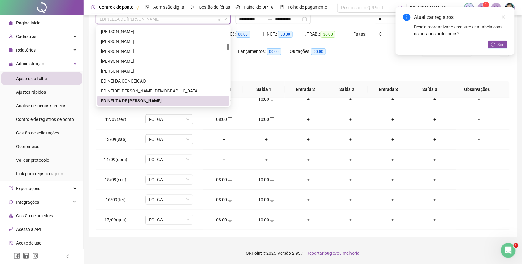
paste input "**********"
type input "**********"
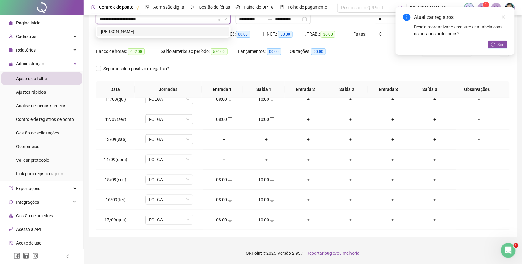
scroll to position [0, 0]
click at [170, 33] on div "[PERSON_NAME]" at bounding box center [163, 31] width 125 height 7
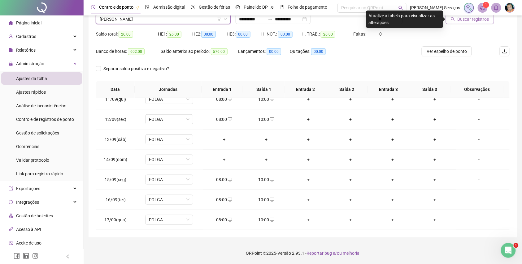
click at [455, 21] on icon "search" at bounding box center [453, 19] width 4 height 4
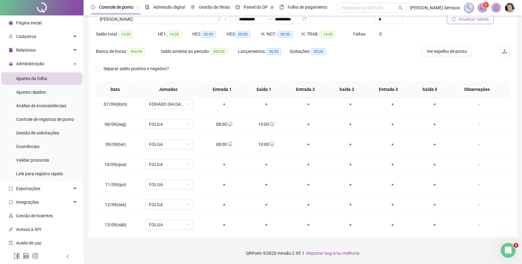
scroll to position [124, 0]
click at [222, 165] on div "+" at bounding box center [224, 165] width 32 height 7
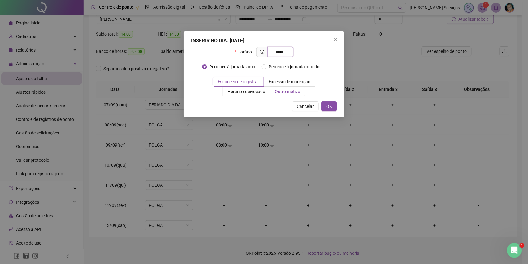
type input "*****"
click at [288, 97] on label "Outro motivo" at bounding box center [287, 92] width 35 height 10
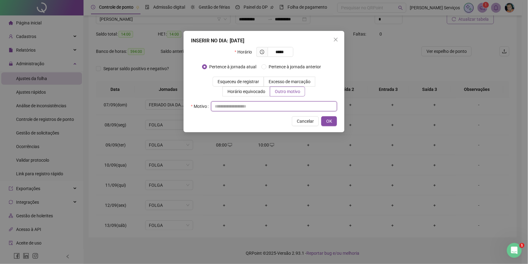
click at [283, 106] on input "text" at bounding box center [274, 106] width 126 height 10
type input "*"
click at [329, 124] on span "OK" at bounding box center [329, 121] width 6 height 7
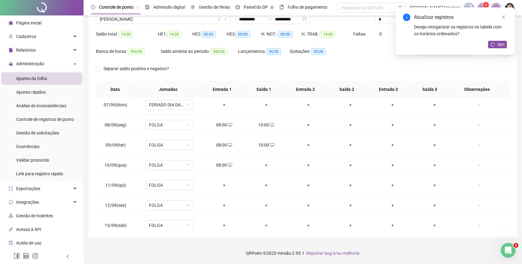
click at [217, 185] on div "+" at bounding box center [224, 185] width 32 height 7
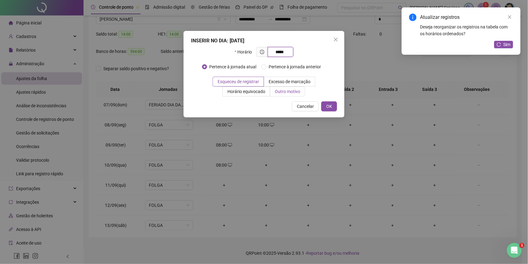
type input "*****"
click at [278, 95] on label "Outro motivo" at bounding box center [287, 92] width 35 height 10
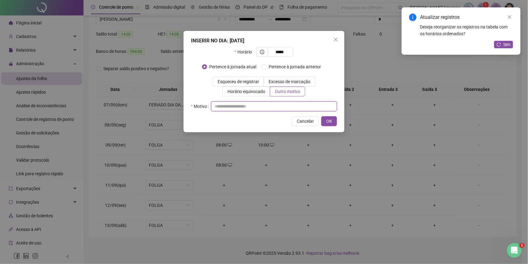
click at [274, 110] on input "text" at bounding box center [274, 106] width 126 height 10
type input "*"
click at [327, 127] on div "INSERIR NO DIA : [DATE] Horário ***** Pertence à jornada atual [GEOGRAPHIC_DATA…" at bounding box center [263, 81] width 161 height 101
click at [329, 124] on span "OK" at bounding box center [329, 121] width 6 height 7
click at [221, 204] on div "INSERIR NO DIA : [DATE] Horário ***** Pertence à jornada atual [GEOGRAPHIC_DATA…" at bounding box center [264, 132] width 528 height 264
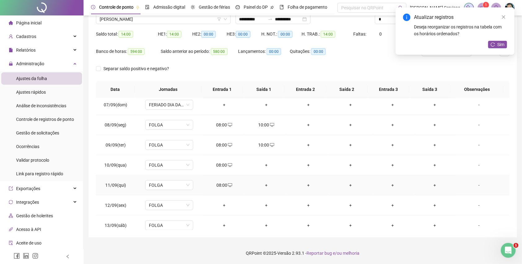
click at [219, 188] on div "08:00" at bounding box center [224, 185] width 32 height 7
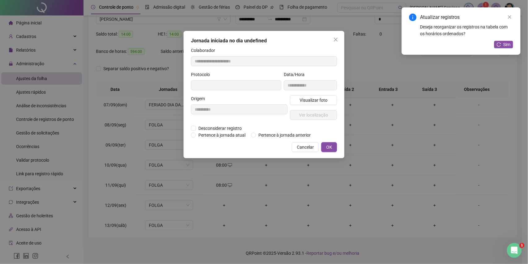
type input "**********"
click at [220, 201] on div "**********" at bounding box center [264, 132] width 528 height 264
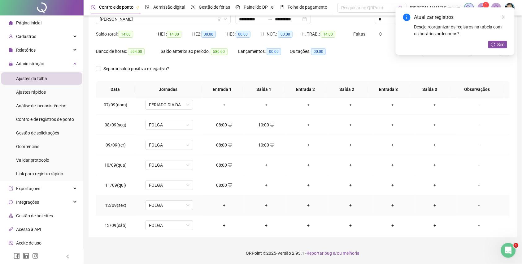
click at [219, 205] on div "+" at bounding box center [224, 205] width 32 height 7
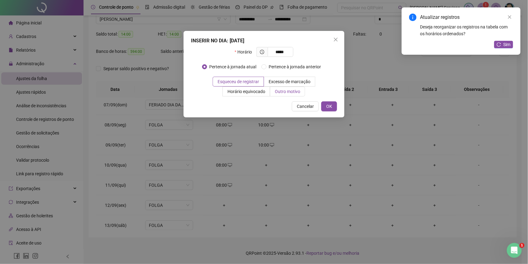
type input "*****"
click at [275, 96] on label "Outro motivo" at bounding box center [287, 92] width 35 height 10
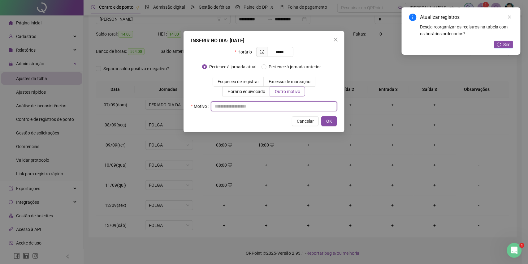
click at [266, 107] on input "text" at bounding box center [274, 106] width 126 height 10
type input "*"
click at [327, 117] on button "OK" at bounding box center [329, 121] width 16 height 10
